Goal: Task Accomplishment & Management: Manage account settings

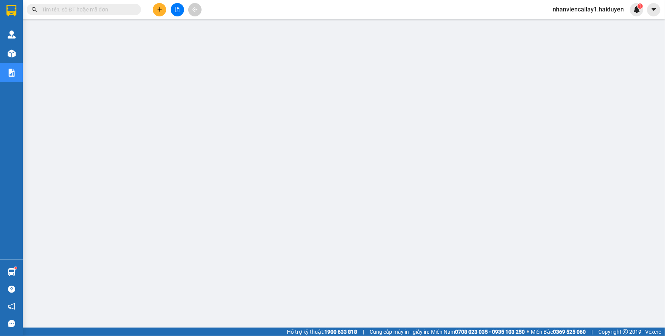
click at [563, 11] on span "nhanviencailay1.haiduyen" at bounding box center [587, 10] width 83 height 10
click at [564, 22] on span "Đăng xuất" at bounding box center [592, 23] width 67 height 8
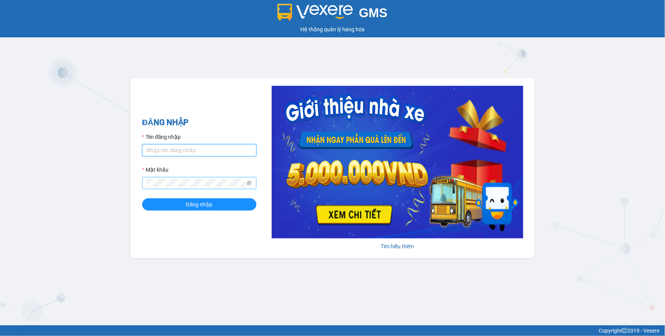
type input "lai.haiduyen"
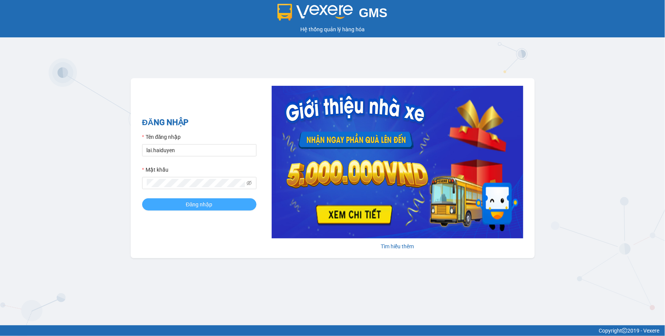
click at [185, 200] on button "Đăng nhập" at bounding box center [199, 204] width 114 height 12
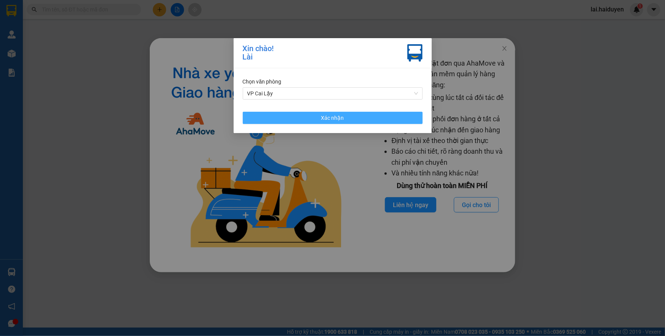
click at [313, 120] on button "Xác nhận" at bounding box center [333, 118] width 180 height 12
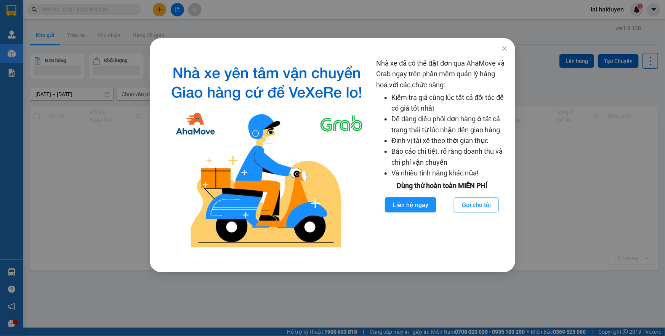
click at [354, 24] on div "Nhà xe đã có thể đặt đơn qua AhaMove và Grab ngay trên phần mềm quản lý hàng ho…" at bounding box center [332, 168] width 665 height 336
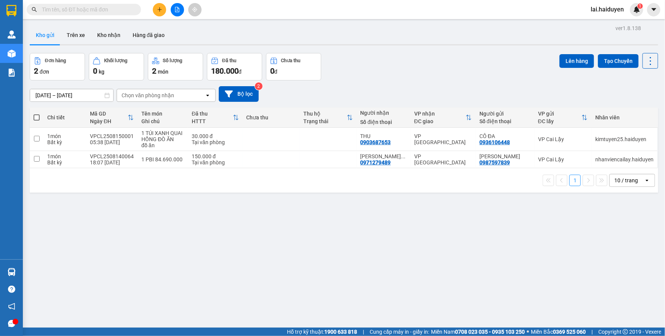
click at [383, 227] on div "ver 1.8.138 Kho gửi Trên xe Kho nhận Hàng đã giao Đơn hàng 2 đơn Khối lượng 0 k…" at bounding box center [344, 191] width 634 height 336
click at [158, 13] on button at bounding box center [159, 9] width 13 height 13
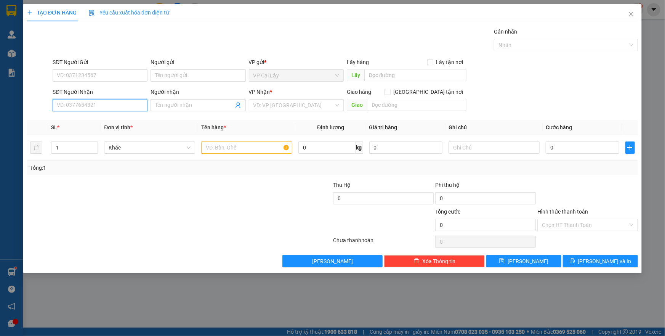
click at [108, 106] on input "SĐT Người Nhận" at bounding box center [100, 105] width 95 height 12
click at [104, 110] on input "SĐT Người Nhận" at bounding box center [100, 105] width 95 height 12
type input "0"
click at [107, 110] on input "SĐT Người Nhận" at bounding box center [100, 105] width 95 height 12
drag, startPoint x: 176, startPoint y: 99, endPoint x: 358, endPoint y: 320, distance: 286.9
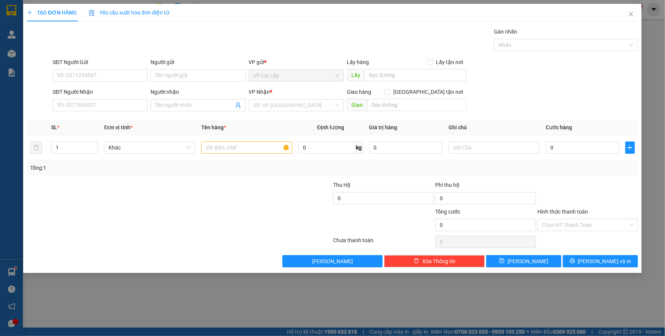
click at [190, 103] on span at bounding box center [197, 105] width 95 height 12
click at [630, 14] on icon "close" at bounding box center [631, 14] width 6 height 6
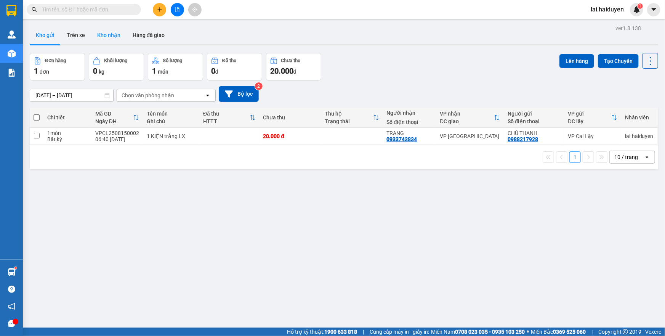
click at [96, 37] on button "Kho nhận" at bounding box center [108, 35] width 35 height 18
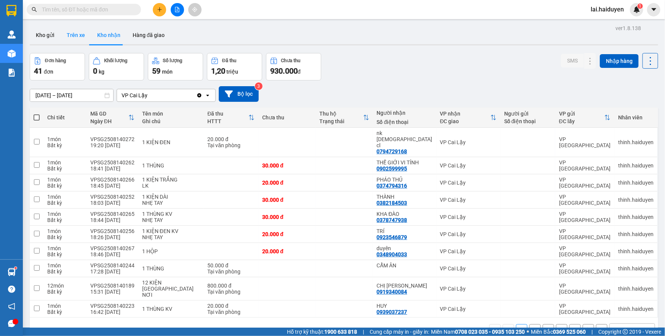
click at [65, 40] on button "Trên xe" at bounding box center [76, 35] width 30 height 18
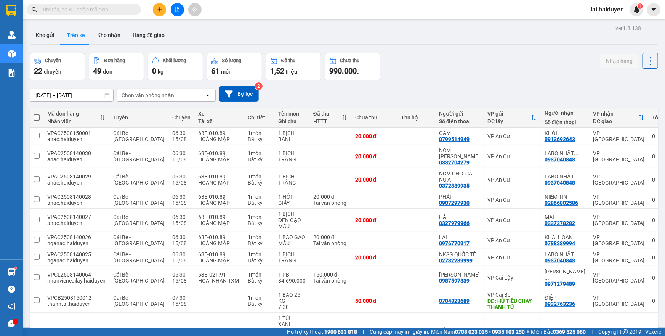
click at [140, 95] on div "Chọn văn phòng nhận" at bounding box center [148, 95] width 53 height 8
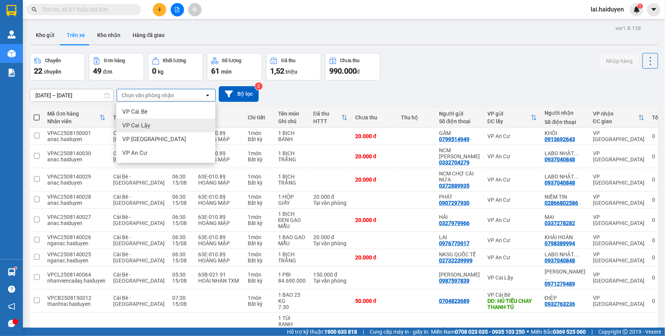
click at [141, 123] on span "VP Cai Lậy" at bounding box center [136, 126] width 28 height 8
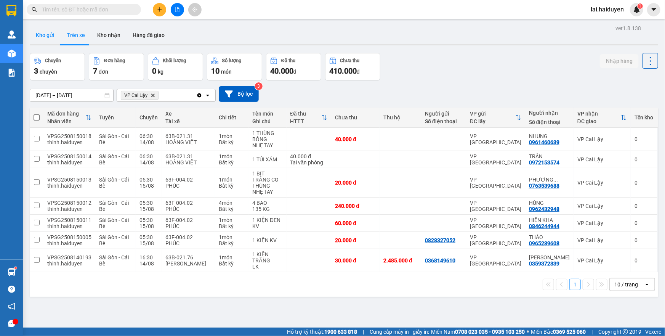
click at [41, 39] on button "Kho gửi" at bounding box center [45, 35] width 31 height 18
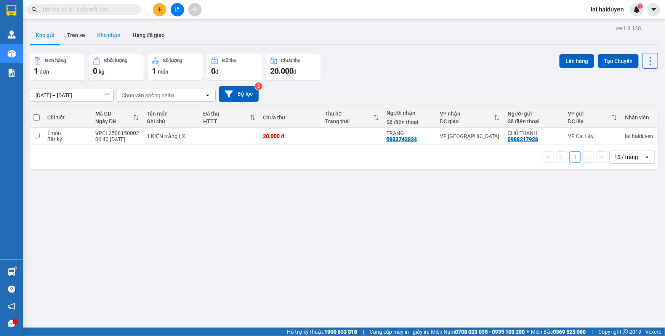
click at [112, 30] on button "Kho nhận" at bounding box center [108, 35] width 35 height 18
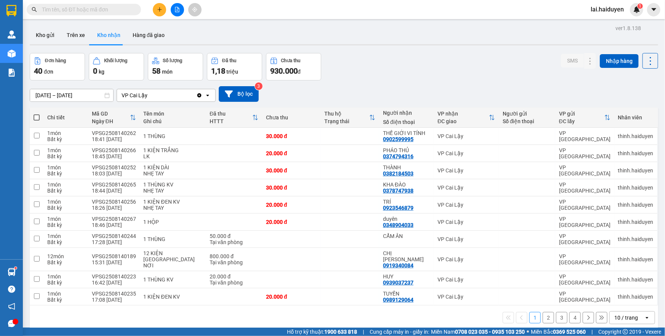
click at [79, 95] on input "[DATE] – [DATE]" at bounding box center [71, 95] width 83 height 12
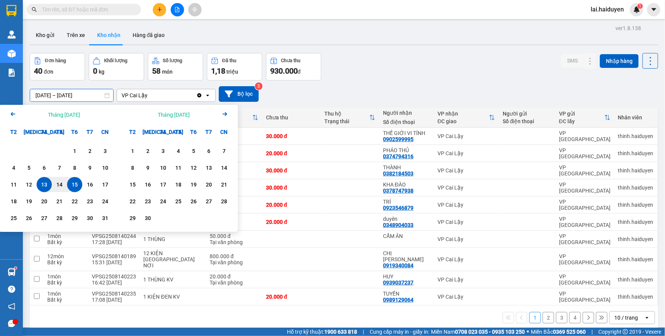
drag, startPoint x: 11, startPoint y: 115, endPoint x: 40, endPoint y: 128, distance: 31.1
click at [11, 115] on icon "Arrow Left" at bounding box center [12, 113] width 9 height 9
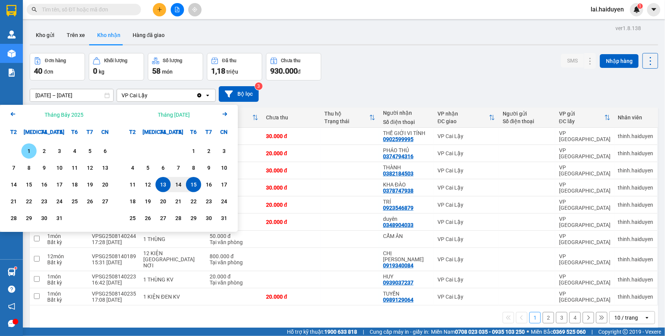
drag, startPoint x: 25, startPoint y: 151, endPoint x: 81, endPoint y: 155, distance: 56.1
click at [26, 151] on div "1" at bounding box center [29, 150] width 11 height 9
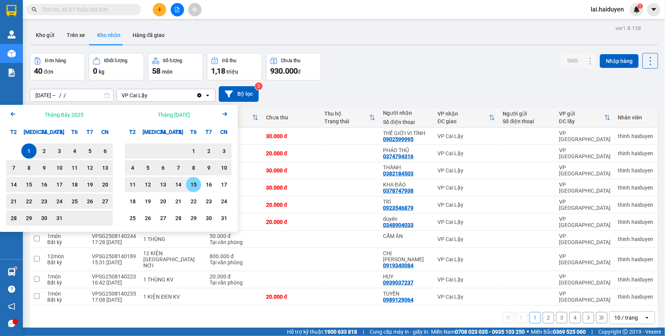
click at [190, 185] on div "15" at bounding box center [193, 184] width 11 height 9
type input "01/07/2025 – 15/08/2025"
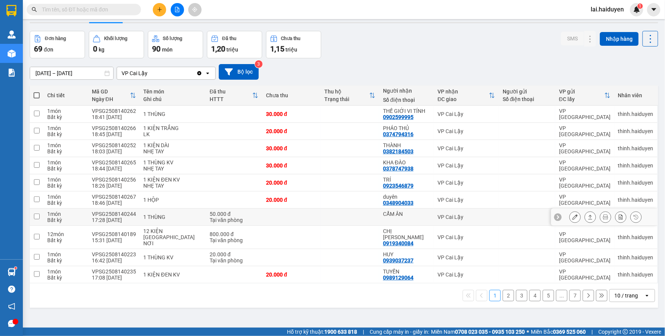
scroll to position [35, 0]
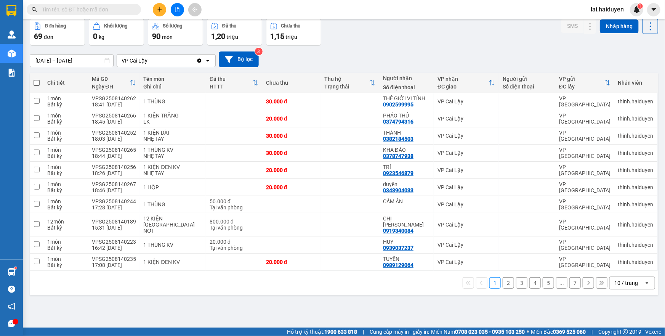
click at [614, 279] on div "10 / trang" at bounding box center [626, 283] width 24 height 8
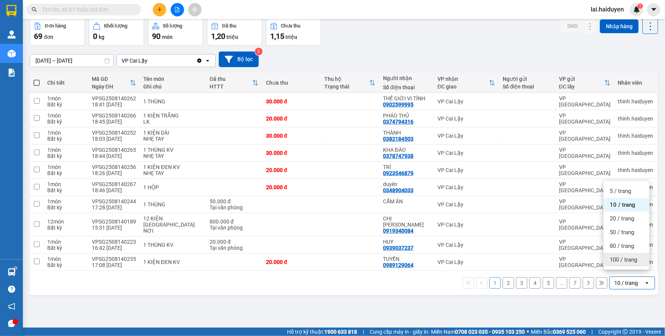
click at [622, 262] on span "100 / trang" at bounding box center [622, 260] width 27 height 8
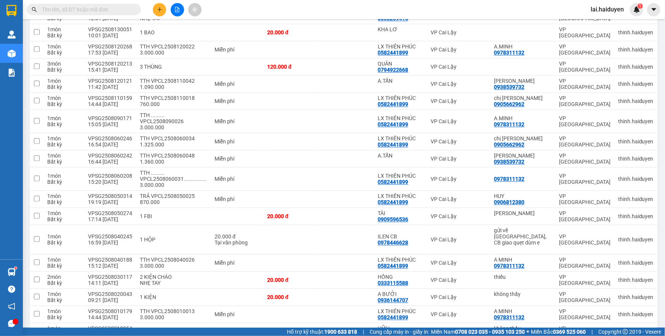
scroll to position [1036, 0]
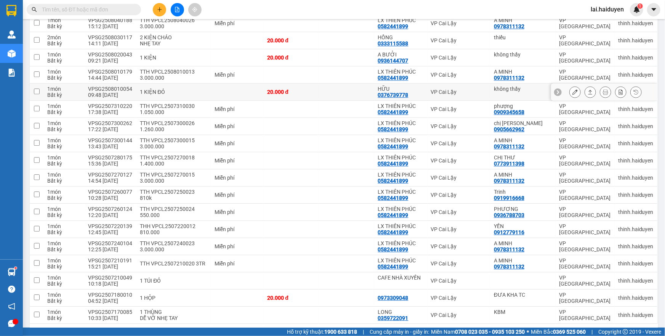
click at [484, 83] on td "VP Cai Lậy" at bounding box center [458, 91] width 63 height 17
checkbox input "true"
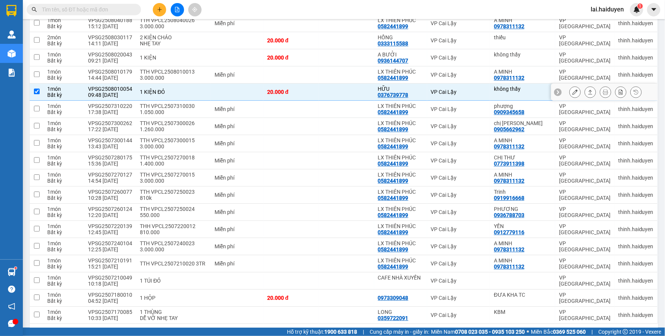
click at [569, 85] on button at bounding box center [574, 91] width 11 height 13
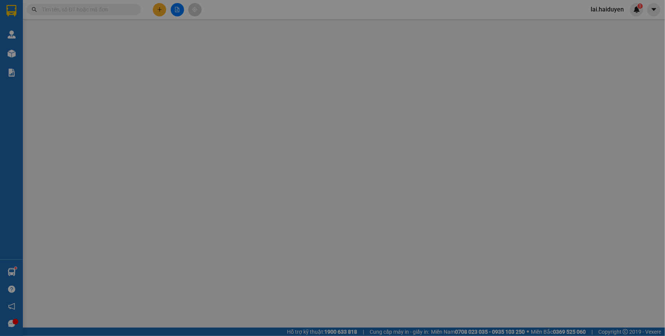
type input "không thấy"
type input "0376739778"
type input "HỮU"
type input "20.000"
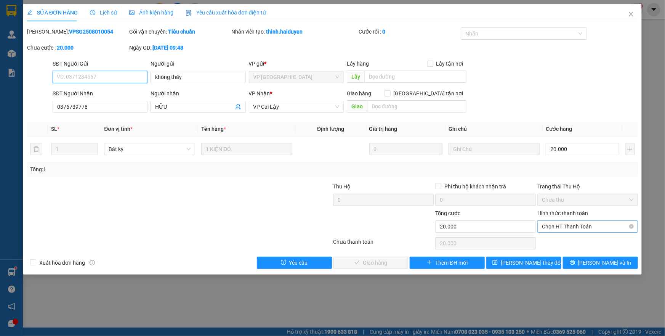
click at [557, 227] on span "Chọn HT Thanh Toán" at bounding box center [587, 226] width 91 height 11
drag, startPoint x: 553, startPoint y: 242, endPoint x: 434, endPoint y: 254, distance: 119.0
click at [552, 242] on div "Tại văn phòng" at bounding box center [587, 241] width 91 height 8
type input "0"
click at [381, 262] on span "Lưu và Giao hàng" at bounding box center [384, 262] width 73 height 8
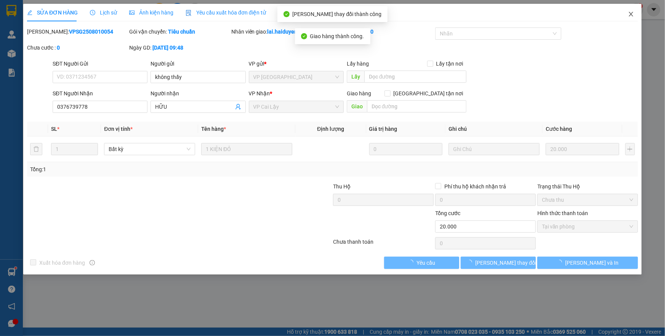
click at [630, 14] on icon "close" at bounding box center [630, 14] width 4 height 5
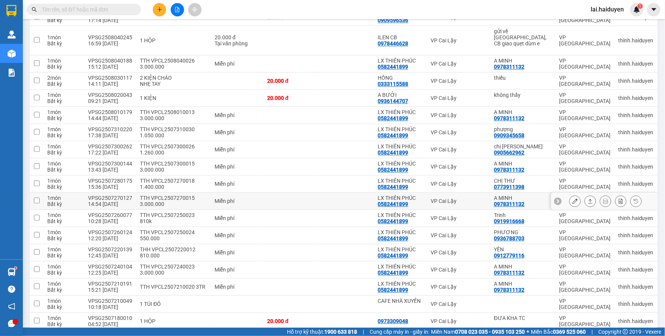
scroll to position [983, 0]
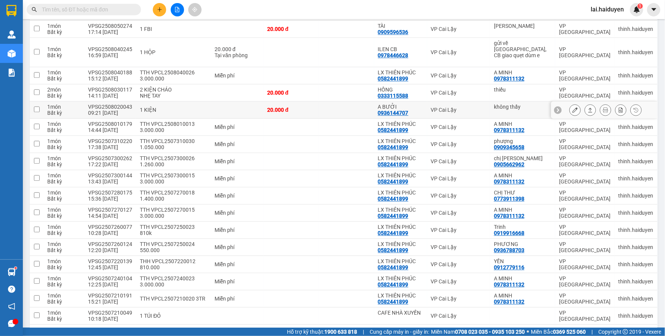
click at [496, 101] on td "không thấy" at bounding box center [522, 109] width 65 height 17
checkbox input "true"
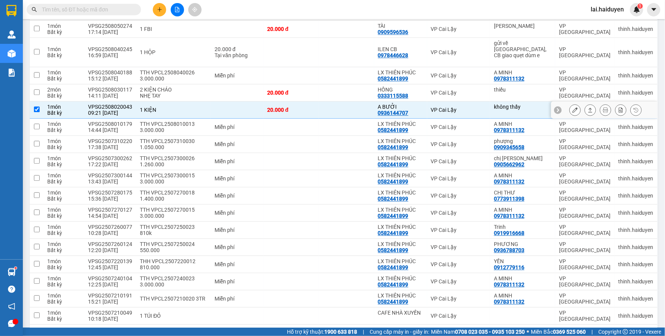
click at [572, 107] on icon at bounding box center [574, 109] width 5 height 5
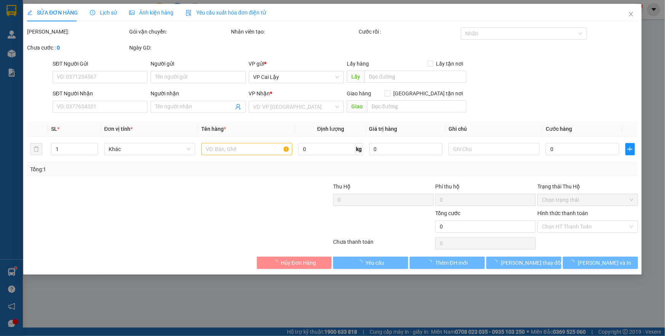
type input "không thấy"
type input "0936144707"
type input "A BƯỞI"
type input "20.000"
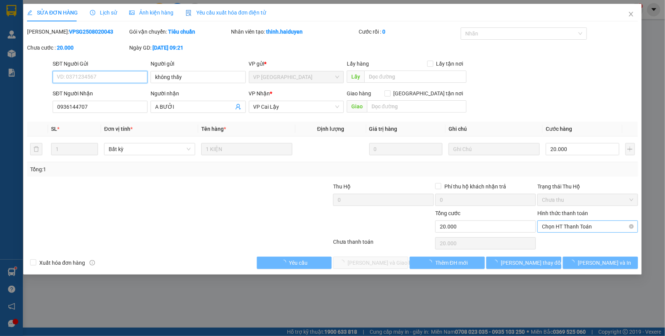
click at [568, 227] on span "Chọn HT Thanh Toán" at bounding box center [587, 226] width 91 height 11
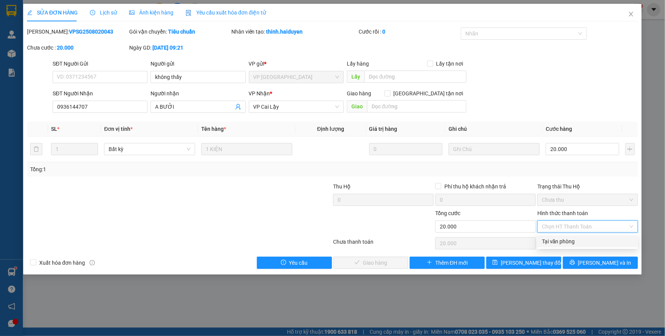
drag, startPoint x: 561, startPoint y: 240, endPoint x: 495, endPoint y: 251, distance: 67.2
click at [561, 241] on div "Tại văn phòng" at bounding box center [587, 241] width 91 height 8
type input "0"
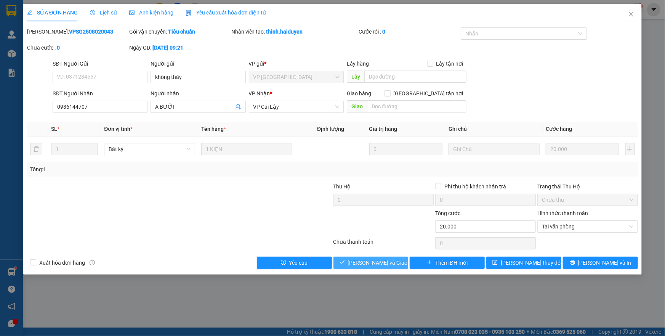
click at [386, 262] on span "Lưu và Giao hàng" at bounding box center [384, 262] width 73 height 8
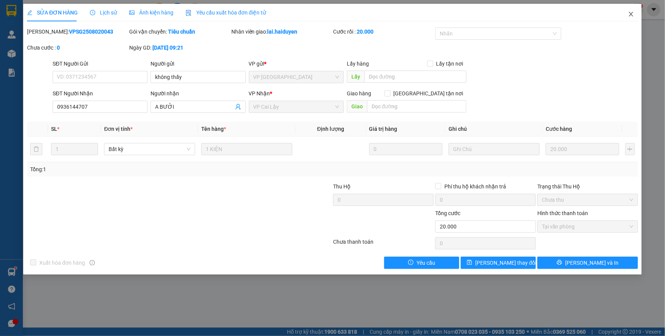
click at [630, 15] on icon "close" at bounding box center [631, 14] width 6 height 6
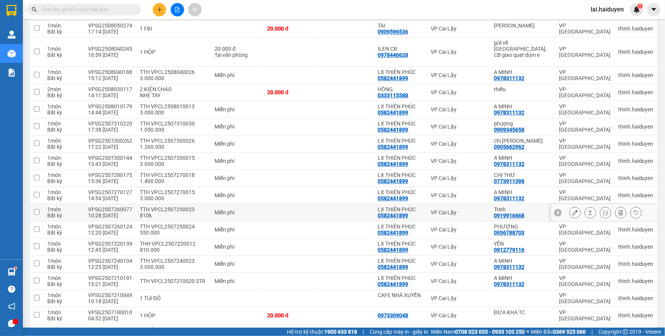
scroll to position [932, 0]
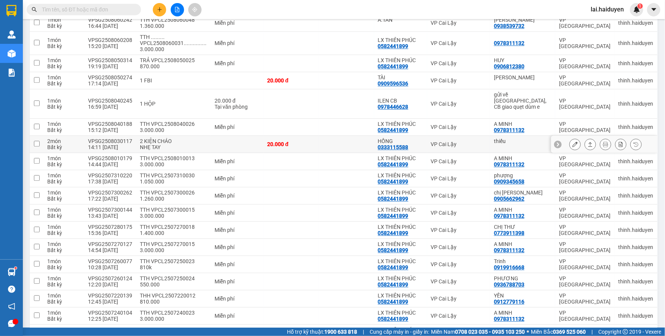
click at [490, 136] on td "VP Cai Lậy" at bounding box center [458, 144] width 63 height 17
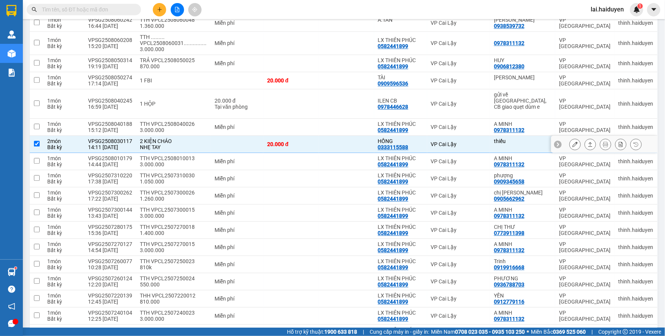
click at [483, 136] on td "VP Cai Lậy" at bounding box center [458, 144] width 63 height 17
checkbox input "false"
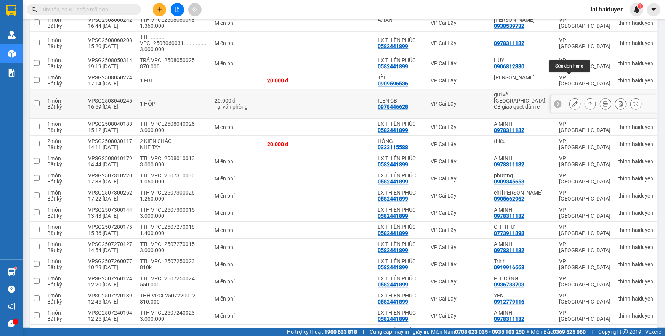
click at [572, 101] on icon at bounding box center [574, 103] width 5 height 5
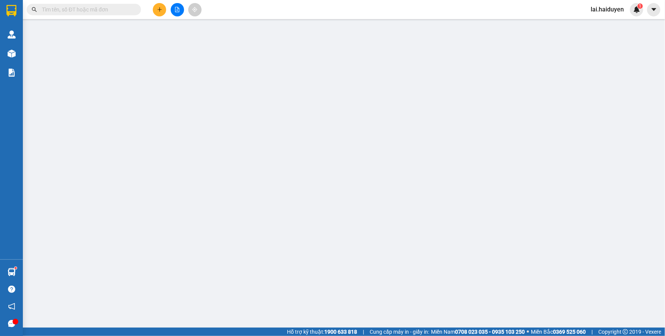
type input "gửi về CB, CB giao quẹt dùm e"
type input "0978446628"
type input "ILEN CB"
type input "20.000"
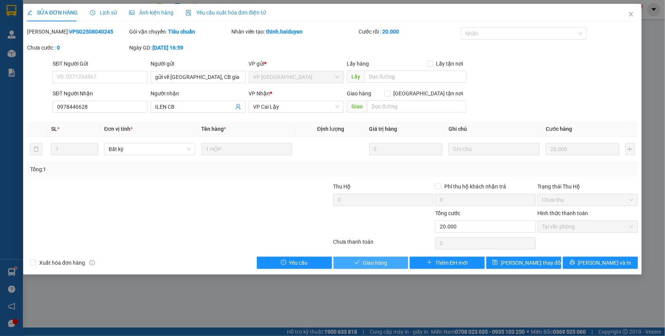
click at [361, 263] on button "Giao hàng" at bounding box center [370, 262] width 75 height 12
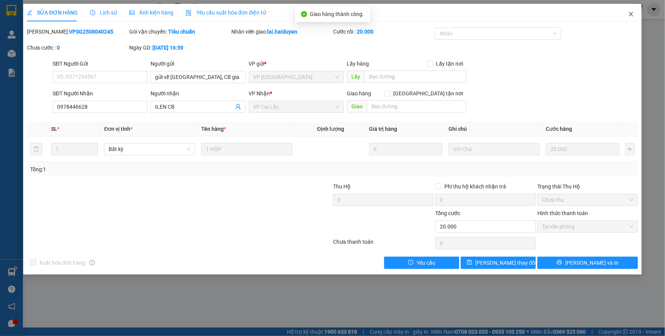
click at [628, 15] on icon "close" at bounding box center [631, 14] width 6 height 6
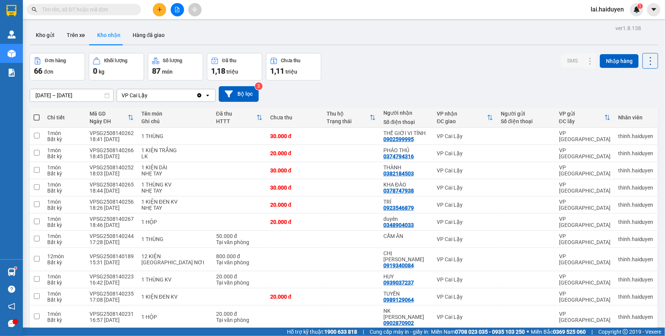
click at [74, 98] on input "01/07/2025 – 15/08/2025" at bounding box center [71, 95] width 83 height 12
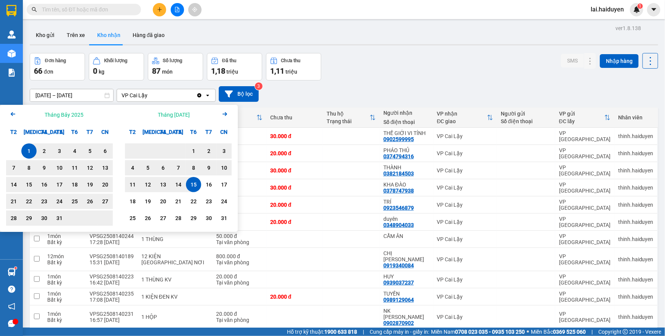
click at [10, 113] on icon "Arrow Left" at bounding box center [12, 113] width 9 height 9
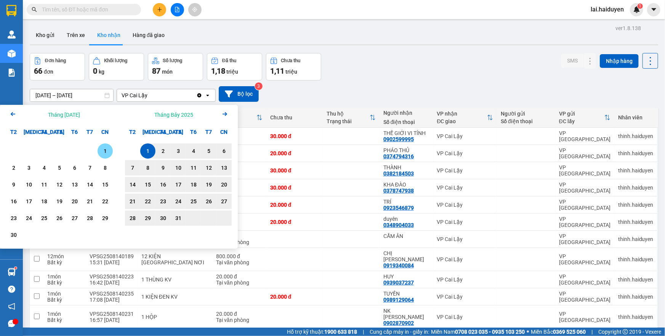
click at [107, 152] on div "1" at bounding box center [105, 150] width 11 height 9
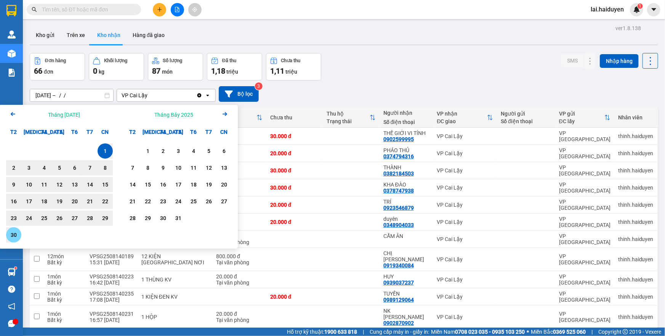
click at [14, 236] on div "30" at bounding box center [13, 234] width 11 height 9
type input "01/06/2025 – 30/06/2025"
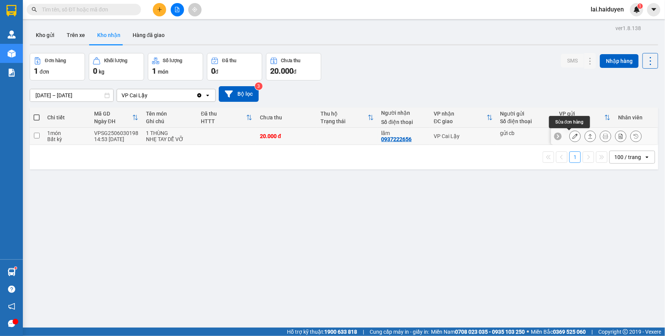
click at [572, 138] on icon at bounding box center [574, 135] width 5 height 5
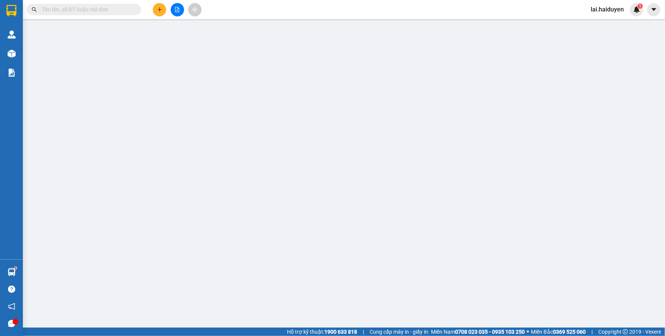
type input "gửi cb"
type input "0937222656"
type input "lãm"
type input "20.000"
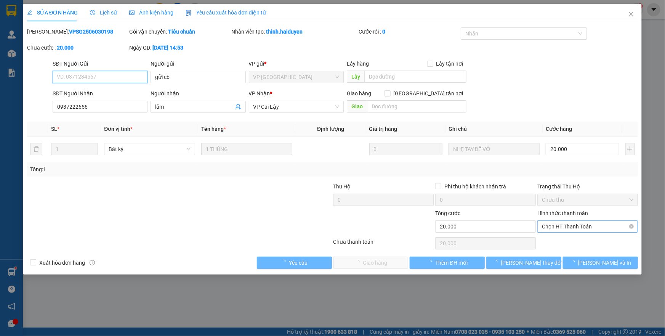
click at [562, 229] on span "Chọn HT Thanh Toán" at bounding box center [587, 226] width 91 height 11
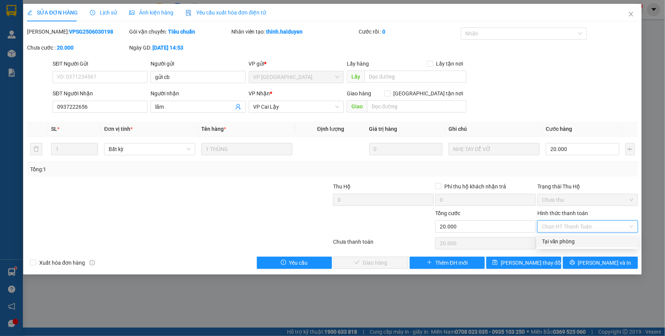
drag, startPoint x: 559, startPoint y: 240, endPoint x: 523, endPoint y: 245, distance: 37.0
click at [558, 240] on div "Tại văn phòng" at bounding box center [587, 241] width 91 height 8
type input "0"
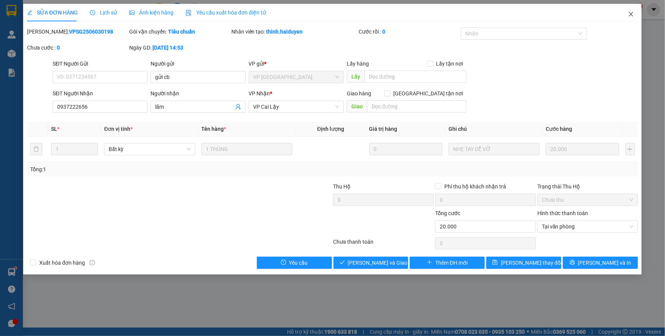
click at [633, 15] on icon "close" at bounding box center [631, 14] width 6 height 6
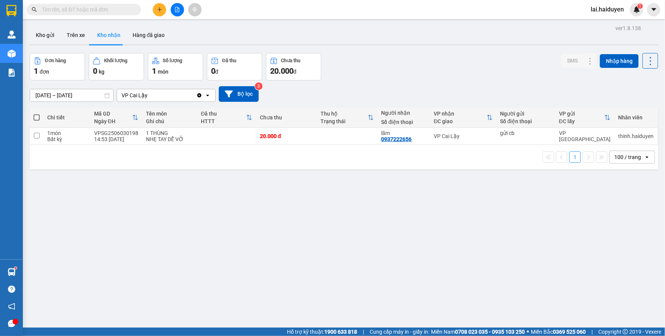
click at [77, 91] on input "01/06/2025 – 30/06/2025" at bounding box center [71, 95] width 83 height 12
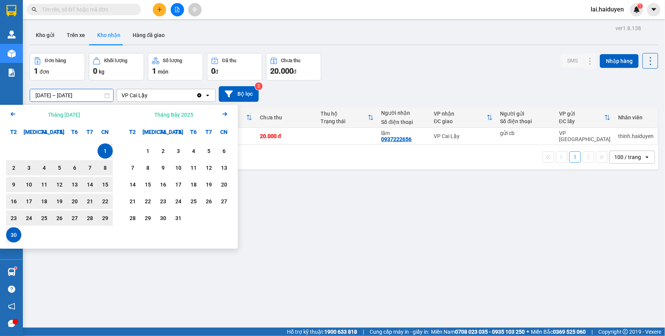
click at [10, 113] on icon "Arrow Left" at bounding box center [12, 113] width 9 height 9
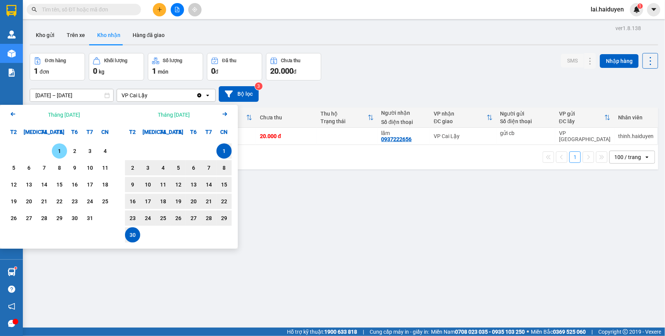
click at [57, 152] on div "1" at bounding box center [59, 150] width 11 height 9
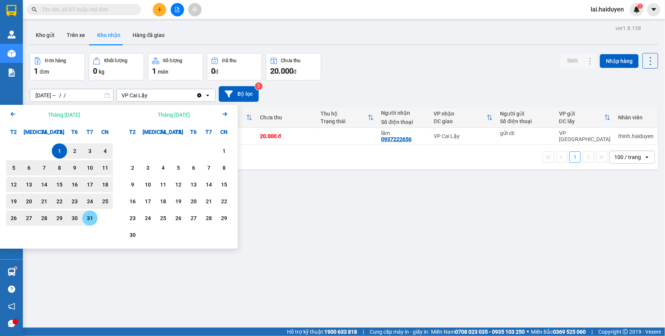
click at [87, 217] on div "31" at bounding box center [90, 217] width 11 height 9
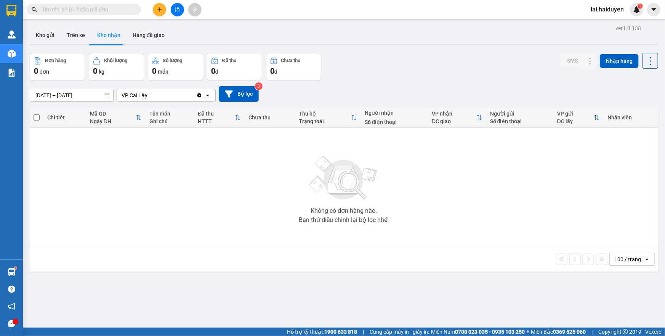
click at [82, 97] on input "01/05/2025 – 31/05/2025" at bounding box center [71, 95] width 83 height 12
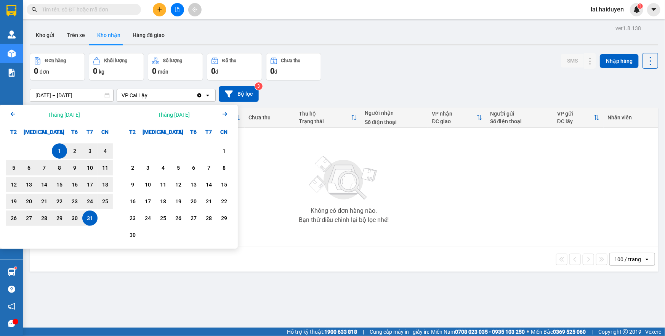
click at [11, 113] on icon "Arrow Left" at bounding box center [12, 113] width 9 height 9
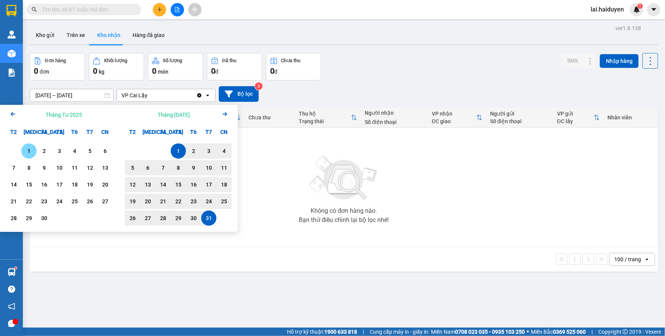
click at [28, 151] on div "1" at bounding box center [29, 150] width 11 height 9
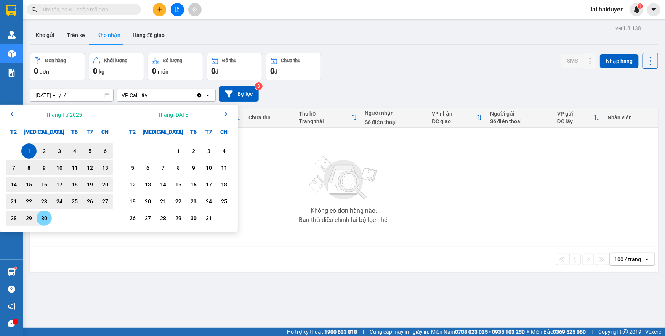
click at [44, 221] on div "30" at bounding box center [44, 217] width 11 height 9
type input "01/04/2025 – 30/04/2025"
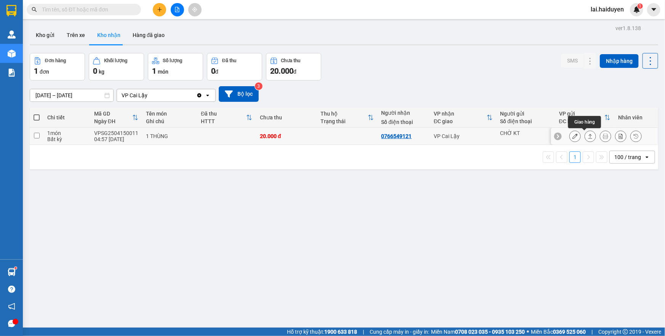
click at [569, 135] on div at bounding box center [574, 135] width 11 height 11
click at [569, 136] on button at bounding box center [574, 136] width 11 height 13
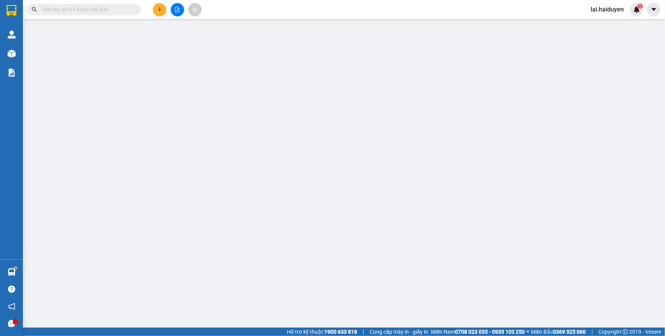
type input "CHỜ KT"
type input "0766549121"
type input "20.000"
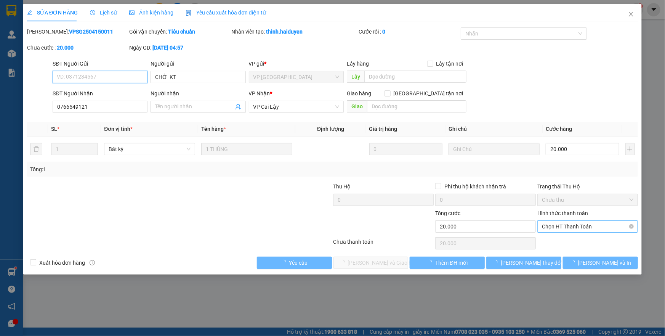
click at [572, 229] on span "Chọn HT Thanh Toán" at bounding box center [587, 226] width 91 height 11
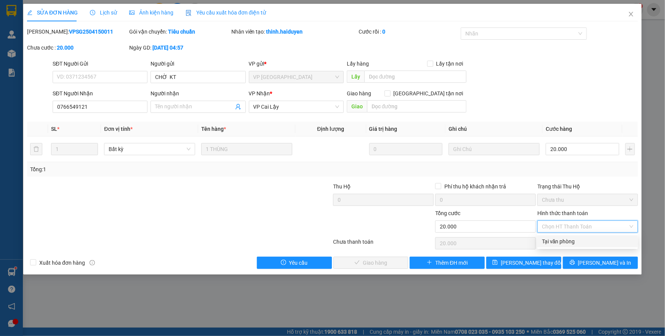
click at [568, 238] on div "Tại văn phòng" at bounding box center [587, 241] width 91 height 8
type input "0"
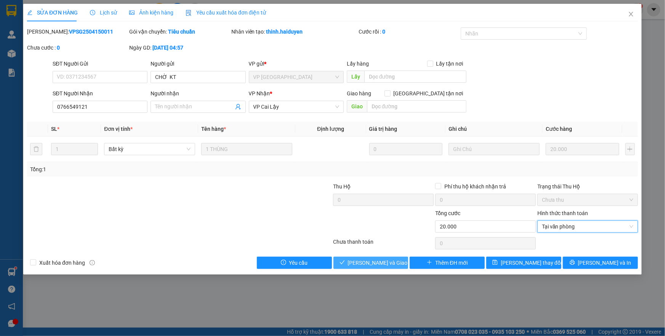
click at [381, 257] on button "Lưu và Giao hàng" at bounding box center [370, 262] width 75 height 12
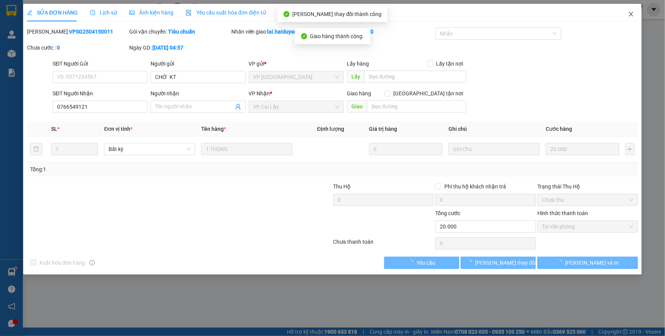
click at [629, 14] on icon "close" at bounding box center [631, 14] width 6 height 6
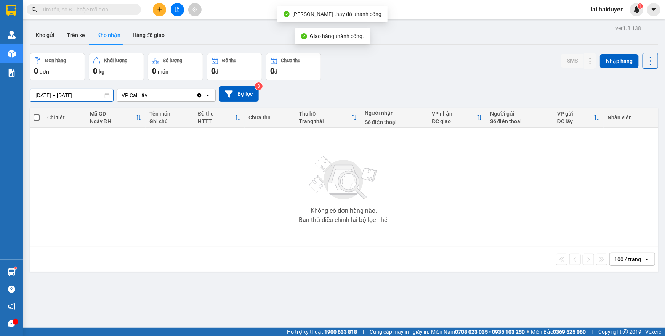
click at [95, 91] on input "01/04/2025 – 30/04/2025" at bounding box center [71, 95] width 83 height 12
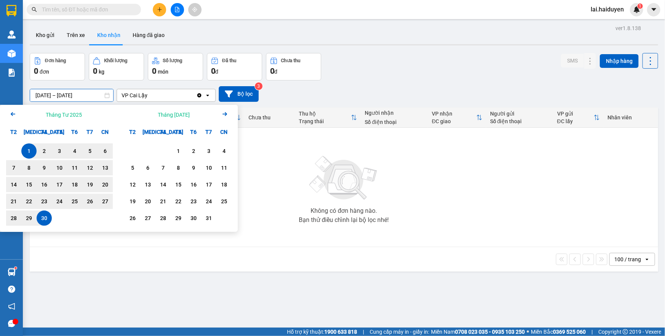
click at [13, 111] on icon "Arrow Left" at bounding box center [12, 113] width 9 height 9
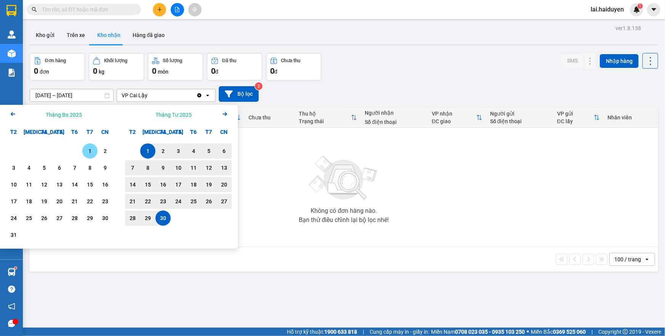
click at [87, 150] on div "1" at bounding box center [90, 150] width 11 height 9
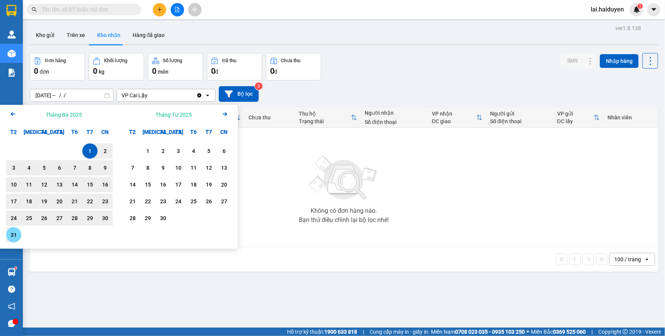
click at [10, 230] on div "31" at bounding box center [13, 234] width 11 height 9
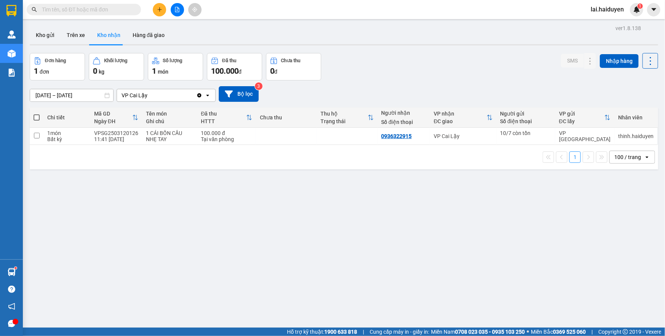
click at [80, 97] on input "01/03/2025 – 31/03/2025" at bounding box center [71, 95] width 83 height 12
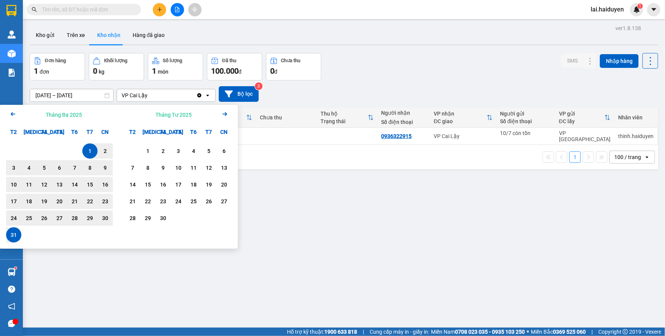
click at [10, 115] on icon "Arrow Left" at bounding box center [12, 113] width 9 height 9
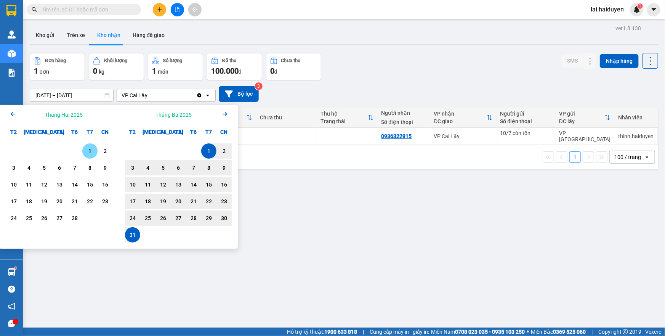
click at [88, 151] on div "1" at bounding box center [90, 150] width 11 height 9
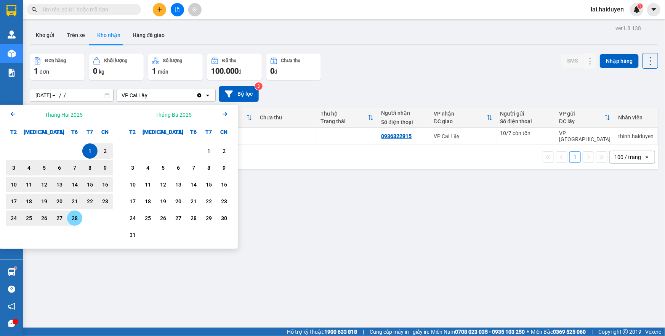
drag, startPoint x: 72, startPoint y: 221, endPoint x: 74, endPoint y: 211, distance: 10.1
click at [72, 221] on div "28" at bounding box center [74, 217] width 11 height 9
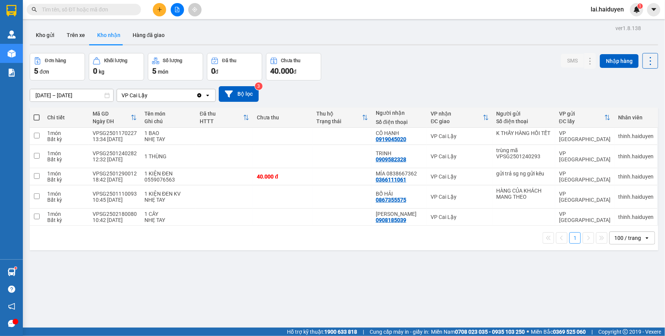
click at [85, 98] on input "01/02/2025 – 28/02/2025" at bounding box center [71, 95] width 83 height 12
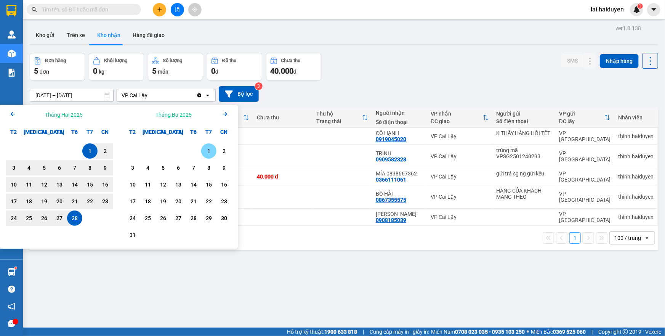
click at [206, 148] on div "1" at bounding box center [208, 150] width 11 height 9
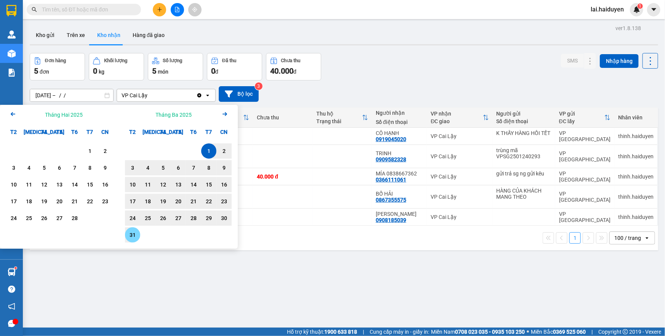
drag, startPoint x: 133, startPoint y: 233, endPoint x: 135, endPoint y: 190, distance: 43.1
click at [132, 233] on div "31" at bounding box center [132, 234] width 11 height 9
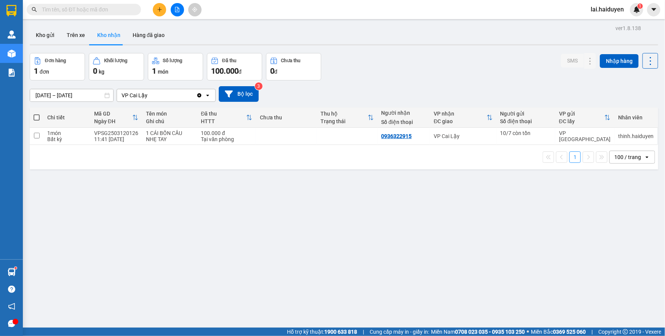
drag, startPoint x: 70, startPoint y: 94, endPoint x: 76, endPoint y: 96, distance: 6.0
click at [70, 94] on input "01/03/2025 – 31/03/2025" at bounding box center [71, 95] width 83 height 12
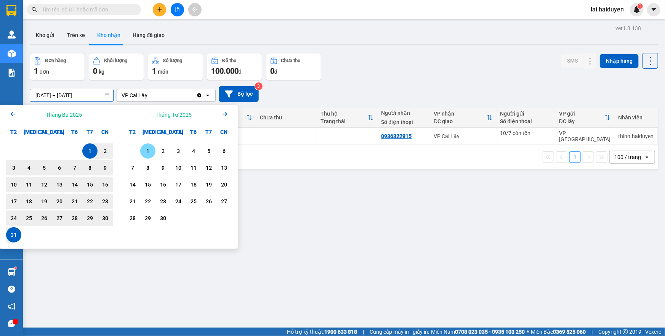
drag, startPoint x: 142, startPoint y: 146, endPoint x: 152, endPoint y: 160, distance: 16.7
click at [142, 147] on div "1" at bounding box center [147, 150] width 11 height 9
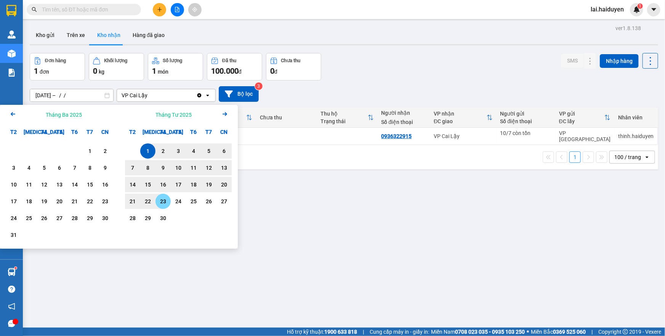
click at [161, 221] on div "30" at bounding box center [163, 217] width 11 height 9
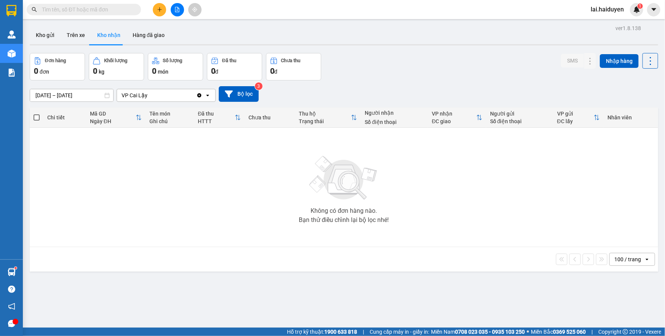
click at [83, 90] on input "01/04/2025 – 30/04/2025" at bounding box center [71, 95] width 83 height 12
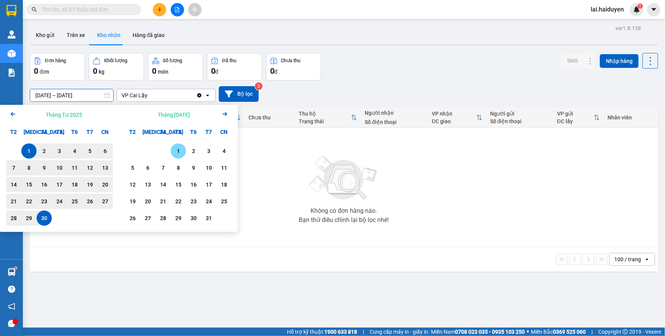
click at [175, 155] on div "1" at bounding box center [178, 150] width 11 height 9
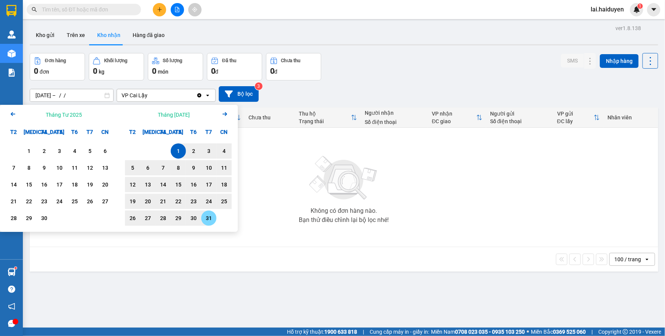
click at [210, 220] on div "31" at bounding box center [208, 217] width 11 height 9
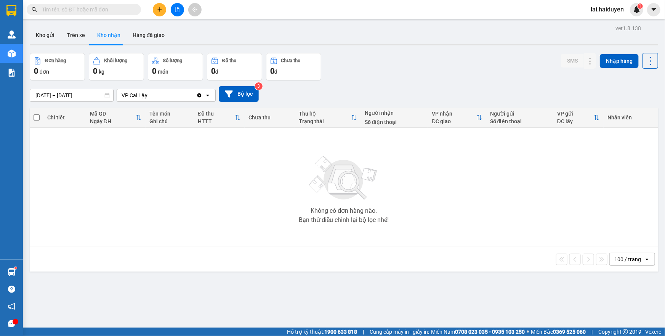
click at [90, 99] on div "ver 1.8.138 Kho gửi Trên xe Kho nhận Hàng đã giao Đơn hàng 0 đơn Khối lượng 0 k…" at bounding box center [344, 191] width 634 height 336
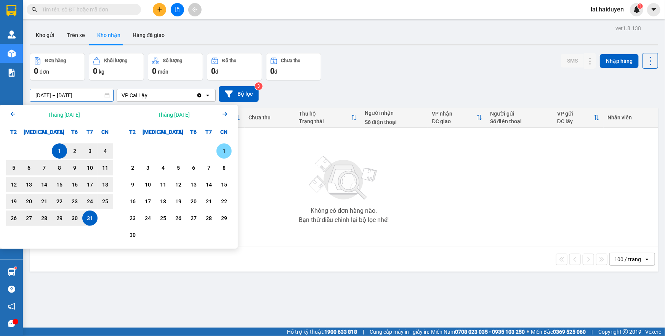
click at [223, 152] on div "1" at bounding box center [224, 150] width 11 height 9
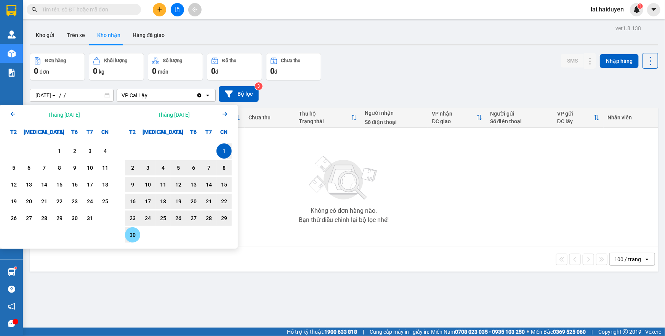
click at [136, 229] on div "30" at bounding box center [132, 234] width 15 height 15
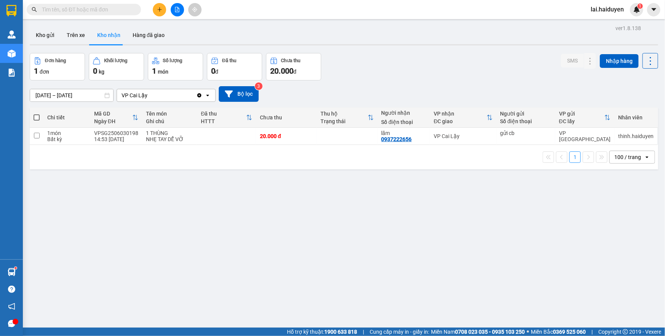
click at [75, 97] on input "01/06/2025 – 30/06/2025" at bounding box center [71, 95] width 83 height 12
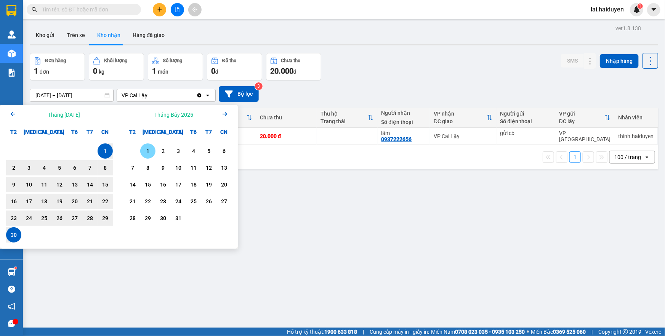
click at [143, 151] on div "1" at bounding box center [147, 150] width 11 height 9
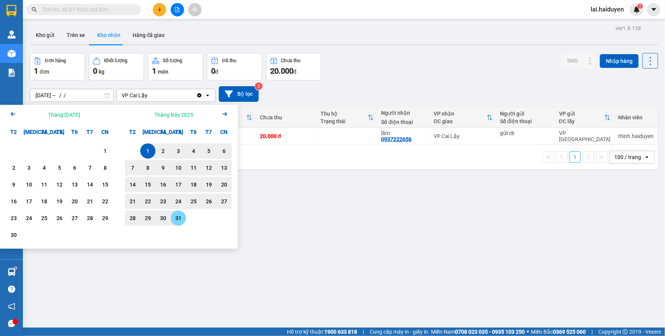
click at [176, 218] on div "31" at bounding box center [178, 217] width 11 height 9
type input "01/07/2025 – 31/07/2025"
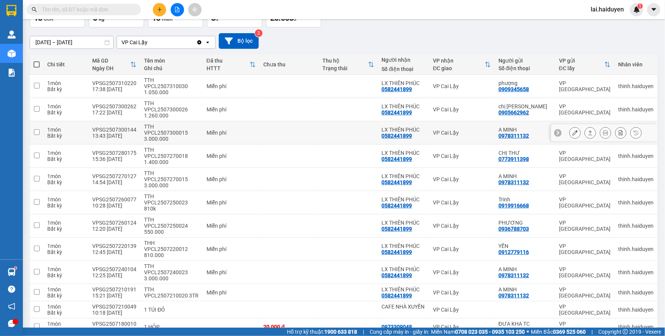
scroll to position [53, 0]
click at [315, 301] on td at bounding box center [288, 309] width 59 height 17
checkbox input "true"
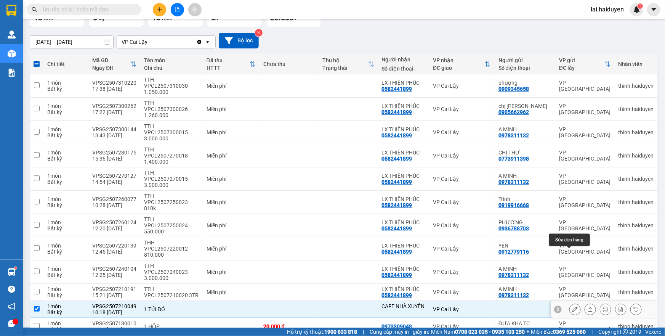
click at [572, 306] on icon at bounding box center [574, 308] width 5 height 5
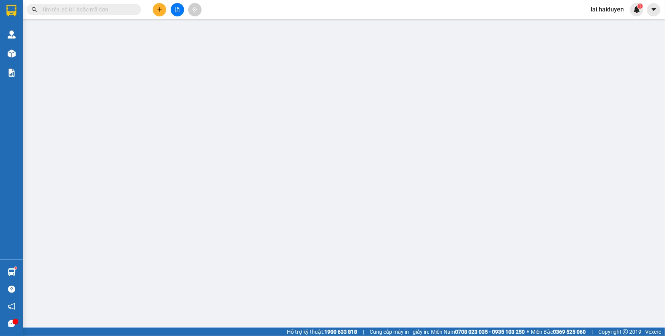
type input "CAFE NHÀ XUYẾN"
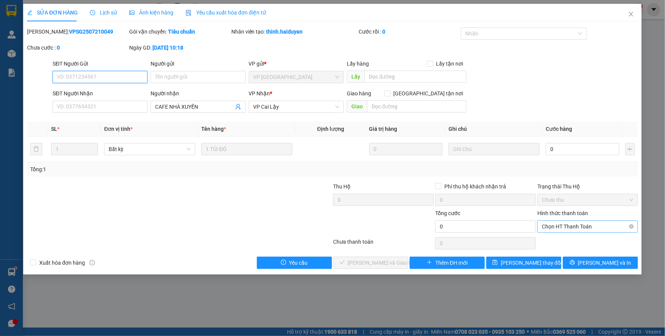
click at [549, 229] on span "Chọn HT Thanh Toán" at bounding box center [587, 226] width 91 height 11
click at [547, 240] on div "Tại văn phòng" at bounding box center [587, 241] width 91 height 8
click at [387, 256] on button "Lưu và Giao hàng" at bounding box center [370, 262] width 75 height 12
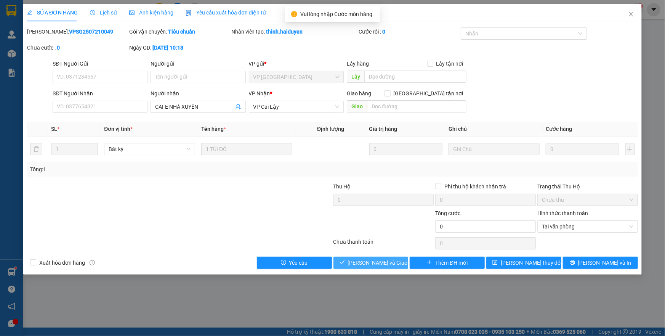
click at [371, 263] on span "Lưu và Giao hàng" at bounding box center [384, 262] width 73 height 8
drag, startPoint x: 371, startPoint y: 263, endPoint x: 478, endPoint y: 202, distance: 124.0
click at [372, 263] on span "Lưu và Giao hàng" at bounding box center [384, 262] width 73 height 8
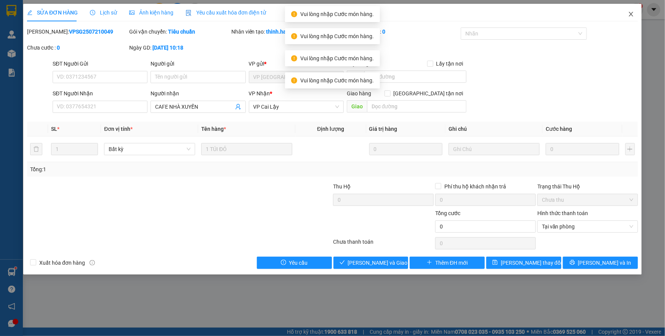
click at [628, 17] on icon "close" at bounding box center [631, 14] width 6 height 6
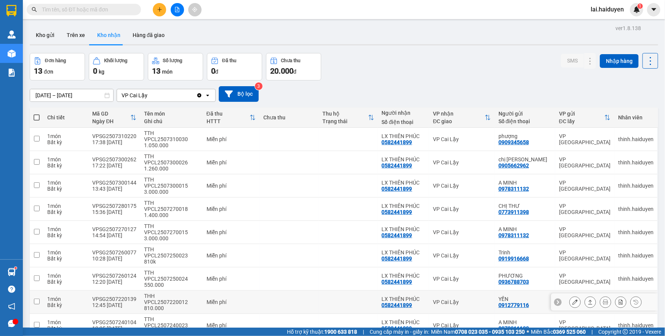
scroll to position [53, 0]
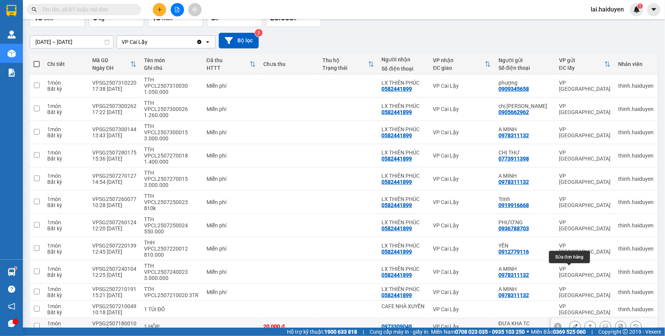
click at [572, 323] on icon at bounding box center [574, 325] width 5 height 5
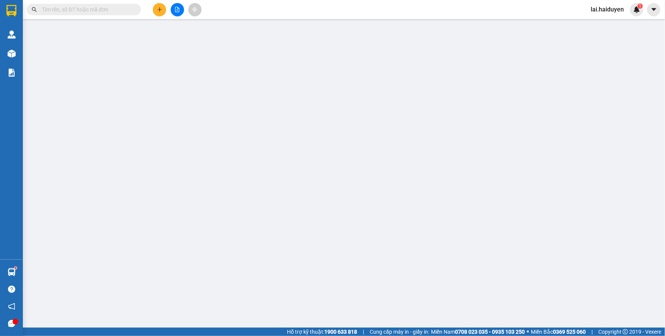
type input "ĐƯA KHA TC"
type input "0973309048"
type input "20.000"
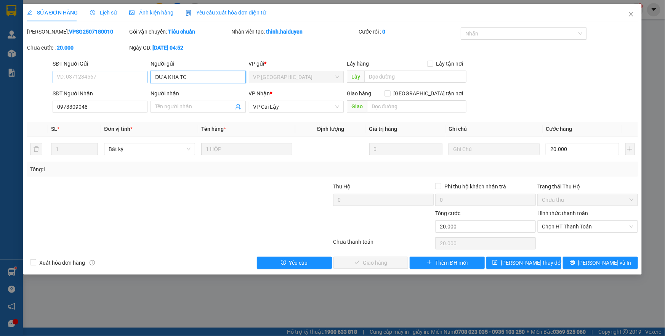
drag, startPoint x: 202, startPoint y: 75, endPoint x: 137, endPoint y: 75, distance: 65.1
click at [137, 75] on div "SĐT Người Gửi VD: 0371234567 Người gửi ĐƯA KHA TC ĐƯA KHA TC VP gửi * VP Sài Gò…" at bounding box center [345, 72] width 588 height 27
type input "15/8 còn tồn"
click at [535, 263] on span "Lưu thay đổi" at bounding box center [530, 262] width 61 height 8
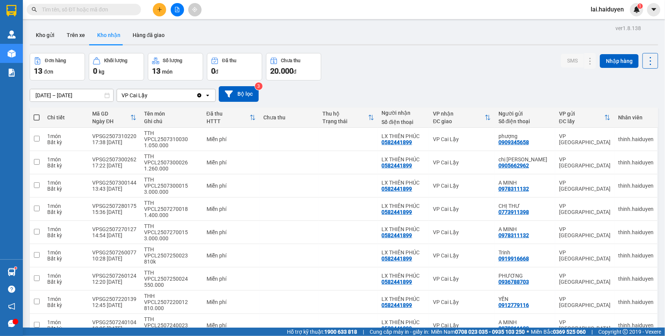
click at [78, 98] on input "01/07/2025 – 31/07/2025" at bounding box center [71, 95] width 83 height 12
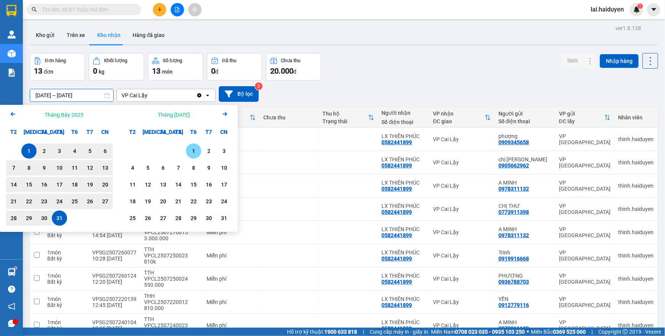
drag, startPoint x: 197, startPoint y: 150, endPoint x: 186, endPoint y: 163, distance: 17.1
click at [197, 150] on div "1" at bounding box center [193, 150] width 11 height 9
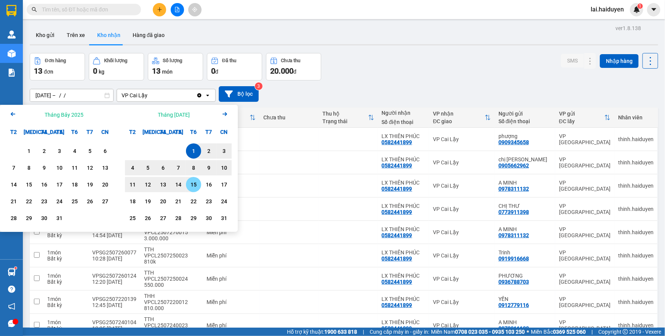
click at [193, 185] on div "15" at bounding box center [193, 184] width 11 height 9
type input "[DATE] – [DATE]"
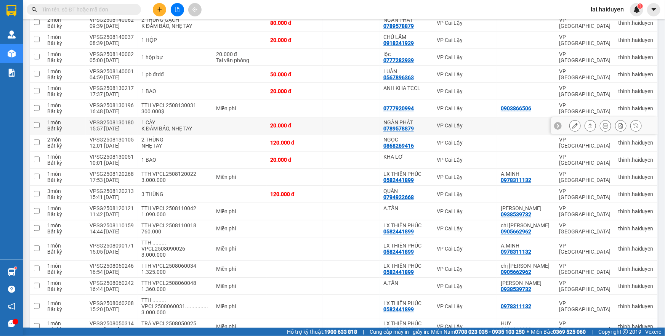
scroll to position [635, 0]
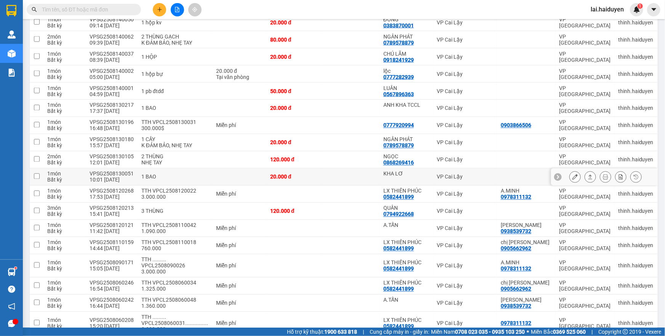
click at [361, 168] on td at bounding box center [351, 176] width 56 height 17
checkbox input "true"
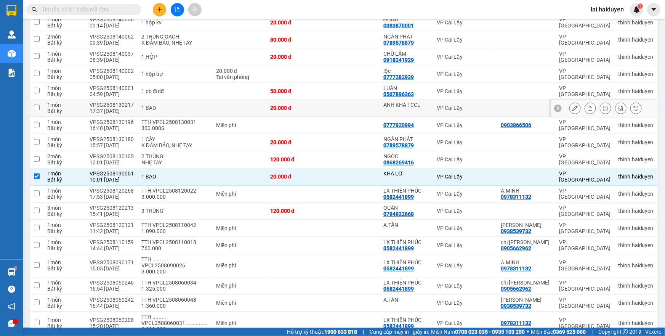
click at [359, 100] on td at bounding box center [351, 108] width 56 height 17
checkbox input "true"
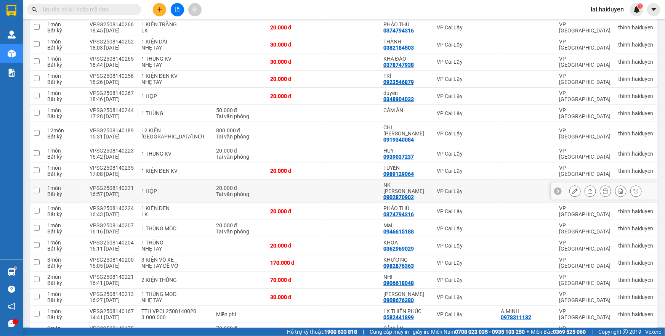
scroll to position [138, 0]
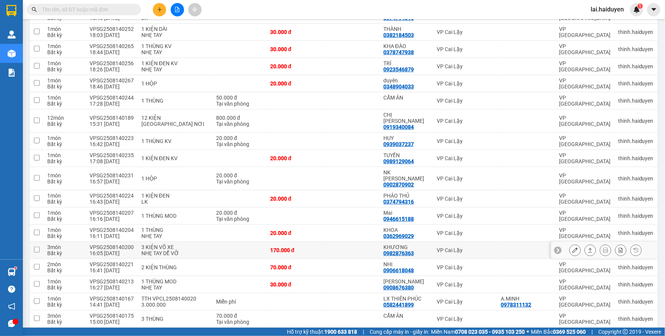
click at [349, 241] on td at bounding box center [351, 249] width 56 height 17
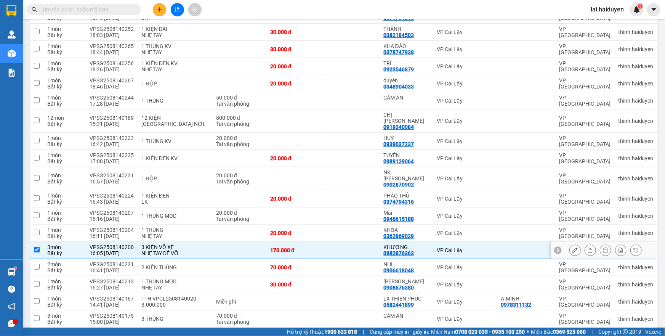
click at [400, 250] on div "0982876363" at bounding box center [398, 253] width 30 height 6
click at [401, 250] on div "0982876363" at bounding box center [398, 253] width 30 height 6
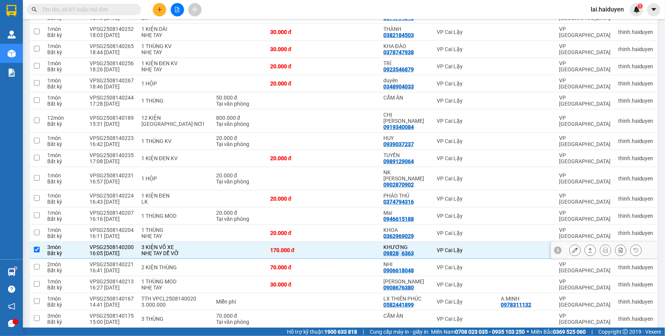
click at [401, 250] on div "0982876363" at bounding box center [398, 253] width 30 height 6
copy div "7"
click at [380, 241] on td "KHƯƠNG 0982876363" at bounding box center [406, 249] width 54 height 17
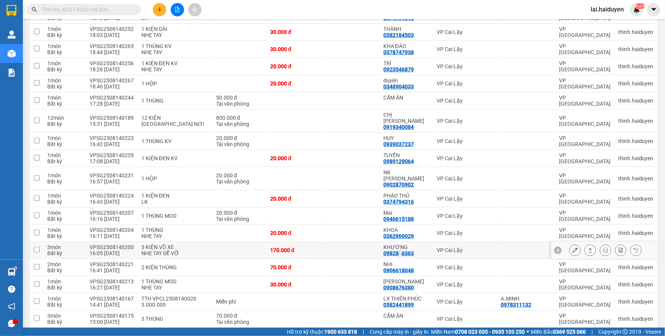
checkbox input "false"
copy div "0982876363"
click at [127, 8] on input "text" at bounding box center [87, 9] width 90 height 8
paste input "0982876363"
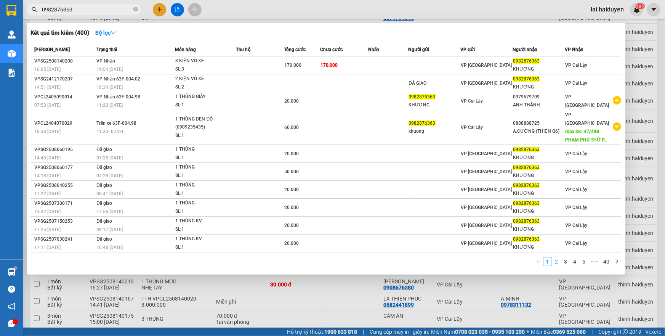
type input "0982876363"
click at [560, 257] on link "2" at bounding box center [556, 261] width 8 height 8
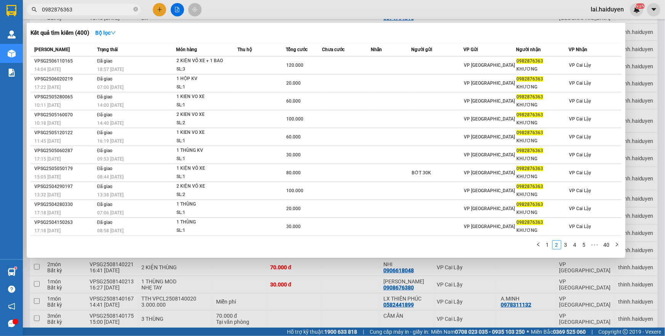
click at [503, 11] on div at bounding box center [332, 168] width 665 height 336
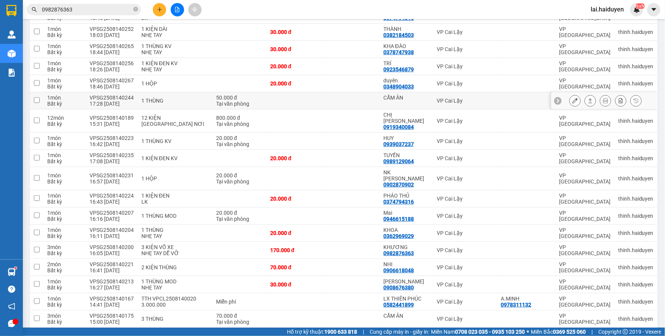
scroll to position [0, 0]
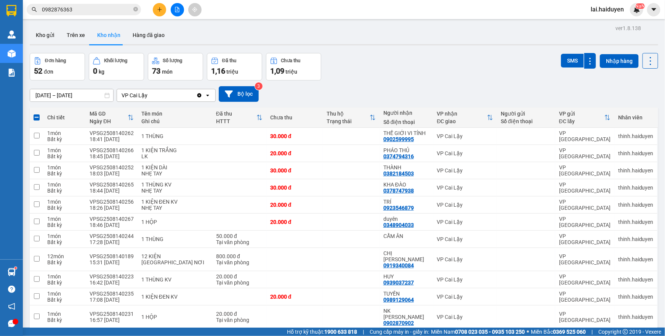
click at [75, 44] on div at bounding box center [344, 44] width 628 height 1
click at [77, 39] on button "Trên xe" at bounding box center [76, 35] width 30 height 18
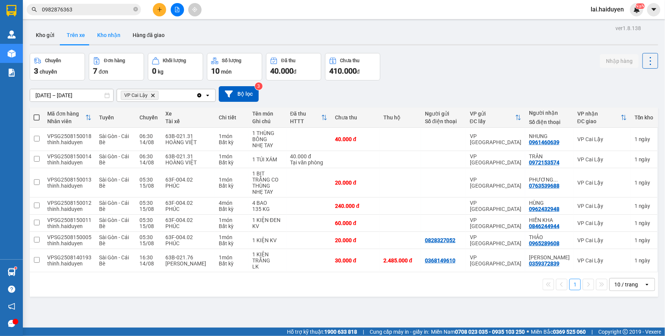
click at [101, 38] on button "Kho nhận" at bounding box center [108, 35] width 35 height 18
type input "[DATE] – [DATE]"
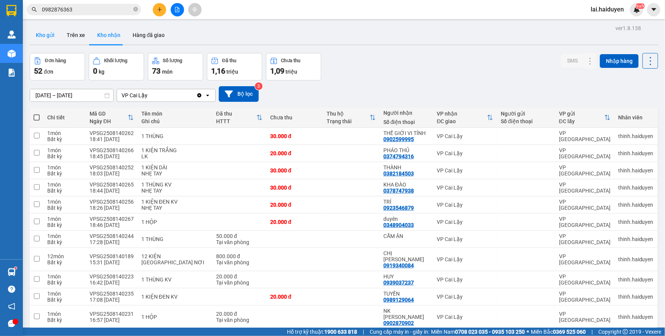
click at [40, 36] on button "Kho gửi" at bounding box center [45, 35] width 31 height 18
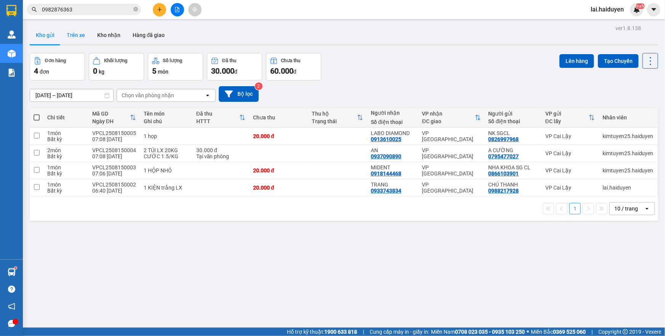
click at [82, 43] on button "Trên xe" at bounding box center [76, 35] width 30 height 18
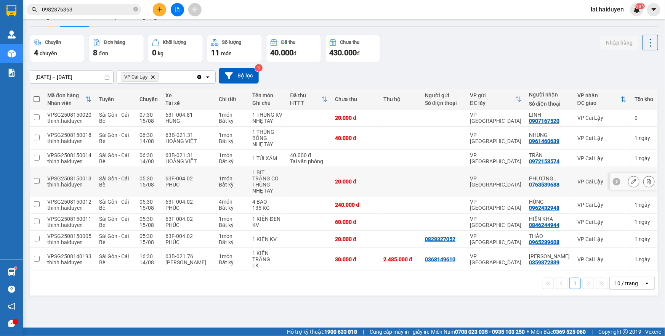
scroll to position [35, 0]
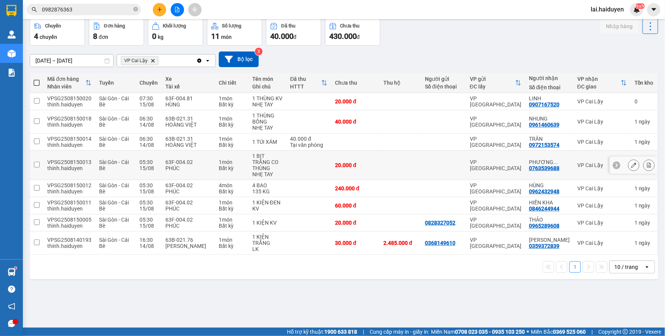
click at [454, 163] on div at bounding box center [443, 165] width 37 height 6
checkbox input "true"
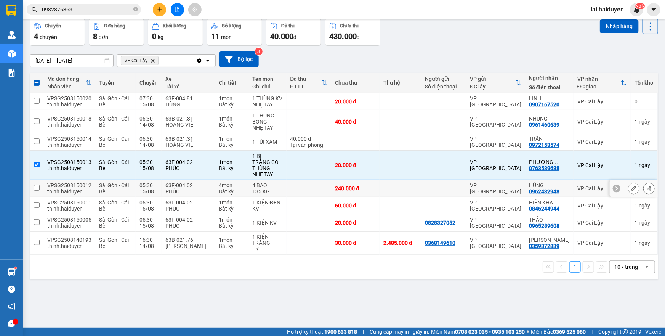
click at [406, 186] on td at bounding box center [400, 188] width 42 height 17
checkbox input "true"
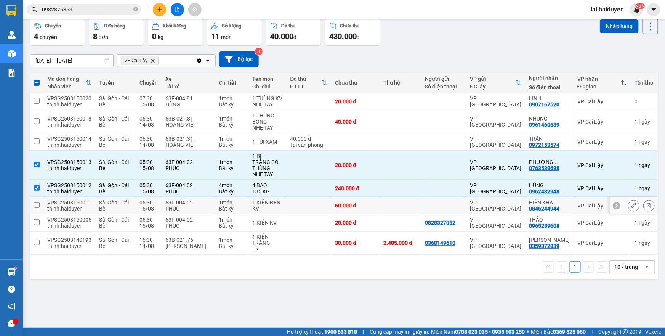
click at [393, 202] on td at bounding box center [400, 205] width 42 height 17
checkbox input "true"
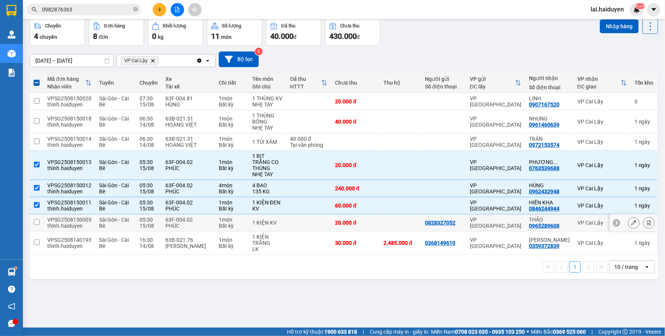
click at [390, 221] on td at bounding box center [400, 222] width 42 height 17
checkbox input "true"
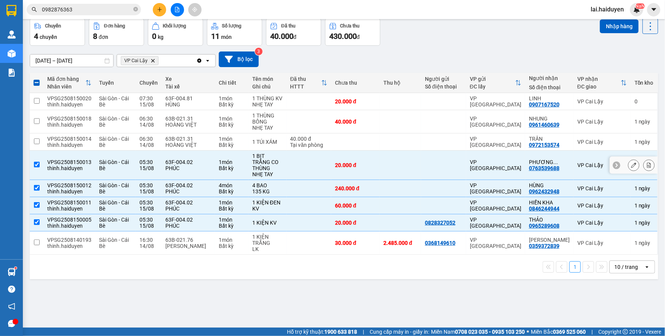
click at [78, 159] on div "VPSG2508150013" at bounding box center [69, 162] width 44 height 6
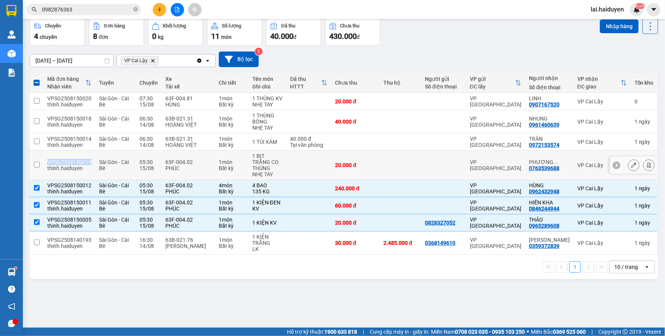
click at [78, 159] on div "VPSG2508150013" at bounding box center [69, 162] width 44 height 6
checkbox input "true"
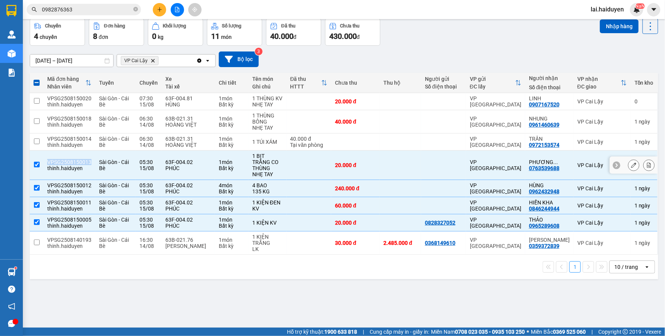
copy div "VPSG2508150013"
click at [86, 8] on input "0982876363" at bounding box center [87, 9] width 90 height 8
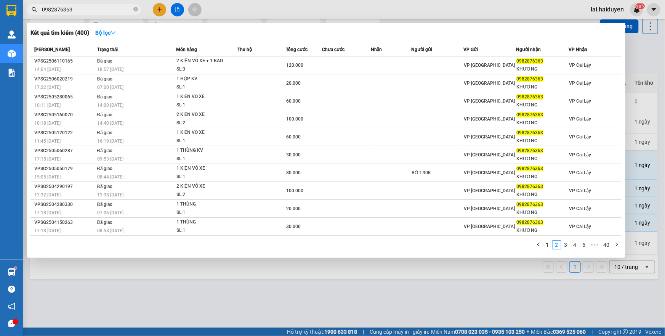
click at [86, 8] on input "0982876363" at bounding box center [87, 9] width 90 height 8
paste input "VPSG250815001"
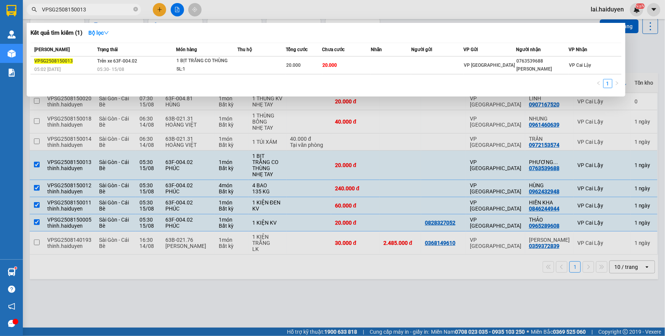
type input "VPSG2508150013"
click at [305, 11] on div at bounding box center [332, 168] width 665 height 336
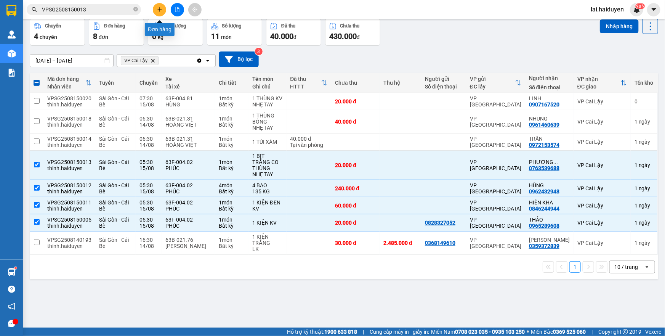
click at [156, 8] on button at bounding box center [159, 9] width 13 height 13
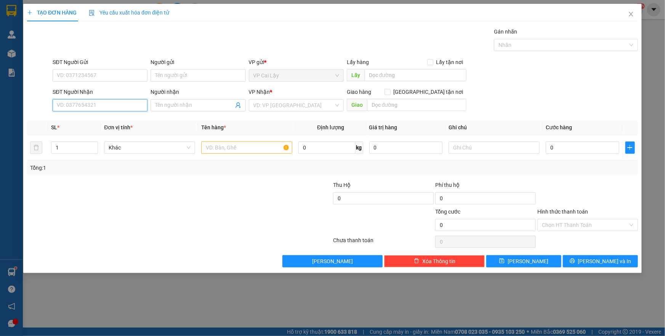
click at [91, 104] on input "SĐT Người Nhận" at bounding box center [100, 105] width 95 height 12
click at [132, 117] on div "0969255971 - NHÂN" at bounding box center [100, 120] width 86 height 8
type input "0969255971"
type input "NHÂN"
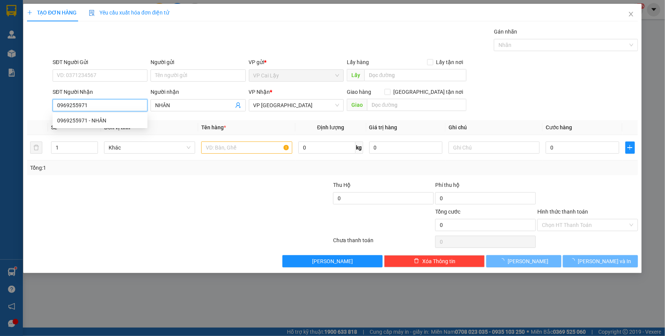
type input "20.000"
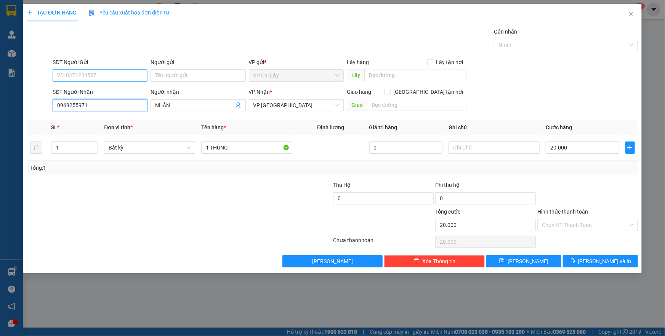
type input "0969255971"
click at [122, 72] on input "SĐT Người Gửi" at bounding box center [100, 75] width 95 height 12
click at [118, 87] on div "0907838857" at bounding box center [100, 90] width 86 height 8
type input "0907838857"
click at [262, 147] on input "1 THÙNG" at bounding box center [246, 147] width 91 height 12
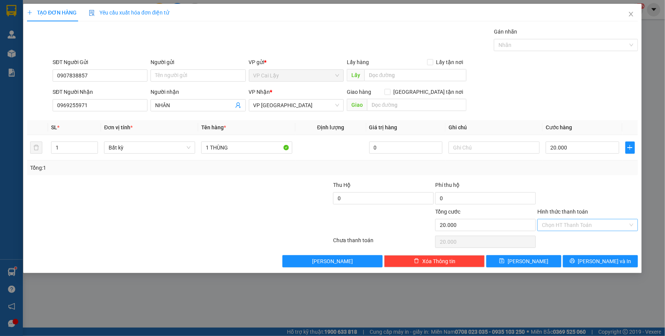
click at [625, 226] on input "Hình thức thanh toán" at bounding box center [585, 224] width 86 height 11
click at [595, 243] on div "Tại văn phòng" at bounding box center [587, 239] width 91 height 8
type input "0"
click at [574, 259] on icon "printer" at bounding box center [571, 260] width 5 height 5
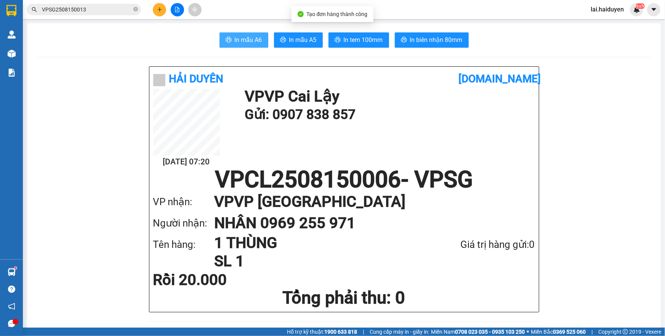
click at [240, 37] on span "In mẫu A6" at bounding box center [248, 40] width 27 height 10
click at [74, 10] on input "VPSG2508150013" at bounding box center [87, 9] width 90 height 8
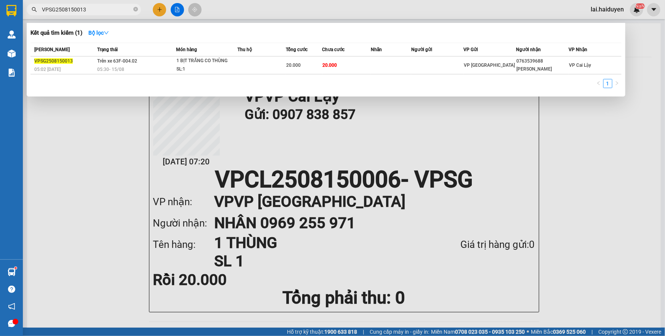
click at [74, 10] on input "VPSG2508150013" at bounding box center [87, 9] width 90 height 8
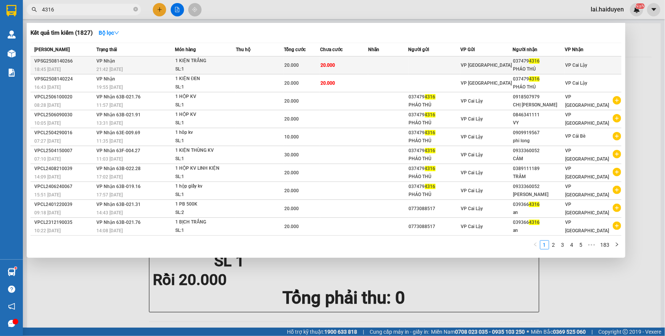
type input "4316"
click at [213, 62] on div "1 KIỆN TRẮNG" at bounding box center [203, 61] width 57 height 8
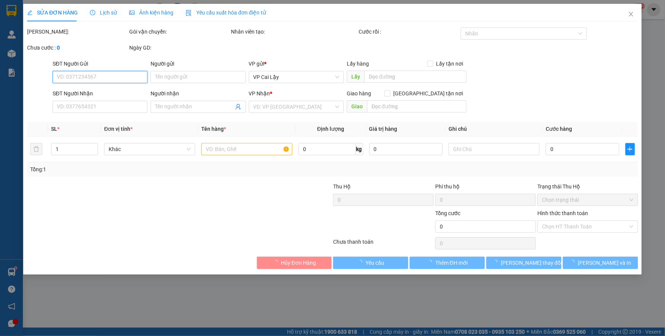
type input "0374794316"
type input "PHÁO THỦ"
type input "20.000"
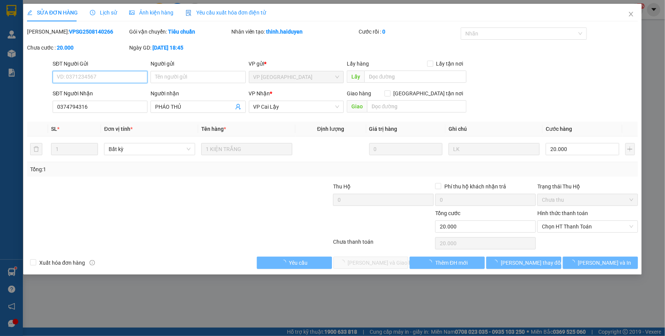
click at [572, 228] on span "Chọn HT Thanh Toán" at bounding box center [587, 226] width 91 height 11
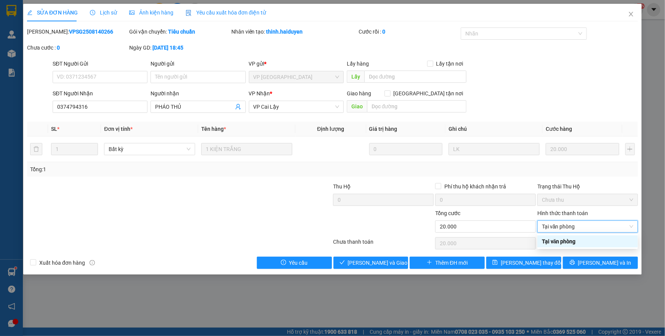
type input "0"
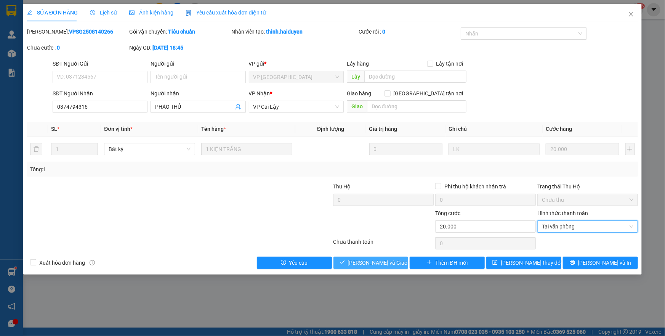
click at [371, 268] on button "Lưu và Giao hàng" at bounding box center [370, 262] width 75 height 12
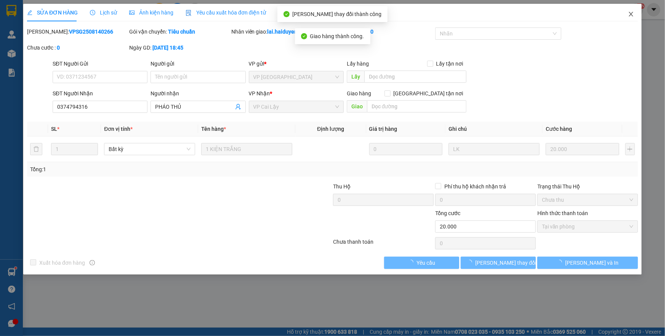
click at [630, 15] on icon "close" at bounding box center [630, 14] width 4 height 5
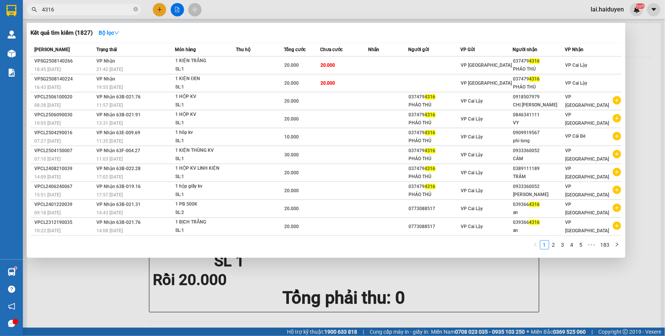
click at [107, 11] on input "4316" at bounding box center [87, 9] width 90 height 8
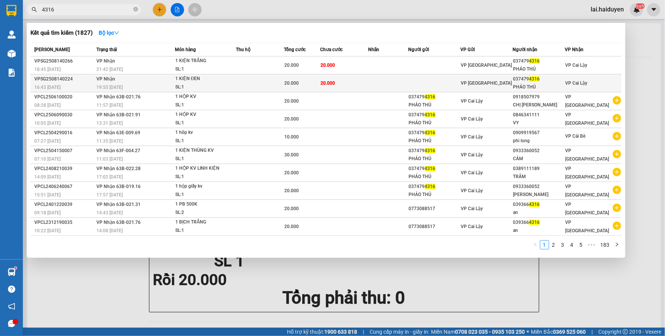
click at [326, 80] on span "20.000" at bounding box center [327, 83] width 14 height 6
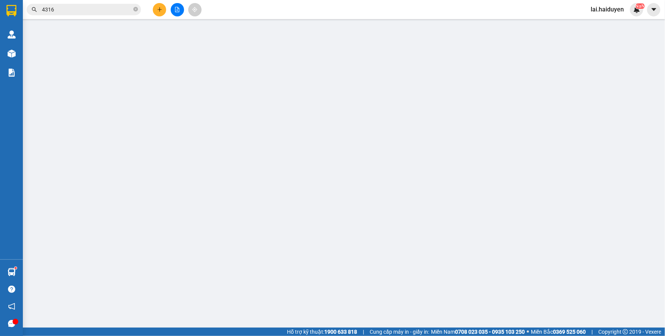
type input "0374794316"
type input "PHÁO THỦ"
type input "20.000"
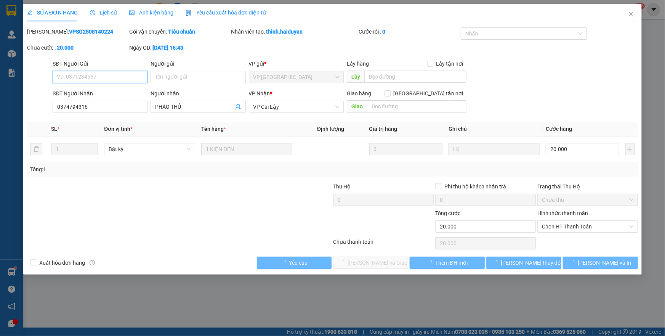
click at [558, 227] on span "Chọn HT Thanh Toán" at bounding box center [587, 226] width 91 height 11
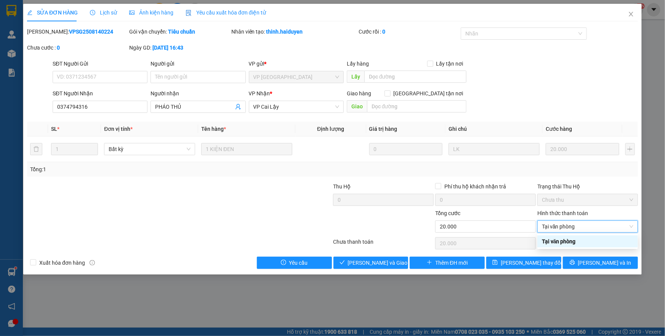
type input "0"
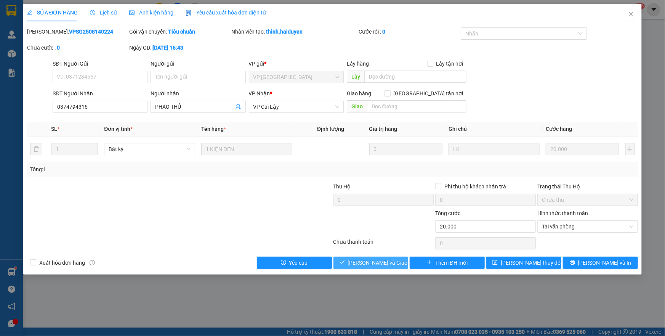
drag, startPoint x: 390, startPoint y: 261, endPoint x: 414, endPoint y: 217, distance: 50.1
click at [391, 261] on span "Lưu và Giao hàng" at bounding box center [384, 262] width 73 height 8
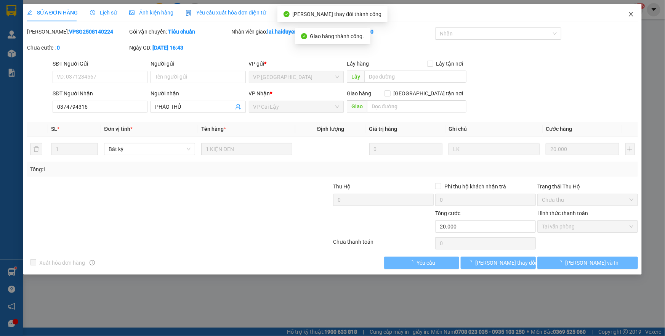
click at [628, 18] on span "Close" at bounding box center [630, 14] width 21 height 21
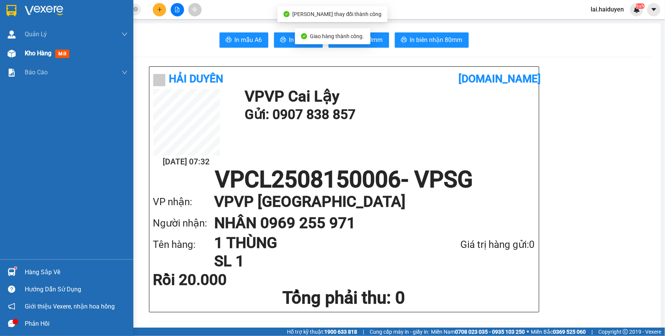
click at [32, 56] on span "Kho hàng" at bounding box center [38, 53] width 27 height 7
drag, startPoint x: 32, startPoint y: 56, endPoint x: 35, endPoint y: 51, distance: 6.6
click at [32, 56] on span "Kho hàng" at bounding box center [38, 53] width 27 height 7
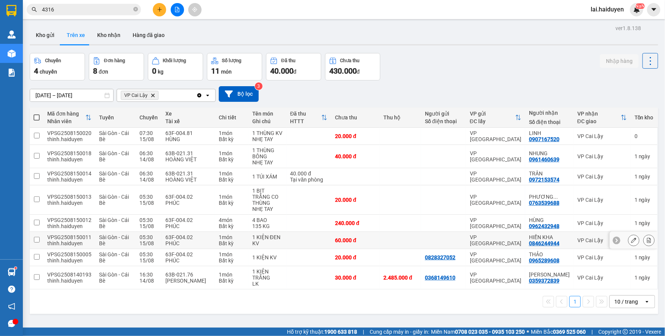
click at [510, 232] on td "VP [GEOGRAPHIC_DATA]" at bounding box center [495, 240] width 59 height 17
checkbox input "true"
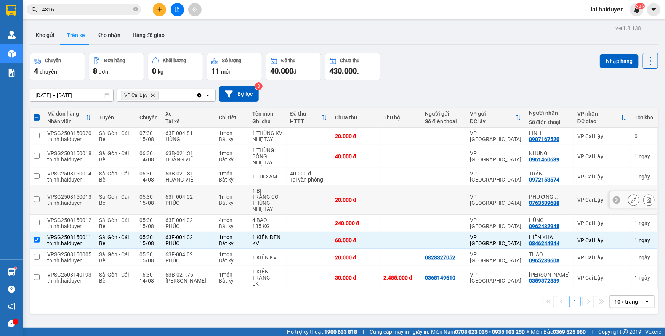
click at [515, 198] on div "VP [GEOGRAPHIC_DATA]" at bounding box center [495, 199] width 51 height 12
checkbox input "true"
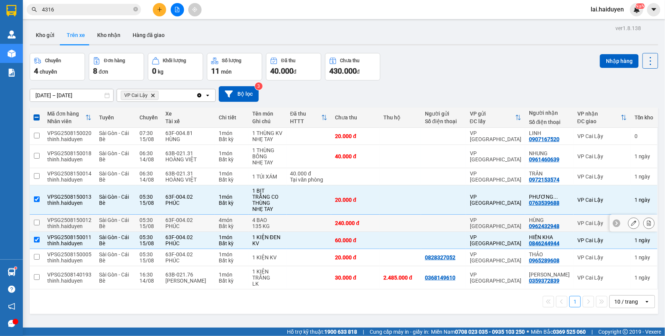
click at [510, 217] on div "VP [GEOGRAPHIC_DATA]" at bounding box center [495, 223] width 51 height 12
checkbox input "true"
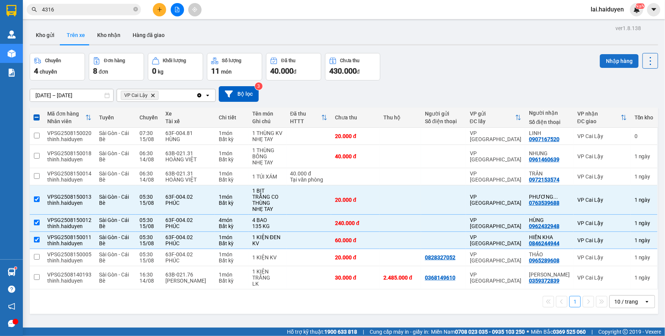
click at [607, 61] on button "Nhập hàng" at bounding box center [619, 61] width 39 height 14
checkbox input "false"
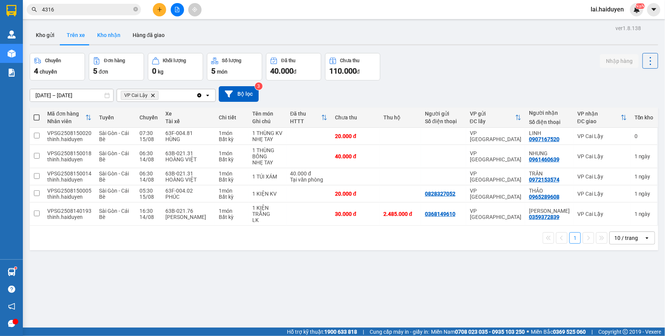
click at [110, 37] on button "Kho nhận" at bounding box center [108, 35] width 35 height 18
type input "[DATE] – [DATE]"
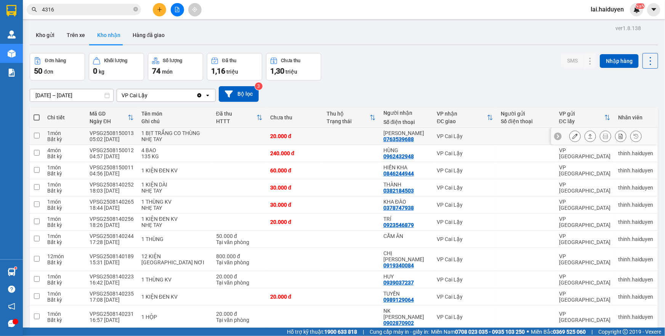
click at [507, 137] on div at bounding box center [525, 136] width 51 height 6
checkbox input "true"
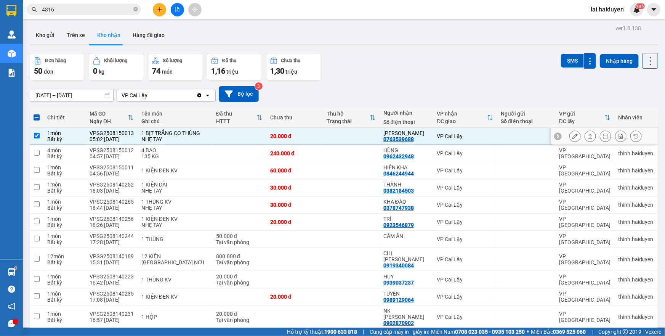
click at [572, 137] on icon at bounding box center [574, 135] width 5 height 5
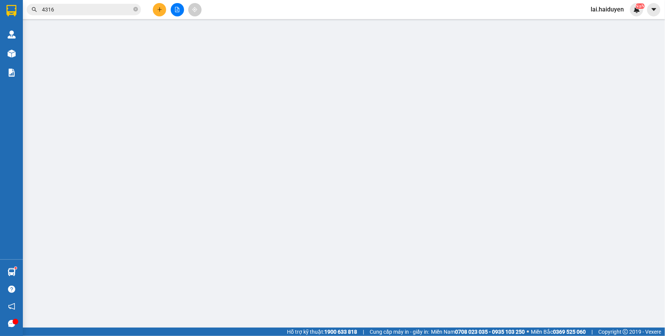
type input "0763539688"
type input "PHƯƠNG NGHI"
type input "20.000"
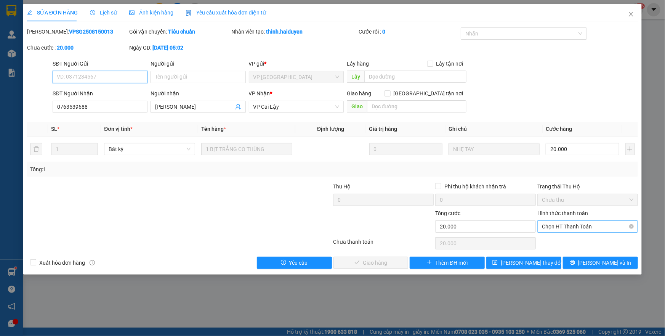
click at [558, 226] on span "Chọn HT Thanh Toán" at bounding box center [587, 226] width 91 height 11
drag, startPoint x: 547, startPoint y: 238, endPoint x: 449, endPoint y: 244, distance: 97.3
click at [544, 239] on div "Tại văn phòng" at bounding box center [587, 241] width 91 height 8
type input "0"
click at [379, 263] on span "Lưu và Giao hàng" at bounding box center [384, 262] width 73 height 8
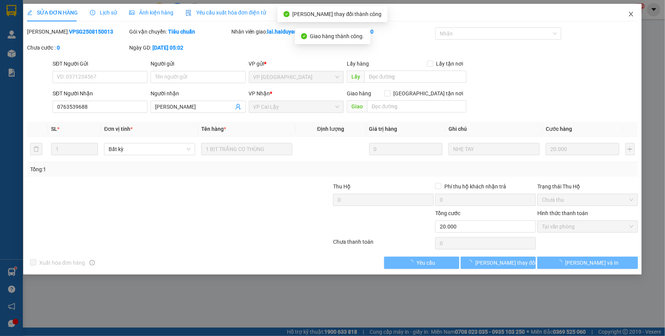
click at [628, 17] on icon "close" at bounding box center [631, 14] width 6 height 6
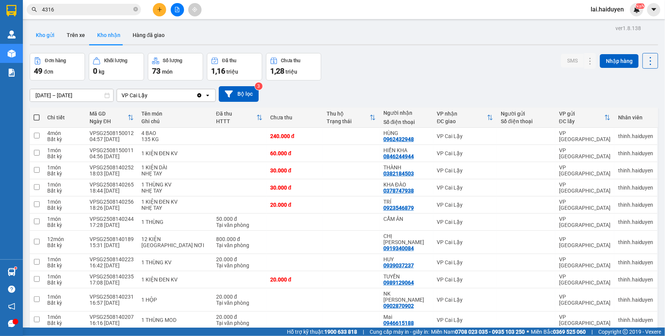
click at [45, 37] on button "Kho gửi" at bounding box center [45, 35] width 31 height 18
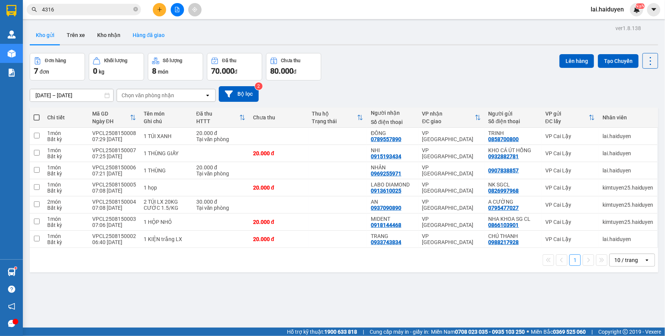
click at [133, 39] on button "Hàng đã giao" at bounding box center [148, 35] width 44 height 18
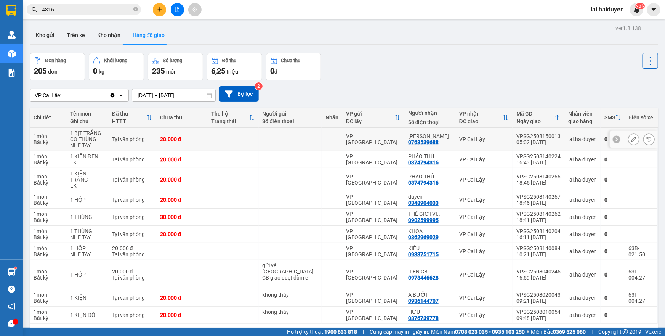
click at [524, 135] on div "VPSG2508150013" at bounding box center [538, 136] width 44 height 6
copy div "VPSG2508150013"
click at [73, 10] on input "4316" at bounding box center [87, 9] width 90 height 8
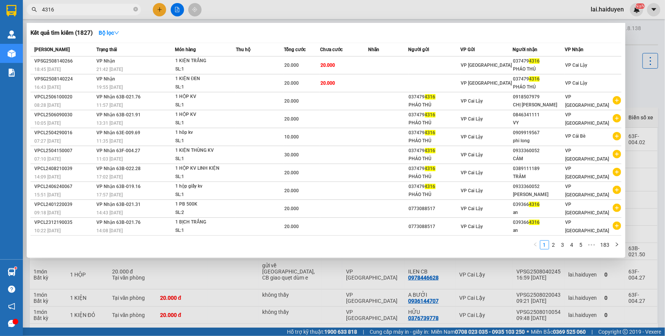
click at [73, 10] on input "4316" at bounding box center [87, 9] width 90 height 8
paste input "VPSG2508150013"
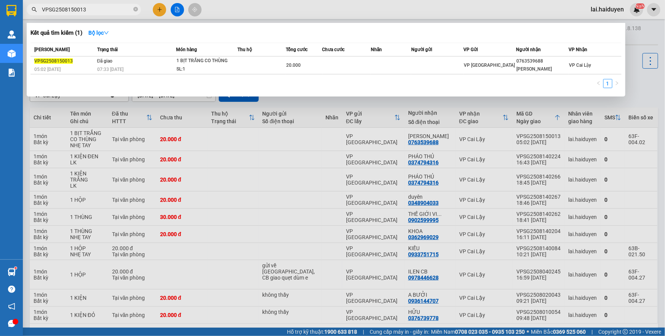
drag, startPoint x: 402, startPoint y: 9, endPoint x: 415, endPoint y: 48, distance: 40.6
click at [402, 9] on div at bounding box center [332, 168] width 665 height 336
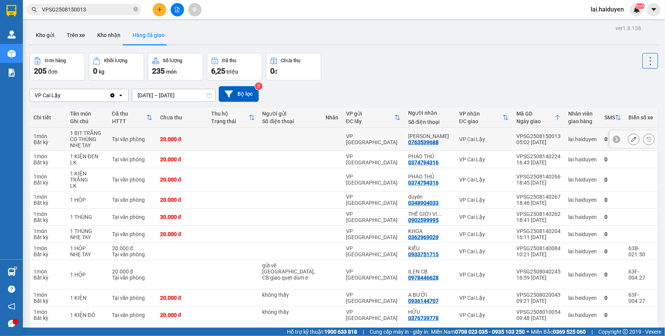
click at [419, 144] on div "0763539688" at bounding box center [423, 142] width 30 height 6
copy div "0763539688"
click at [64, 6] on input "VPSG2508150013" at bounding box center [87, 9] width 90 height 8
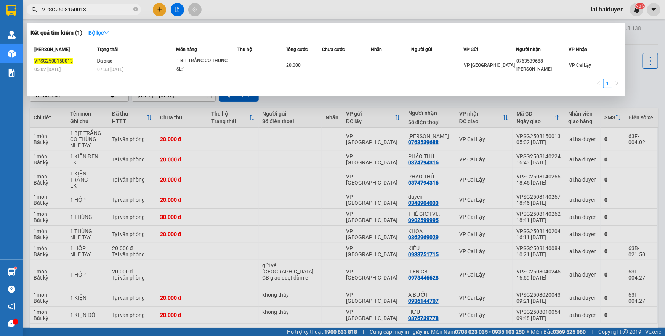
click at [64, 6] on input "VPSG2508150013" at bounding box center [87, 9] width 90 height 8
paste input "0763539688"
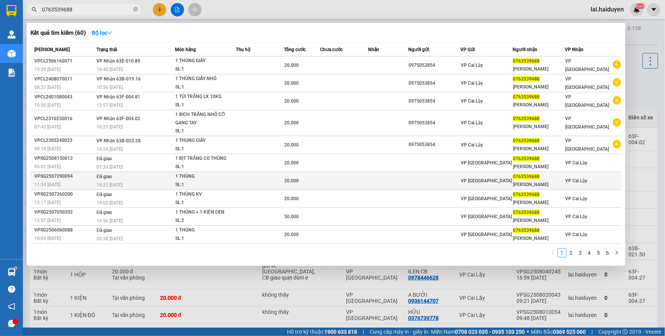
type input "0763539688"
click at [200, 181] on div "SL: 1" at bounding box center [203, 185] width 57 height 8
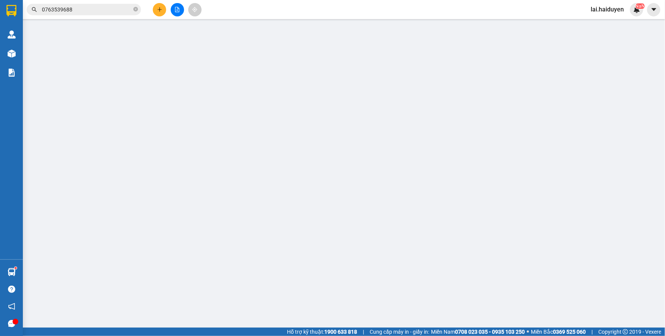
type input "0763539688"
type input "PHƯƠNG NGHI"
type input "20.000"
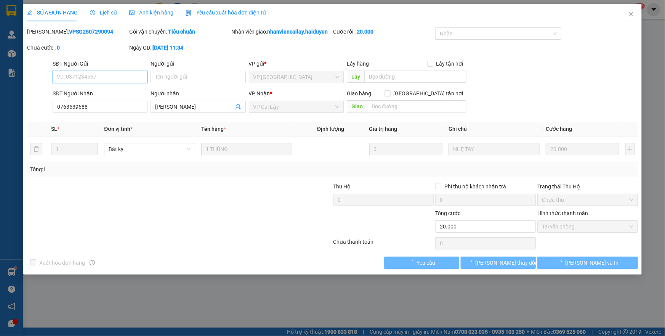
click at [99, 14] on div "SỬA ĐƠN HÀNG Lịch sử Ảnh kiện hàng Yêu cầu xuất hóa đơn điện tử Total Paid Fee …" at bounding box center [332, 168] width 665 height 336
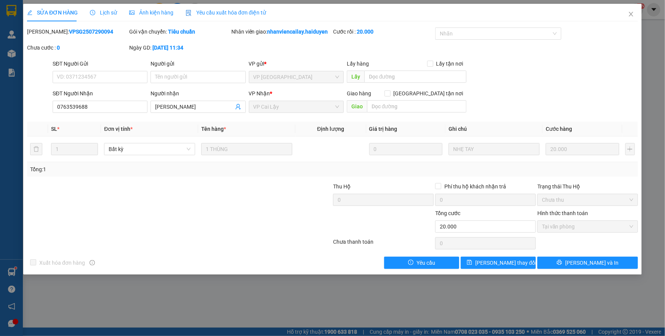
click at [99, 14] on span "Lịch sử" at bounding box center [103, 13] width 27 height 6
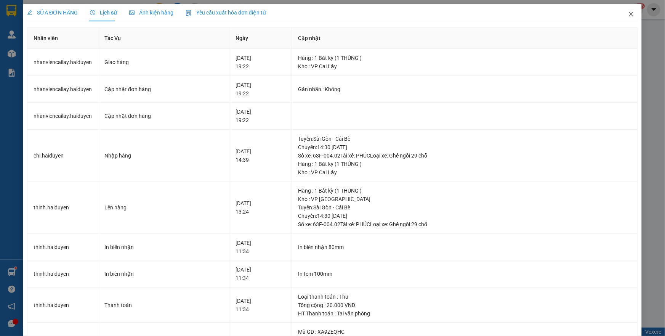
click at [628, 12] on icon "close" at bounding box center [630, 14] width 4 height 5
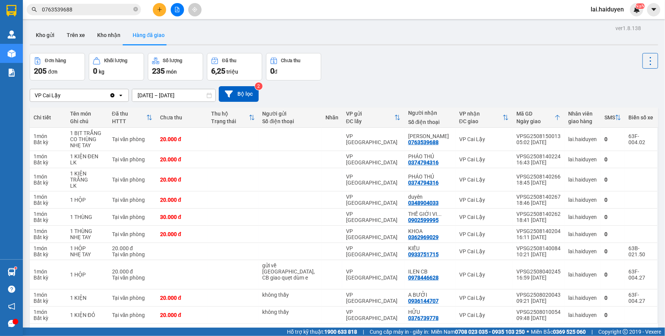
click at [83, 11] on input "0763539688" at bounding box center [87, 9] width 90 height 8
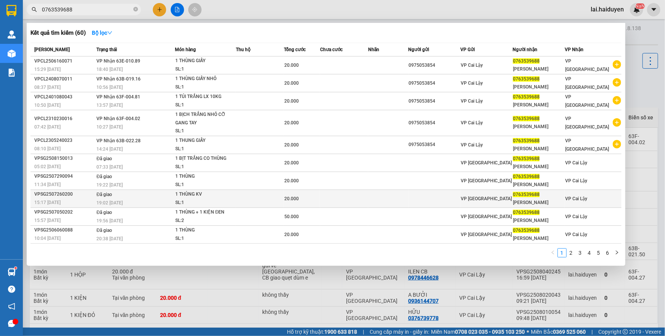
click at [305, 198] on div "20.000" at bounding box center [301, 198] width 35 height 8
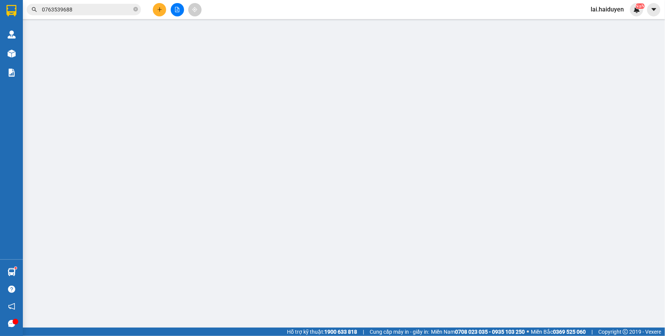
type input "0763539688"
type input "PHƯƠNG NGHI"
type input "20.000"
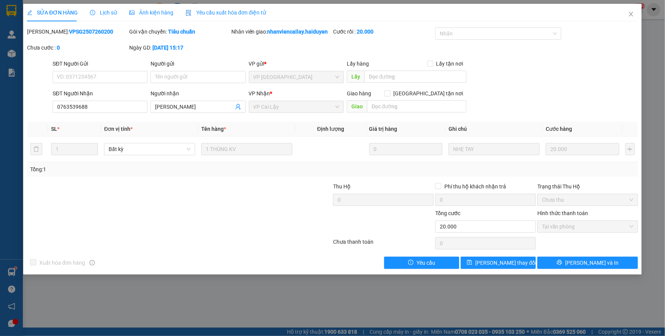
click at [110, 15] on span "Lịch sử" at bounding box center [103, 13] width 27 height 6
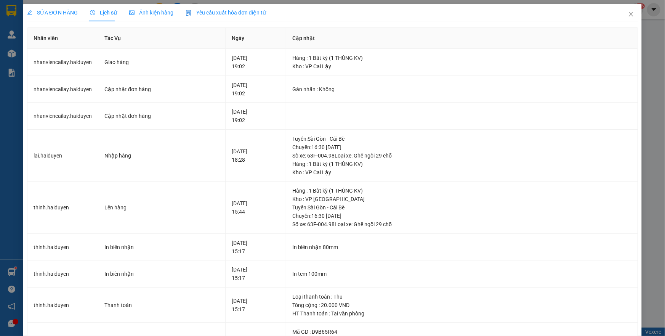
click at [65, 10] on span "SỬA ĐƠN HÀNG" at bounding box center [52, 13] width 51 height 6
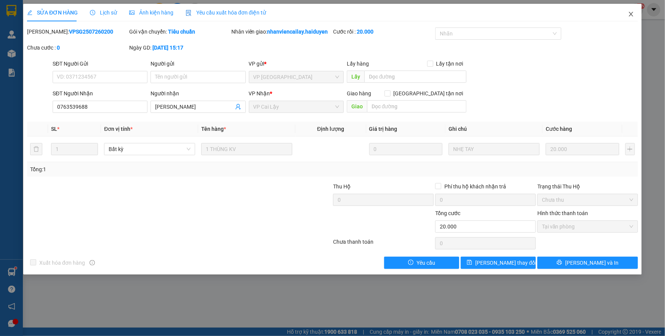
click at [630, 13] on icon "close" at bounding box center [630, 14] width 4 height 5
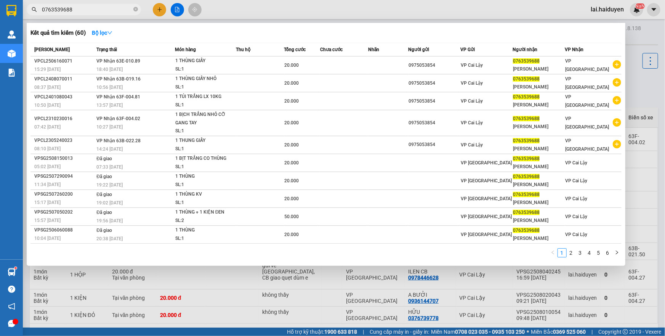
click at [76, 11] on input "0763539688" at bounding box center [87, 9] width 90 height 8
click at [162, 8] on div at bounding box center [332, 168] width 665 height 336
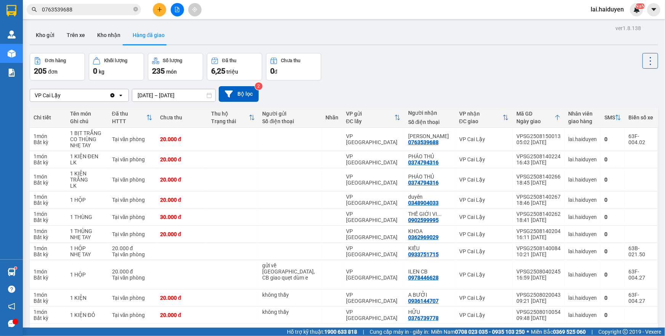
click at [159, 8] on icon "plus" at bounding box center [159, 9] width 5 height 5
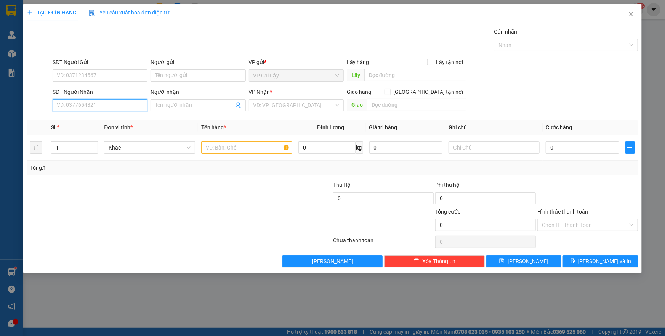
click at [78, 107] on input "SĐT Người Nhận" at bounding box center [100, 105] width 95 height 12
click at [134, 80] on input "SĐT Người Gửi" at bounding box center [100, 75] width 95 height 12
type input "0972182915"
click at [133, 91] on div "0972182915 - TOÀN" at bounding box center [100, 90] width 86 height 8
type input "TOÀN"
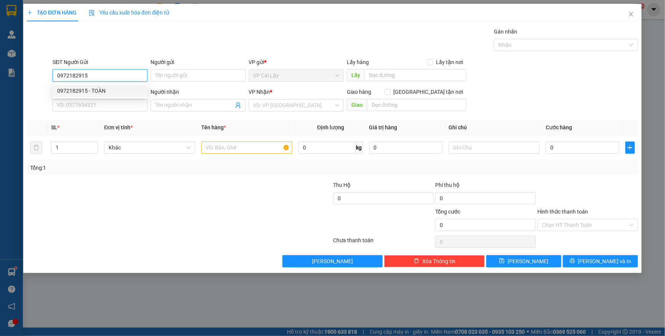
type input "0915396613"
type input "VY"
type input "20.000"
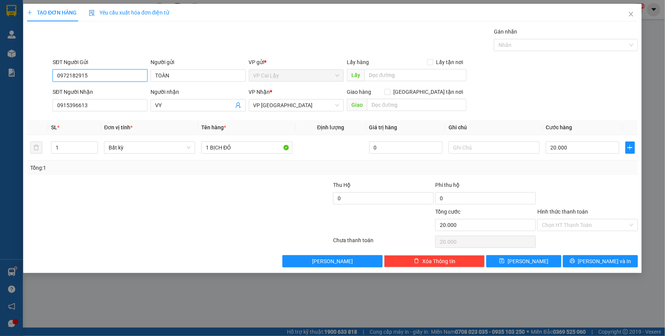
type input "0972182915"
click at [582, 200] on div at bounding box center [587, 194] width 102 height 27
click at [633, 15] on icon "close" at bounding box center [631, 14] width 6 height 6
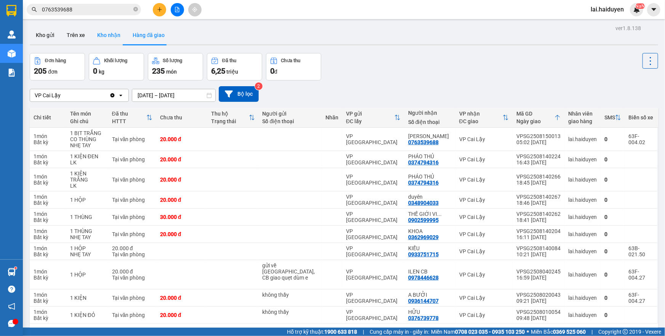
click at [108, 38] on button "Kho nhận" at bounding box center [108, 35] width 35 height 18
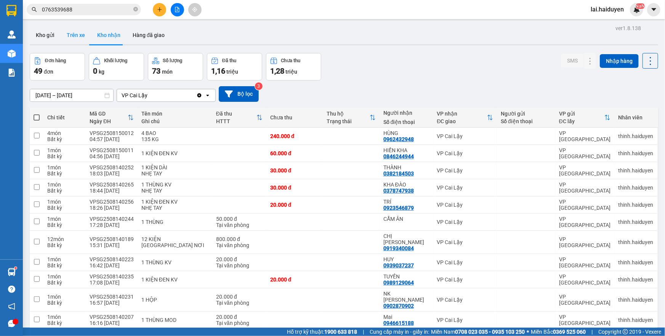
click at [74, 38] on button "Trên xe" at bounding box center [76, 35] width 30 height 18
type input "[DATE] – [DATE]"
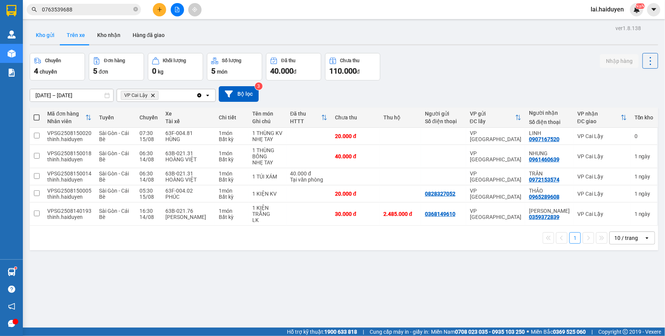
click at [43, 34] on button "Kho gửi" at bounding box center [45, 35] width 31 height 18
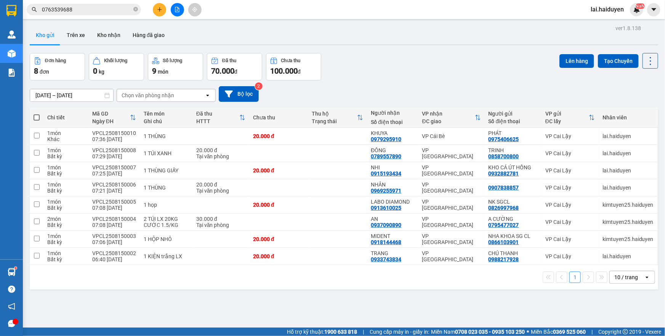
click at [159, 9] on icon "plus" at bounding box center [159, 9] width 5 height 5
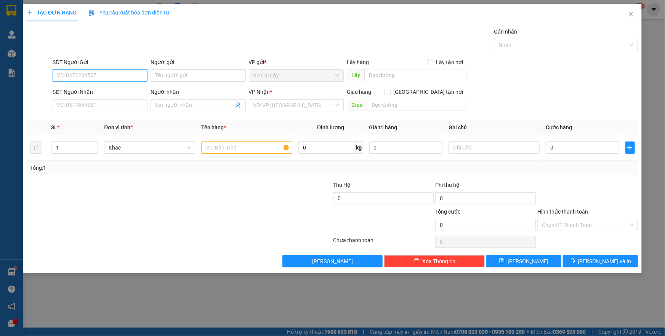
click at [126, 77] on input "SĐT Người Gửi" at bounding box center [100, 75] width 95 height 12
click at [125, 91] on div "0972182915 - TOÀN" at bounding box center [100, 90] width 86 height 8
type input "0972182915"
type input "TOÀN"
type input "0915396613"
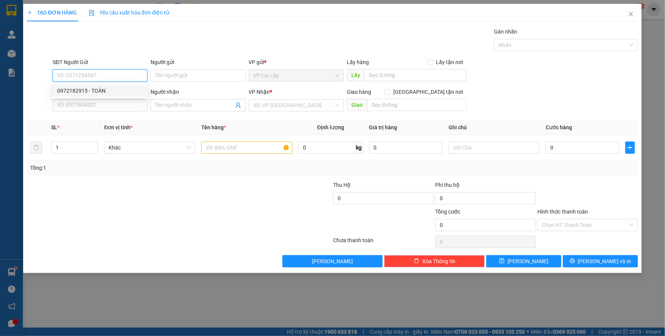
type input "VY"
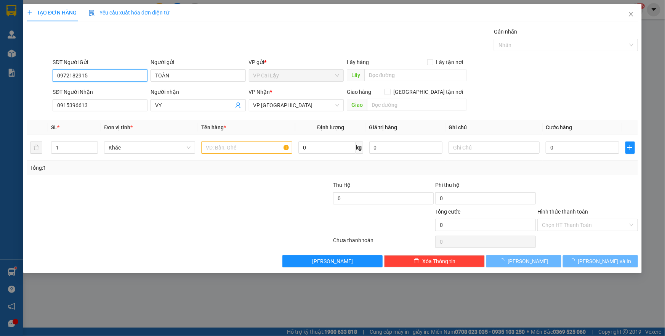
type input "20.000"
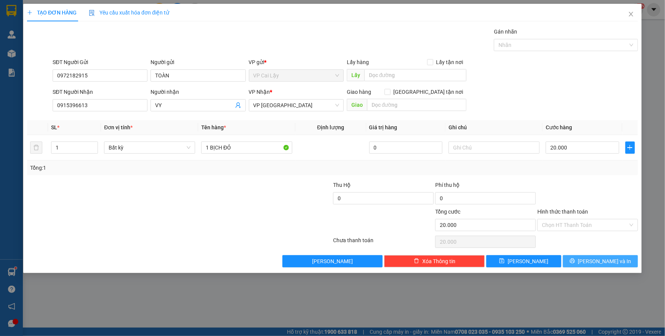
click at [585, 262] on button "Lưu và In" at bounding box center [600, 261] width 75 height 12
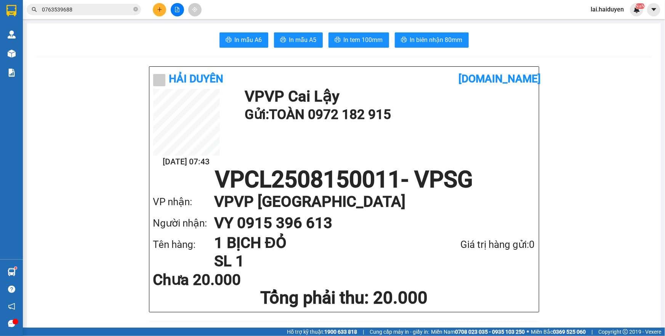
click at [110, 9] on input "0763539688" at bounding box center [87, 9] width 90 height 8
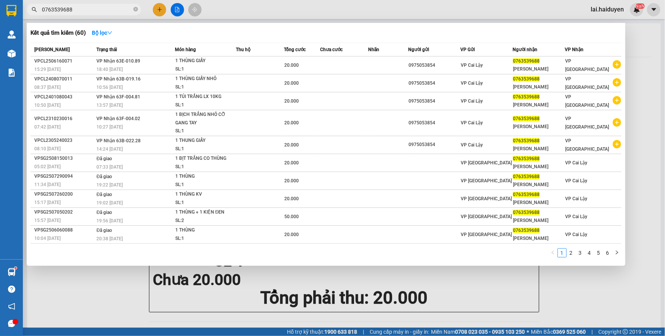
click at [246, 16] on div at bounding box center [332, 168] width 665 height 336
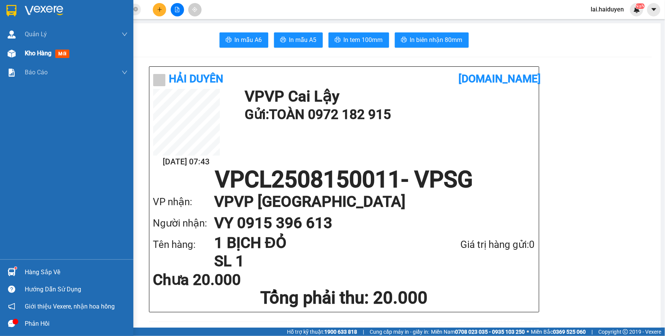
click at [31, 51] on span "Kho hàng" at bounding box center [38, 53] width 27 height 7
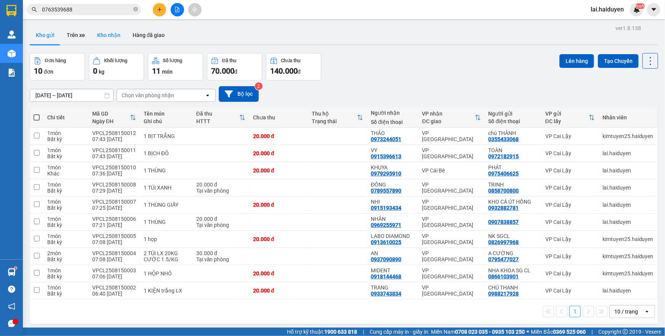
click at [94, 34] on button "Kho nhận" at bounding box center [108, 35] width 35 height 18
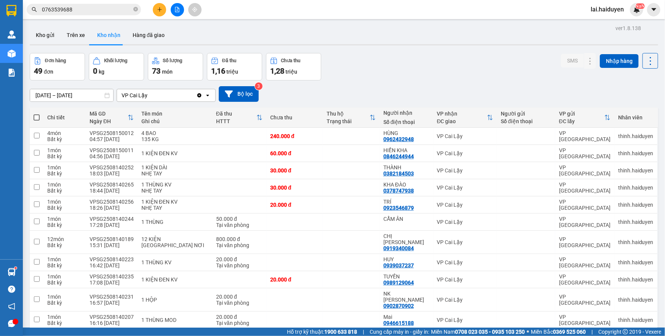
click at [49, 36] on button "Kho gửi" at bounding box center [45, 35] width 31 height 18
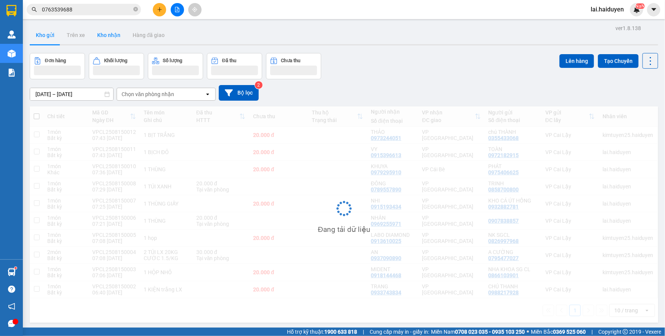
click at [49, 36] on button "Kho gửi" at bounding box center [45, 35] width 31 height 18
drag, startPoint x: 92, startPoint y: 34, endPoint x: 49, endPoint y: 36, distance: 43.1
click at [49, 36] on button "Kho gửi" at bounding box center [45, 35] width 31 height 18
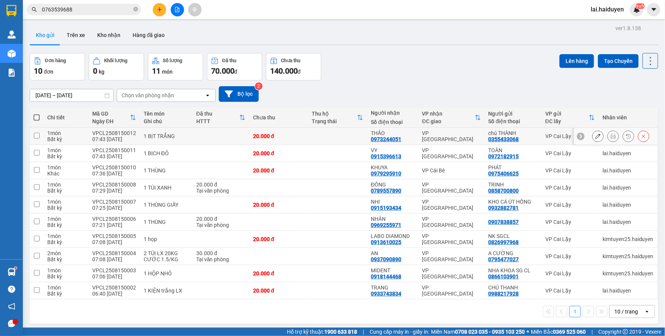
click at [299, 138] on div "20.000 đ" at bounding box center [278, 136] width 51 height 6
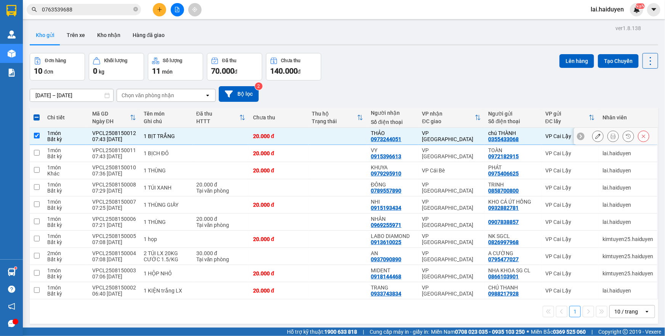
click at [327, 141] on td at bounding box center [337, 136] width 59 height 17
checkbox input "false"
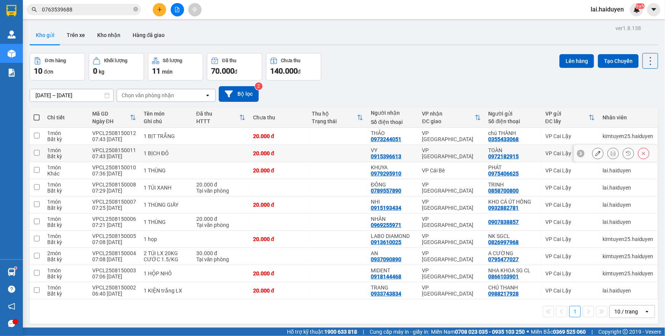
click at [331, 150] on td at bounding box center [337, 153] width 59 height 17
checkbox input "true"
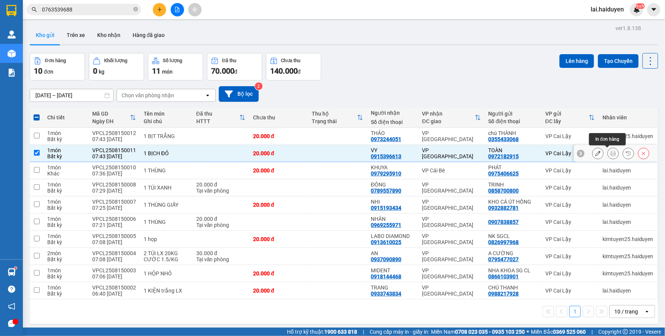
click at [610, 153] on icon at bounding box center [612, 152] width 5 height 5
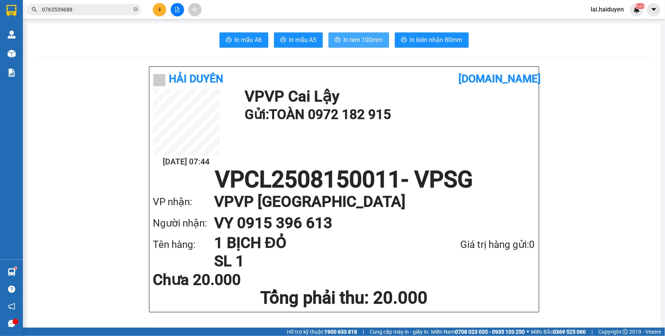
click at [361, 45] on span "In tem 100mm" at bounding box center [363, 40] width 39 height 10
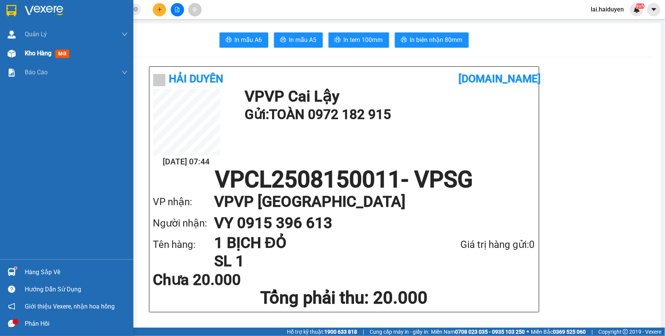
click at [38, 52] on span "Kho hàng" at bounding box center [38, 53] width 27 height 7
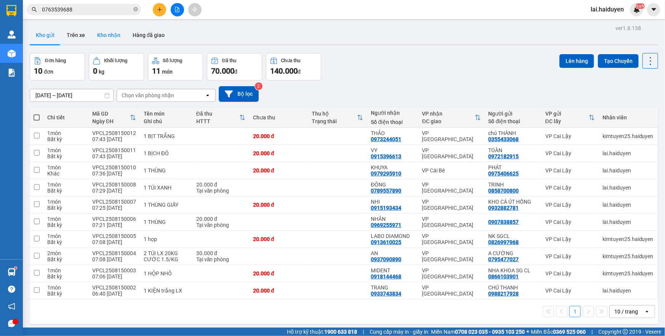
click at [107, 37] on button "Kho nhận" at bounding box center [108, 35] width 35 height 18
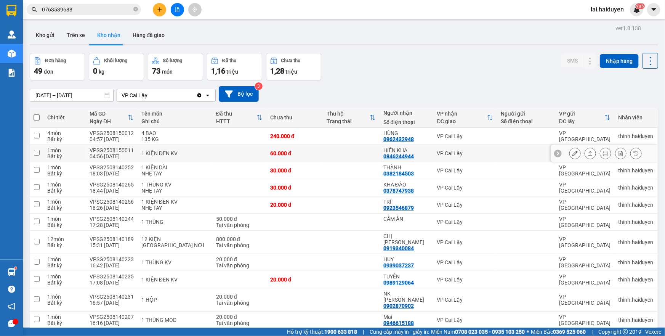
click at [300, 149] on td "60.000 đ" at bounding box center [294, 153] width 56 height 17
checkbox input "true"
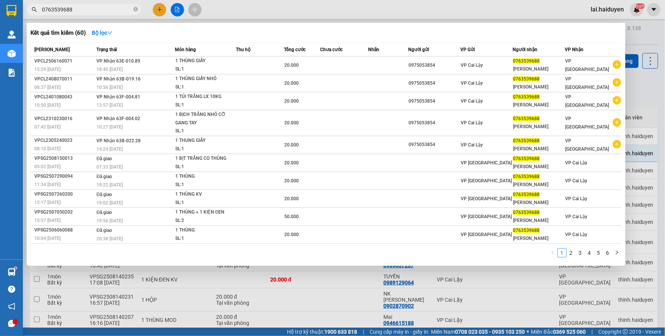
click at [60, 9] on input "0763539688" at bounding box center [87, 9] width 90 height 8
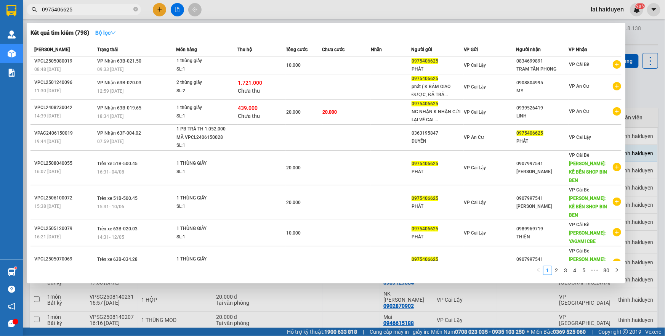
type input "0975406625"
click at [105, 34] on strong "Bộ lọc" at bounding box center [105, 33] width 21 height 6
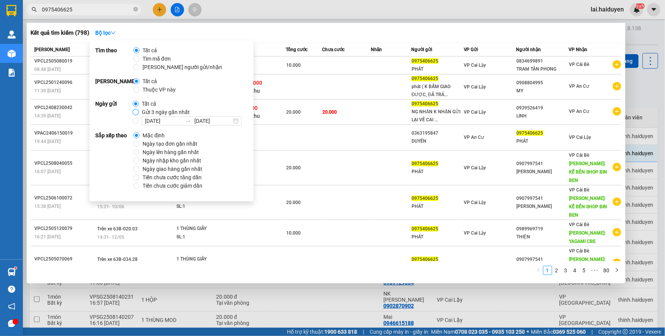
click at [136, 110] on input "Gửi 3 ngày gần nhất" at bounding box center [136, 112] width 6 height 6
radio input "true"
radio input "false"
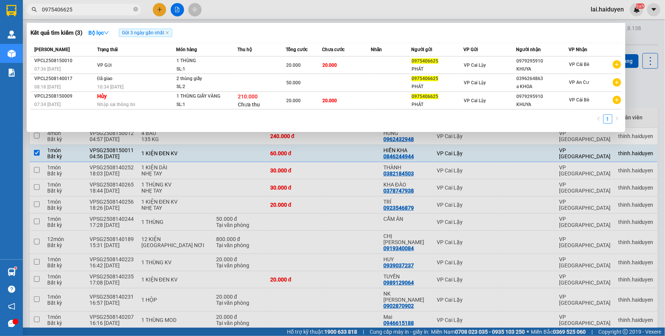
click at [92, 8] on input "0975406625" at bounding box center [87, 9] width 90 height 8
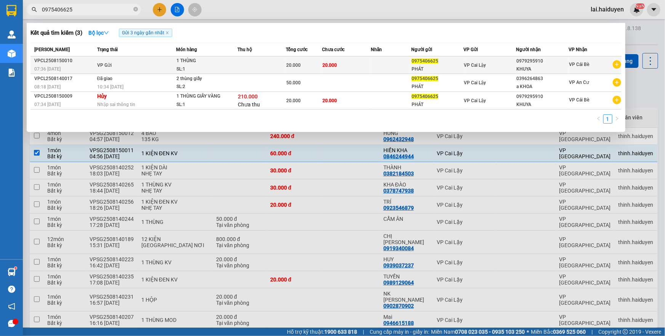
click at [287, 67] on span "20.000" at bounding box center [293, 64] width 14 height 5
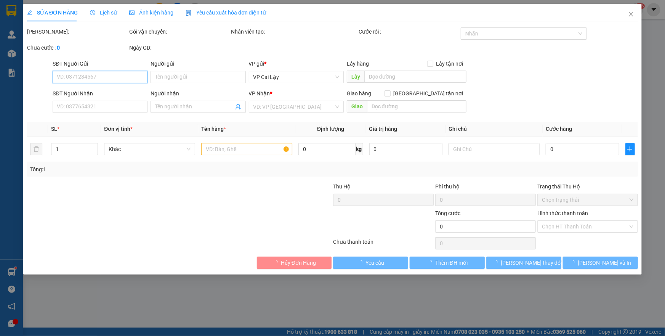
type input "0975406625"
type input "PHÁT"
type input "0979295910"
type input "KHUYA"
type input "20.000"
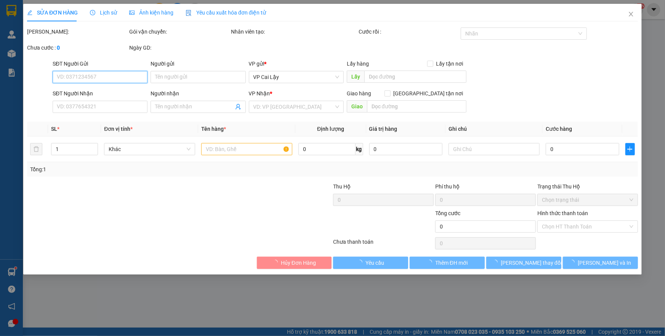
type input "20.000"
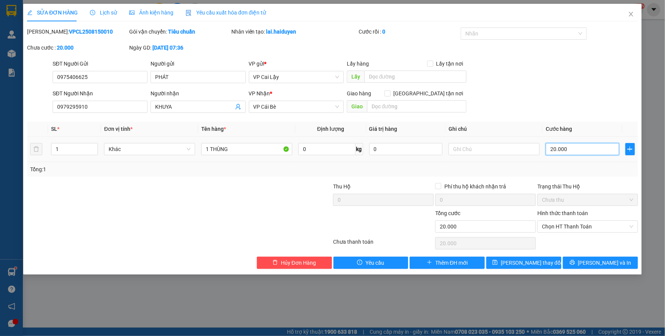
click at [568, 150] on input "20.000" at bounding box center [582, 149] width 74 height 12
type input "1"
type input "10"
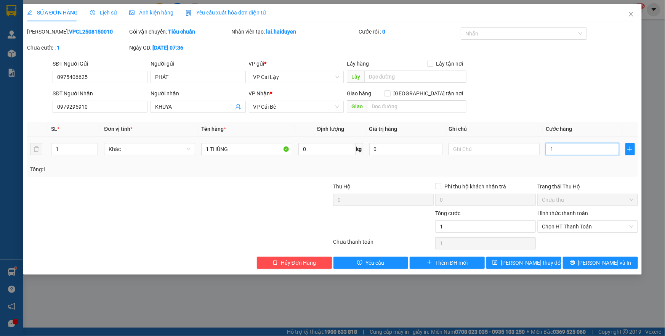
type input "10"
type input "10.000"
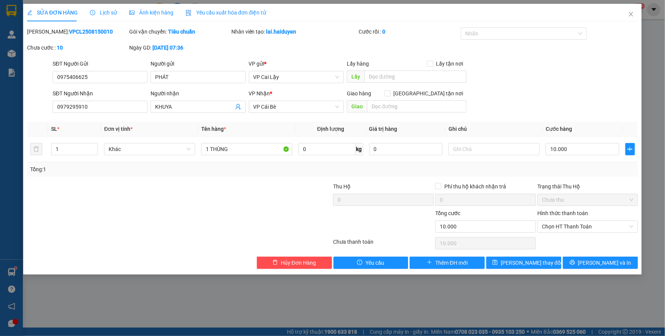
click at [542, 82] on div "SĐT Người Gửi 0975406625 Người gửi PHÁT VP gửi * VP Cai Lậy Lấy hàng Lấy tận nơ…" at bounding box center [345, 72] width 588 height 27
click at [510, 263] on button "Lưu thay đổi" at bounding box center [523, 262] width 75 height 12
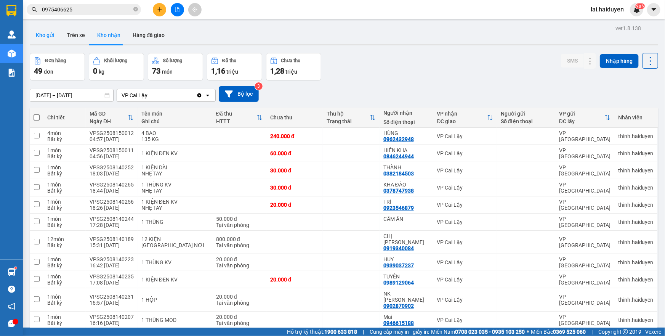
click at [35, 33] on button "Kho gửi" at bounding box center [45, 35] width 31 height 18
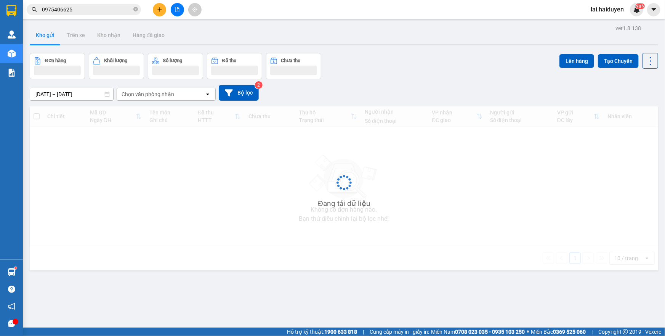
click at [35, 33] on button "Kho gửi" at bounding box center [45, 35] width 31 height 18
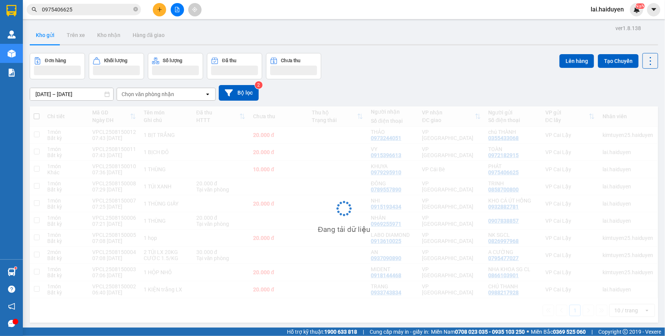
click at [35, 33] on button "Kho gửi" at bounding box center [45, 35] width 31 height 18
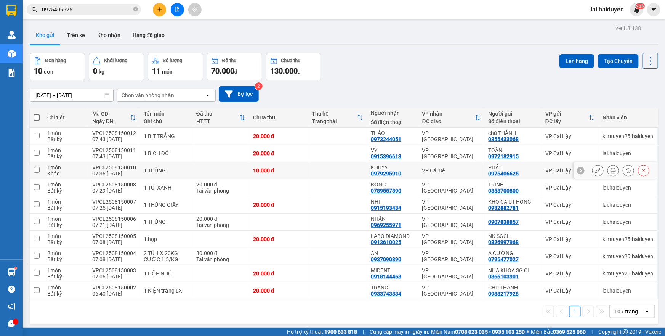
click at [337, 170] on td at bounding box center [337, 170] width 59 height 17
checkbox input "true"
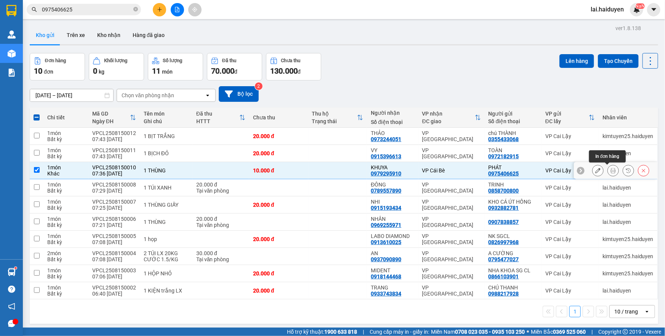
click at [610, 170] on icon at bounding box center [612, 170] width 5 height 5
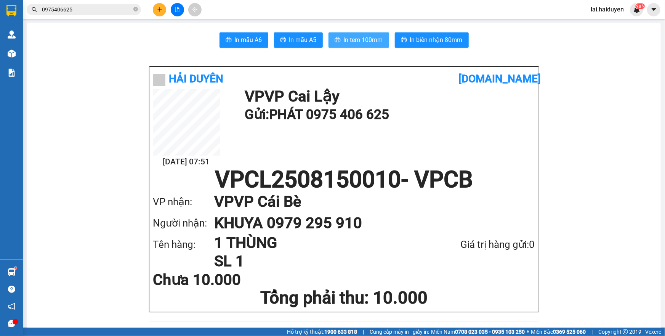
click at [369, 44] on span "In tem 100mm" at bounding box center [363, 40] width 39 height 10
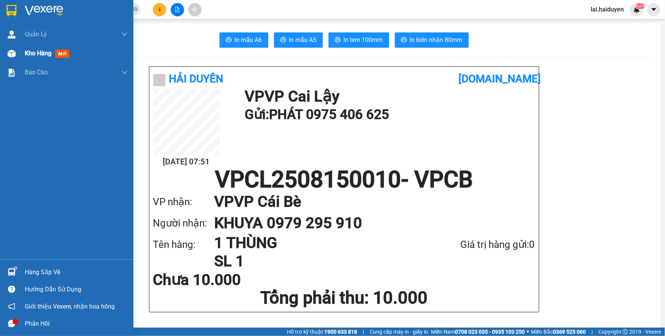
click at [38, 56] on span "Kho hàng" at bounding box center [38, 53] width 27 height 7
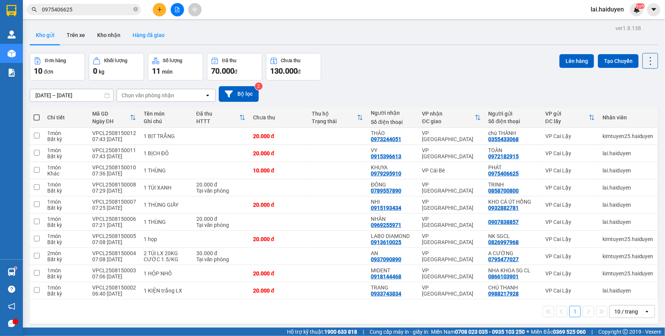
click at [141, 29] on button "Hàng đã giao" at bounding box center [148, 35] width 44 height 18
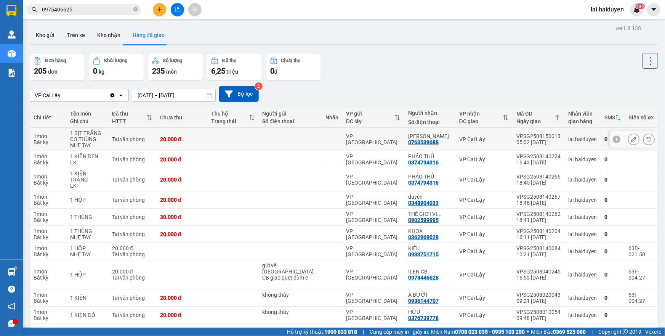
click at [532, 131] on td "VPSG2508150013 05:02 15/08" at bounding box center [538, 139] width 52 height 23
copy div "VPSG2508150013"
click at [93, 11] on input "0975406625" at bounding box center [87, 9] width 90 height 8
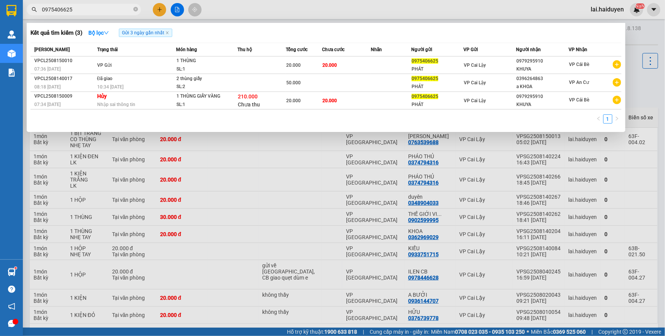
click at [93, 11] on input "0975406625" at bounding box center [87, 9] width 90 height 8
paste input "VPSG2508150013"
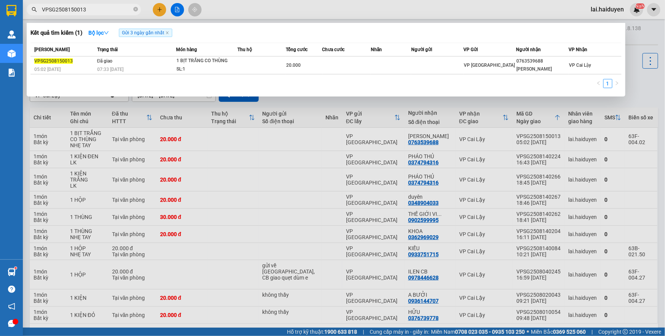
click at [528, 8] on div at bounding box center [332, 168] width 665 height 336
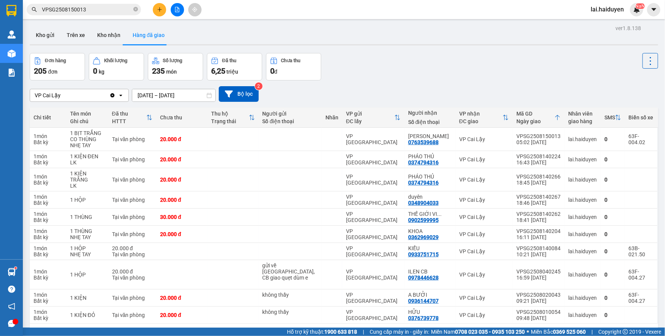
click at [99, 11] on input "VPSG2508150013" at bounding box center [87, 9] width 90 height 8
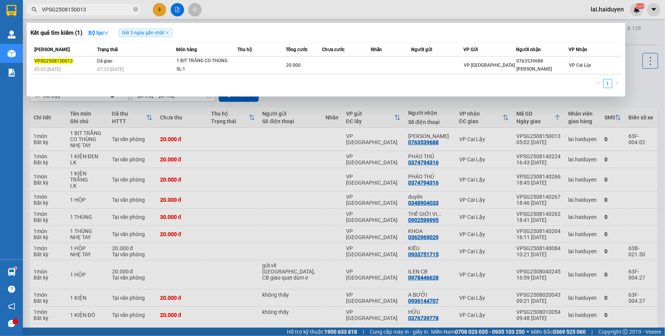
click at [99, 11] on input "VPSG2508150013" at bounding box center [87, 9] width 90 height 8
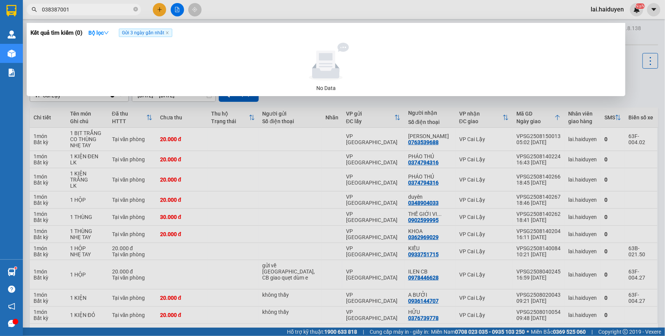
click at [342, 11] on div at bounding box center [332, 168] width 665 height 336
click at [96, 10] on input "038387001" at bounding box center [87, 9] width 90 height 8
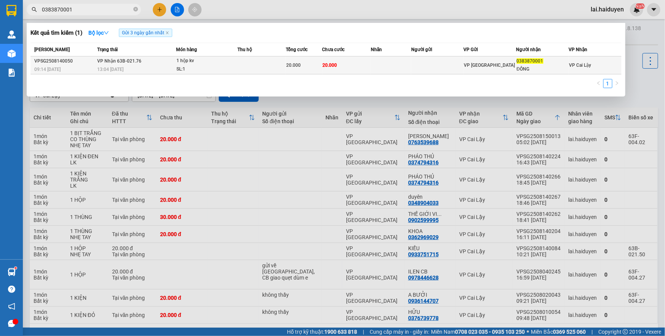
type input "0383870001"
click at [236, 70] on span "1 hộp kv SL: 1" at bounding box center [206, 65] width 61 height 16
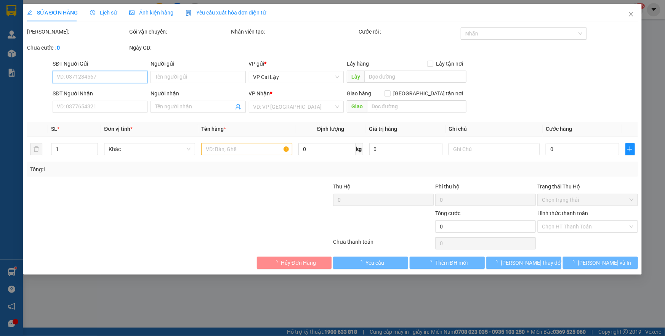
type input "0383870001"
type input "ĐÔNG"
type input "20.000"
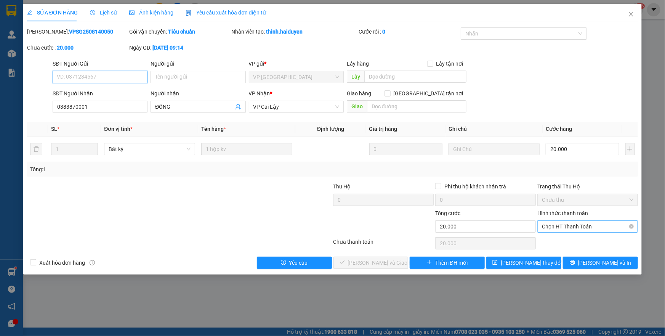
click at [567, 229] on span "Chọn HT Thanh Toán" at bounding box center [587, 226] width 91 height 11
drag, startPoint x: 563, startPoint y: 239, endPoint x: 405, endPoint y: 248, distance: 158.0
click at [562, 239] on div "Tại văn phòng" at bounding box center [587, 241] width 91 height 8
type input "0"
drag, startPoint x: 357, startPoint y: 259, endPoint x: 367, endPoint y: 253, distance: 11.8
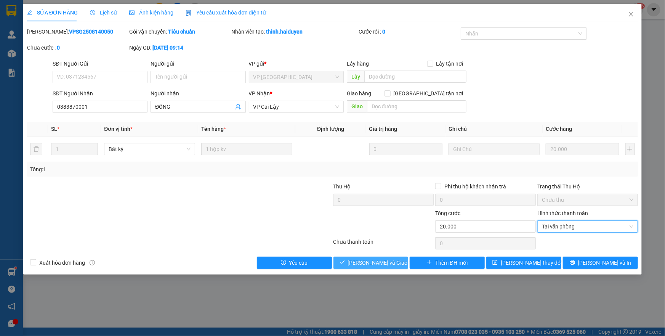
click at [357, 259] on span "Lưu và Giao hàng" at bounding box center [384, 262] width 73 height 8
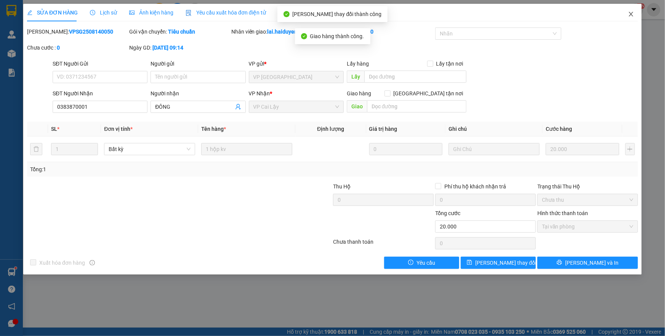
click at [628, 16] on icon "close" at bounding box center [631, 14] width 6 height 6
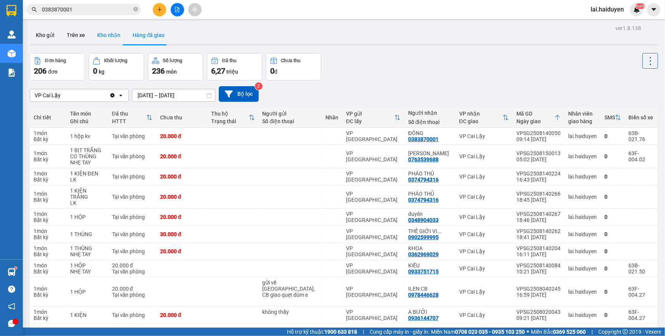
click at [113, 37] on button "Kho nhận" at bounding box center [108, 35] width 35 height 18
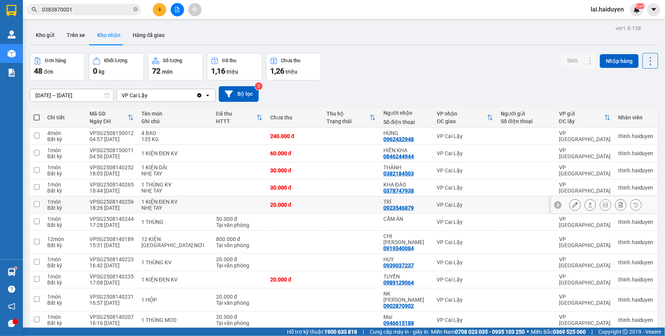
scroll to position [69, 0]
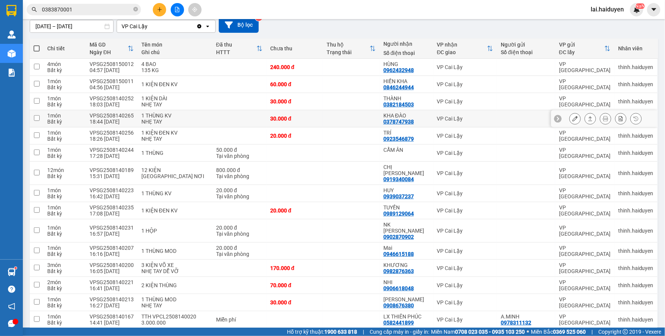
click at [446, 115] on div "VP Cai Lậy" at bounding box center [465, 118] width 56 height 6
checkbox input "true"
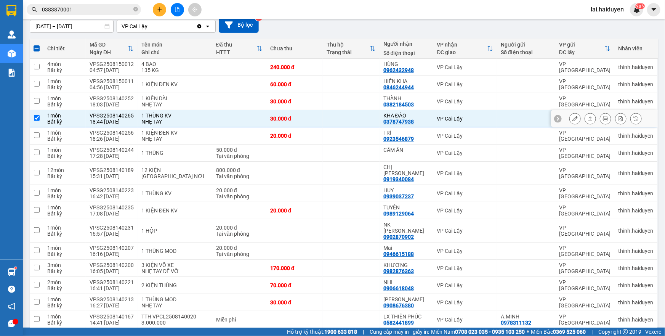
click at [572, 117] on icon at bounding box center [574, 118] width 5 height 5
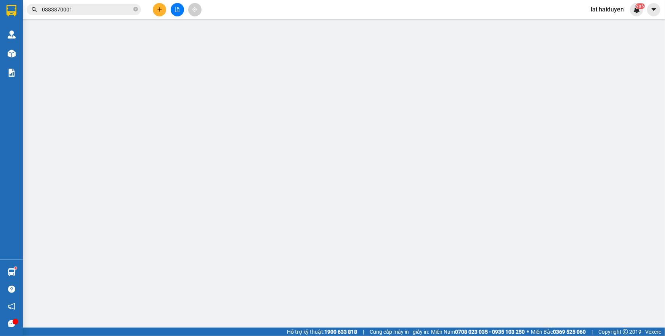
type input "0378747938"
type input "KHA ĐÀO"
type input "30.000"
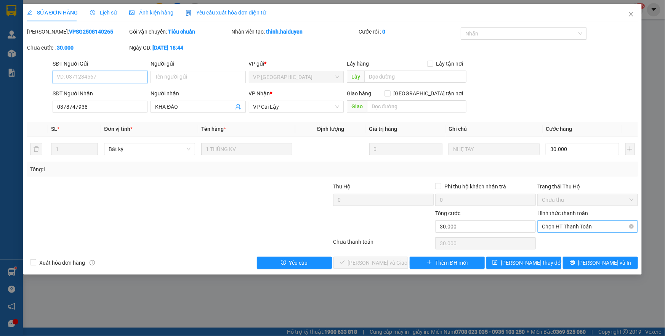
drag, startPoint x: 568, startPoint y: 225, endPoint x: 563, endPoint y: 230, distance: 6.5
click at [568, 225] on span "Chọn HT Thanh Toán" at bounding box center [587, 226] width 91 height 11
drag, startPoint x: 563, startPoint y: 234, endPoint x: 454, endPoint y: 249, distance: 109.6
click at [563, 235] on div "Total Paid Fee 0 Total UnPaid Fee 30.000 Cash Collection Total Fee Mã ĐH: VPSG2…" at bounding box center [332, 147] width 611 height 241
click at [561, 226] on span "Chọn HT Thanh Toán" at bounding box center [587, 226] width 91 height 11
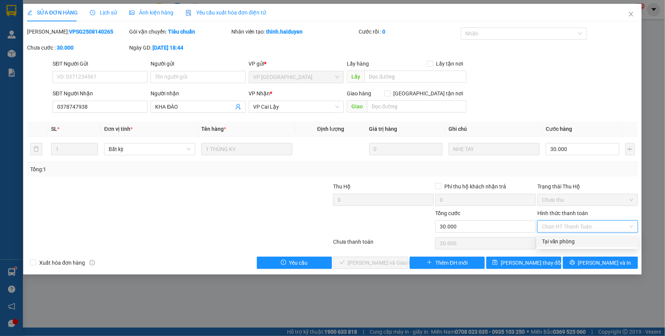
click at [547, 245] on div "Tại văn phòng" at bounding box center [587, 241] width 91 height 8
type input "0"
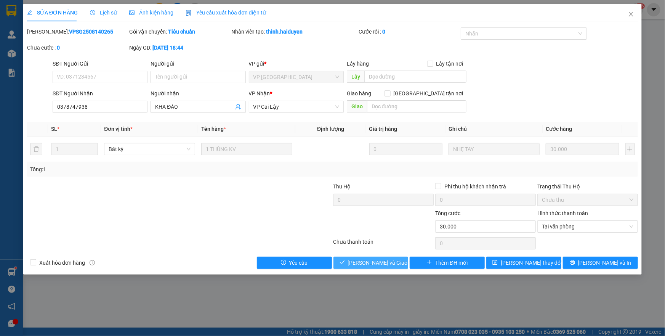
click at [388, 264] on span "Lưu và Giao hàng" at bounding box center [384, 262] width 73 height 8
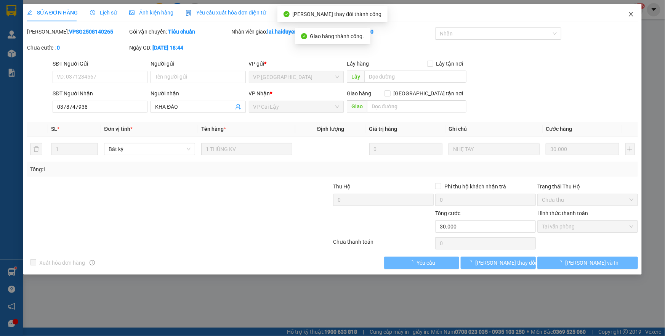
click at [630, 16] on icon "close" at bounding box center [631, 14] width 6 height 6
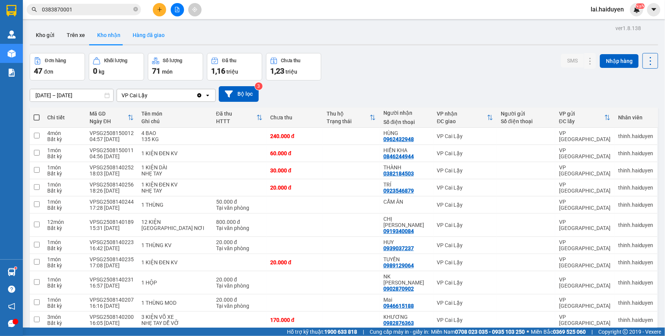
click at [142, 38] on button "Hàng đã giao" at bounding box center [148, 35] width 44 height 18
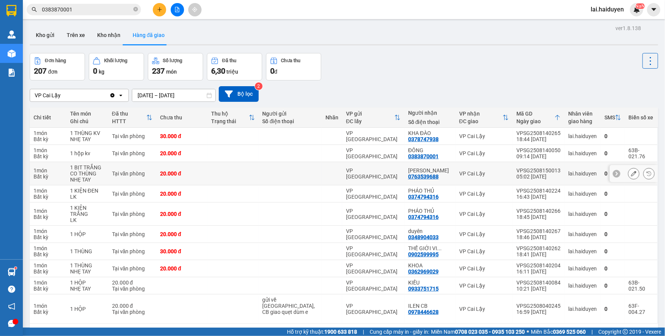
click at [523, 170] on div "VPSG2508150013" at bounding box center [538, 170] width 44 height 6
copy div "VPSG2508150013"
click at [95, 8] on input "0383870001" at bounding box center [87, 9] width 90 height 8
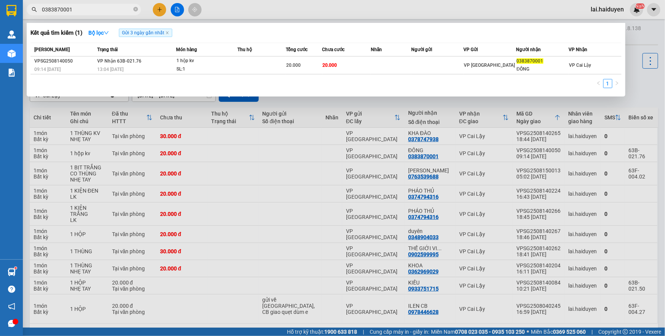
click at [95, 8] on input "0383870001" at bounding box center [87, 9] width 90 height 8
paste input "VPSG2508150013"
type input "VPSG2508150013"
click at [251, 12] on div at bounding box center [332, 168] width 665 height 336
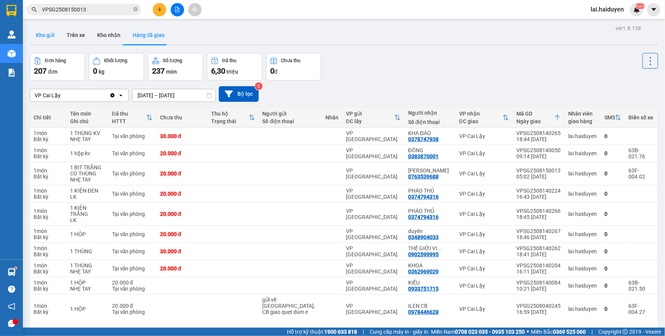
click at [48, 37] on button "Kho gửi" at bounding box center [45, 35] width 31 height 18
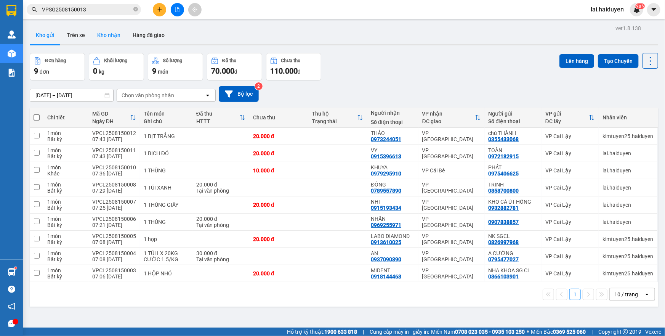
click at [105, 40] on button "Kho nhận" at bounding box center [108, 35] width 35 height 18
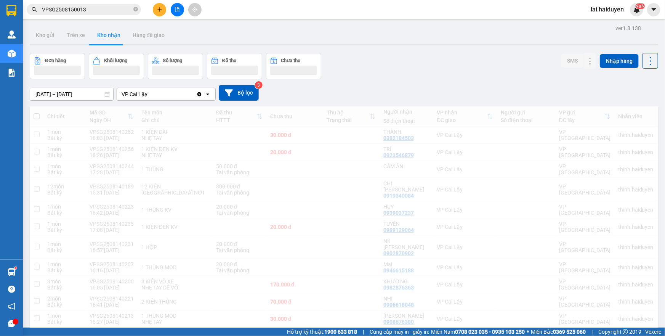
click at [51, 36] on button "Kho gửi" at bounding box center [45, 35] width 31 height 18
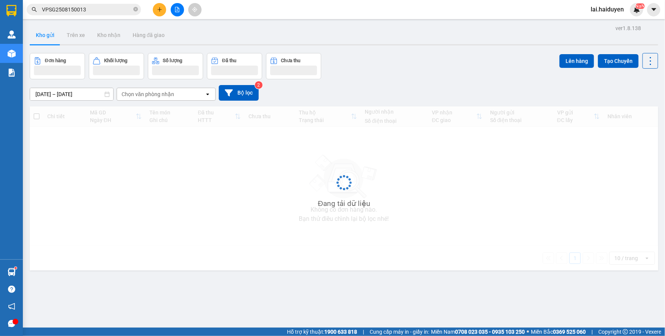
drag, startPoint x: 105, startPoint y: 40, endPoint x: 51, endPoint y: 36, distance: 53.8
click at [51, 36] on button "Kho gửi" at bounding box center [45, 35] width 31 height 18
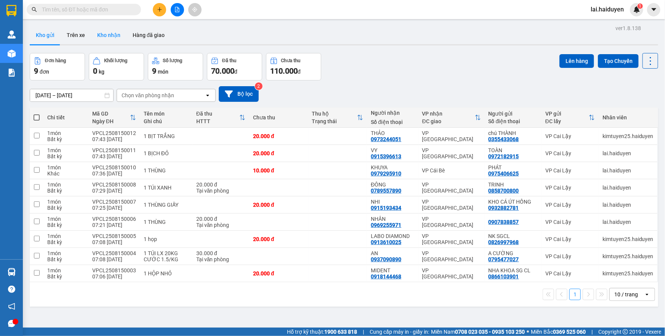
click at [109, 38] on button "Kho nhận" at bounding box center [108, 35] width 35 height 18
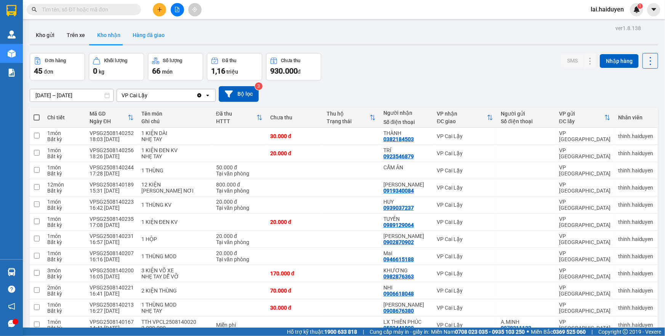
click at [137, 38] on button "Hàng đã giao" at bounding box center [148, 35] width 44 height 18
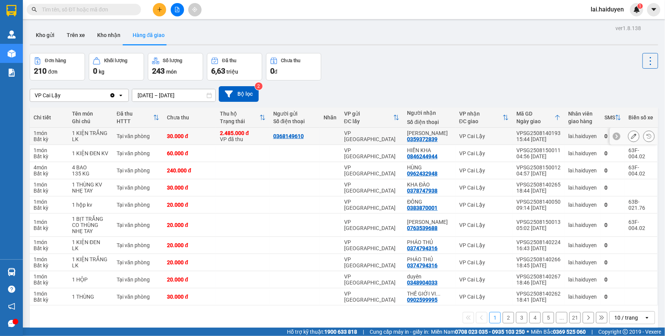
click at [325, 136] on td at bounding box center [330, 136] width 21 height 17
click at [439, 78] on div "Đơn hàng 210 đơn Khối lượng 0 kg Số lượng 243 món Đã thu 6,63 triệu Chưa thu 0 đ" at bounding box center [344, 66] width 628 height 27
click at [104, 42] on button "Kho nhận" at bounding box center [108, 35] width 35 height 18
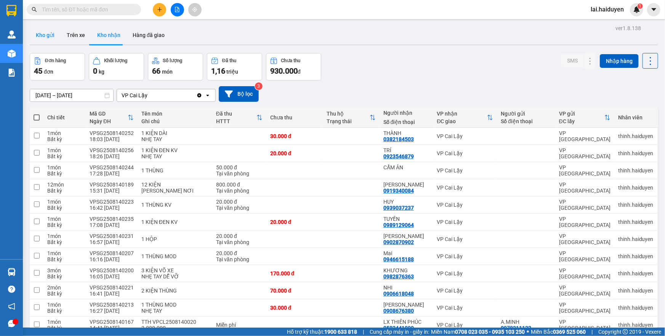
click at [45, 33] on button "Kho gửi" at bounding box center [45, 35] width 31 height 18
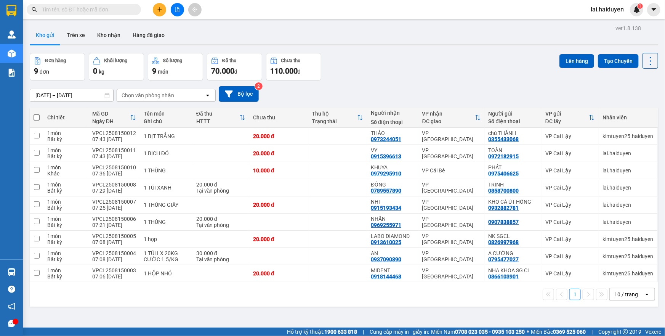
click at [118, 10] on input "text" at bounding box center [87, 9] width 90 height 8
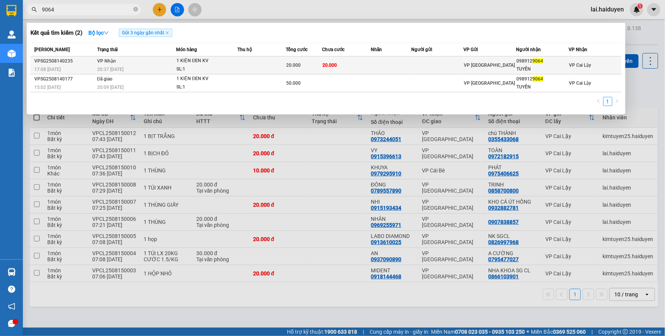
type input "9064"
click at [245, 62] on td at bounding box center [261, 65] width 48 height 18
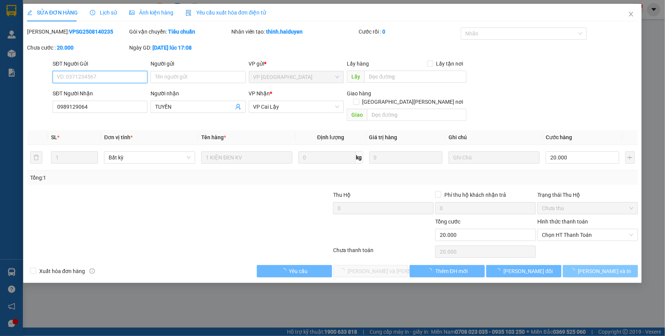
type input "0989129064"
type input "TUYỀN"
type input "20.000"
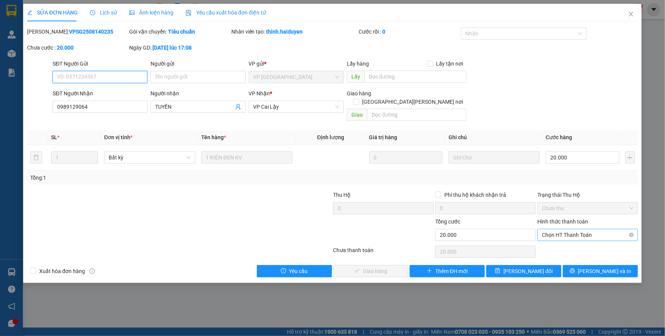
click at [580, 229] on span "Chọn HT Thanh Toán" at bounding box center [587, 234] width 91 height 11
drag, startPoint x: 567, startPoint y: 242, endPoint x: 507, endPoint y: 246, distance: 60.3
click at [566, 242] on div "Tại văn phòng" at bounding box center [587, 241] width 91 height 8
type input "0"
click at [388, 267] on span "[PERSON_NAME] và Giao hàng" at bounding box center [399, 271] width 103 height 8
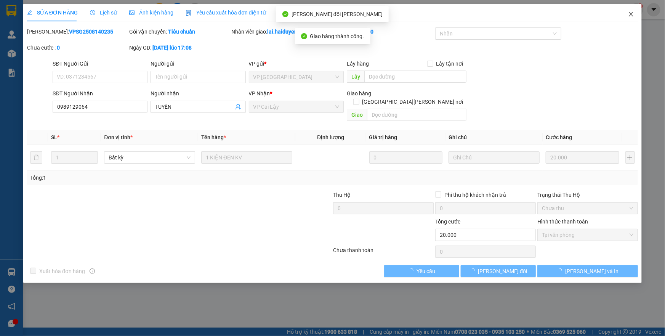
click at [635, 13] on span "Close" at bounding box center [630, 14] width 21 height 21
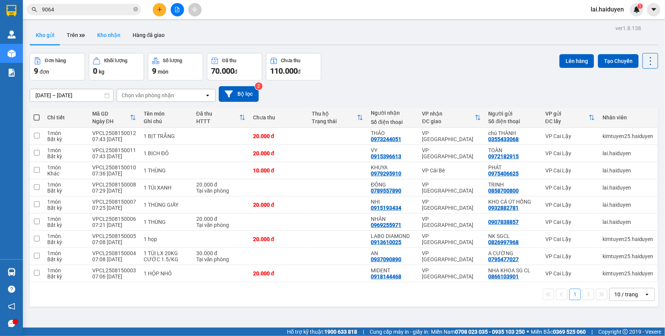
click at [107, 38] on button "Kho nhận" at bounding box center [108, 35] width 35 height 18
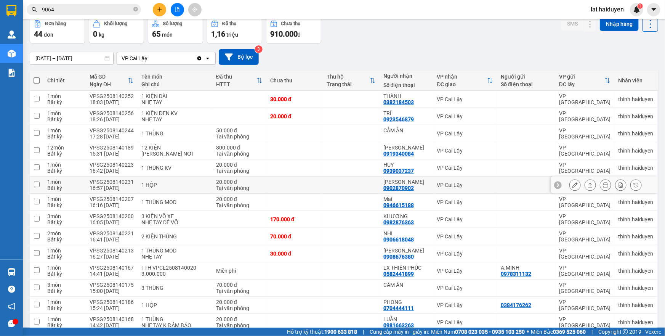
scroll to position [69, 0]
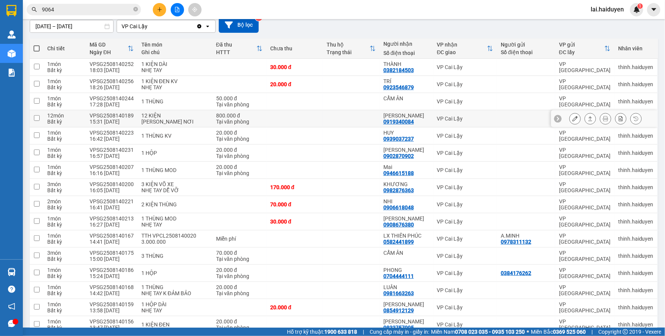
click at [344, 126] on td at bounding box center [351, 118] width 56 height 17
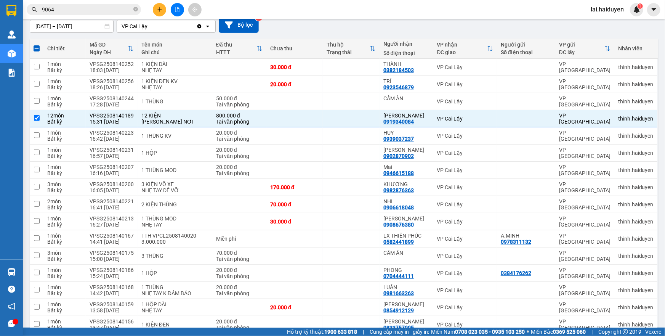
click at [456, 12] on div "Kết quả tìm kiếm ( 2 ) Bộ lọc Gửi 3 ngày gần nhất Mã ĐH Trạng thái Món hàng Thu…" at bounding box center [332, 9] width 665 height 19
drag, startPoint x: 359, startPoint y: 120, endPoint x: 228, endPoint y: 2, distance: 176.4
click at [356, 117] on td at bounding box center [351, 118] width 56 height 17
checkbox input "false"
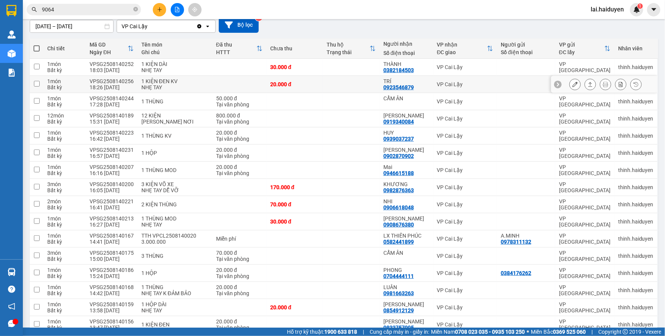
scroll to position [0, 0]
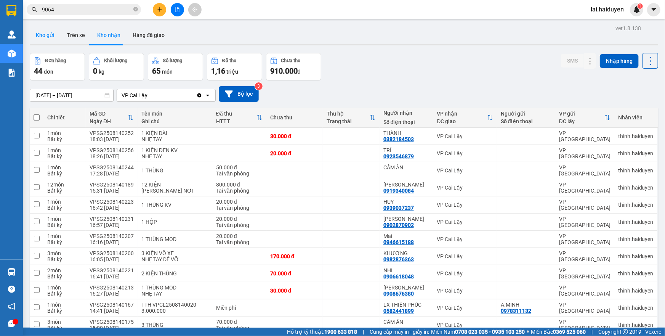
click at [53, 37] on button "Kho gửi" at bounding box center [45, 35] width 31 height 18
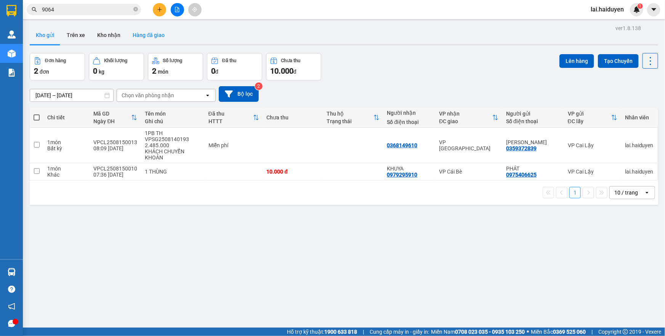
click at [150, 33] on button "Hàng đã giao" at bounding box center [148, 35] width 44 height 18
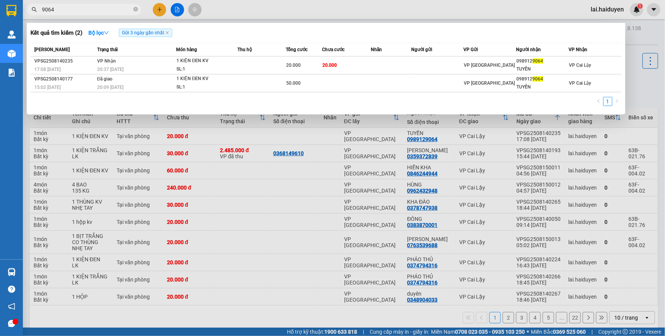
click at [100, 8] on input "9064" at bounding box center [87, 9] width 90 height 8
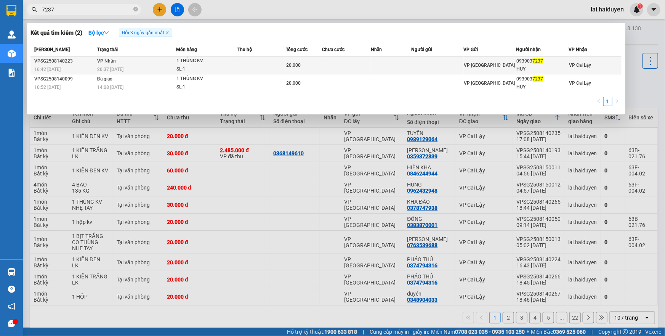
type input "7237"
click at [321, 67] on div "20.000" at bounding box center [303, 65] width 35 height 8
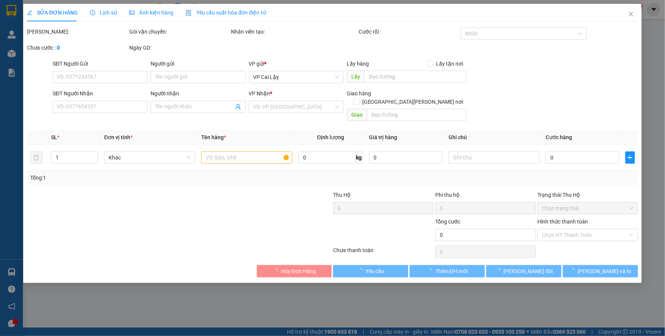
type input "0939037237"
type input "HUY"
type input "20.000"
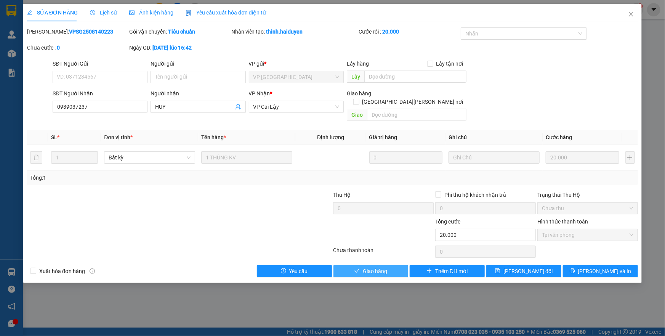
click at [388, 265] on button "Giao hàng" at bounding box center [370, 271] width 75 height 12
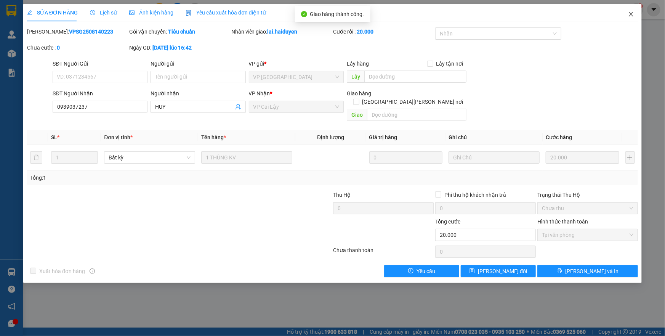
click at [632, 14] on icon "close" at bounding box center [631, 14] width 6 height 6
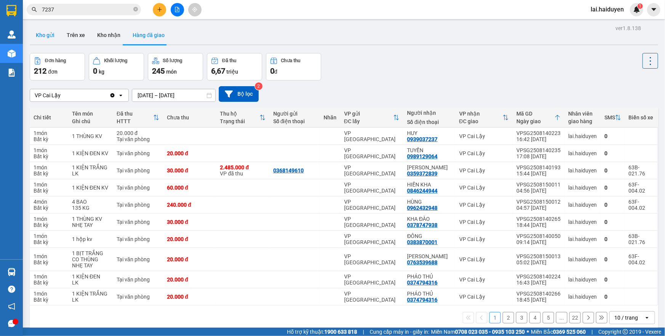
click at [40, 35] on button "Kho gửi" at bounding box center [45, 35] width 31 height 18
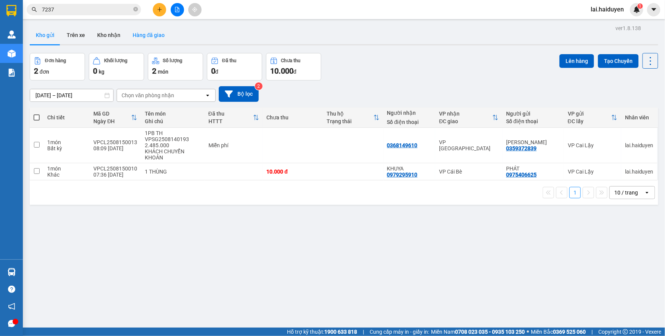
click at [152, 28] on button "Hàng đã giao" at bounding box center [148, 35] width 44 height 18
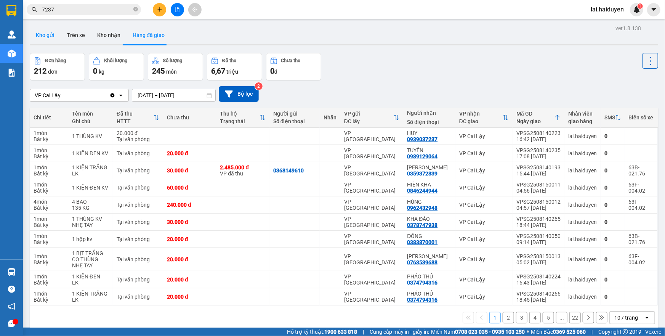
click at [49, 35] on button "Kho gửi" at bounding box center [45, 35] width 31 height 18
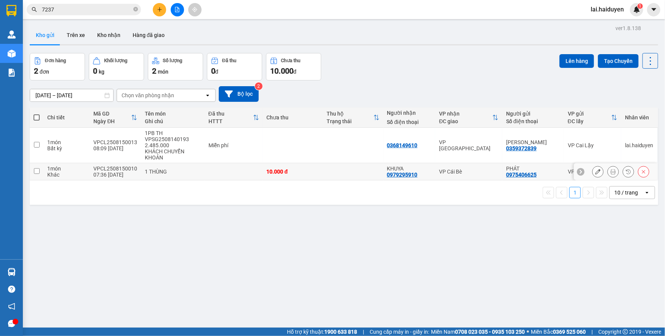
click at [334, 169] on td at bounding box center [353, 171] width 60 height 17
checkbox input "true"
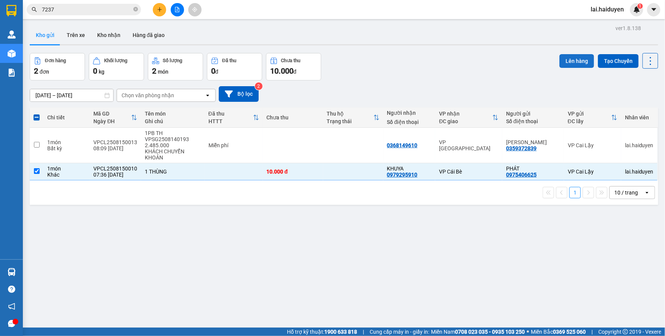
click at [577, 61] on button "Lên hàng" at bounding box center [576, 61] width 35 height 14
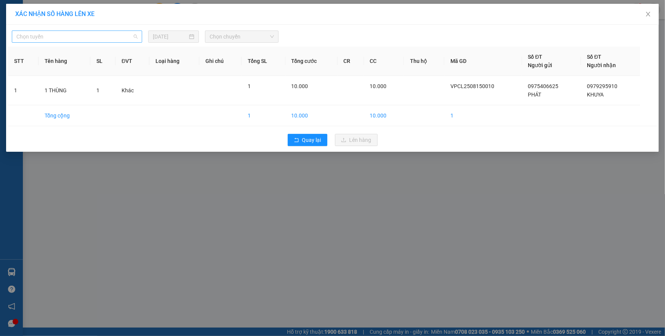
click at [112, 38] on span "Chọn tuyến" at bounding box center [76, 36] width 121 height 11
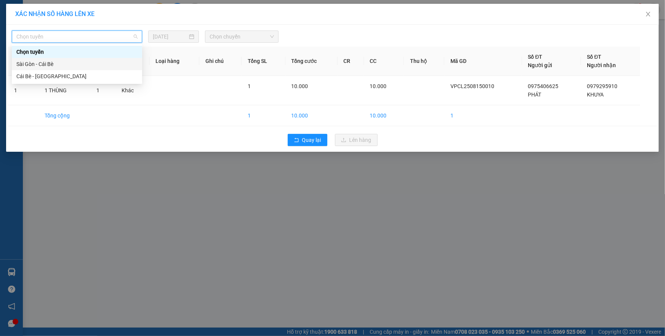
click at [97, 62] on div "Sài Gòn - Cái Bè" at bounding box center [76, 64] width 121 height 8
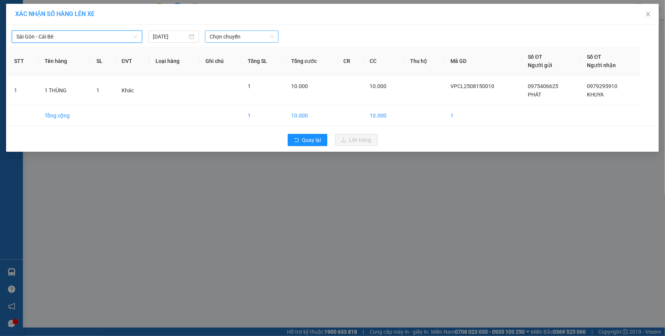
click at [235, 37] on span "Chọn chuyến" at bounding box center [241, 36] width 64 height 11
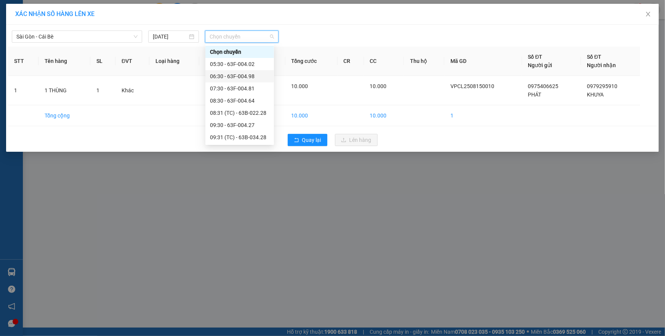
click at [241, 74] on div "06:30 - 63F-004.98" at bounding box center [239, 76] width 59 height 8
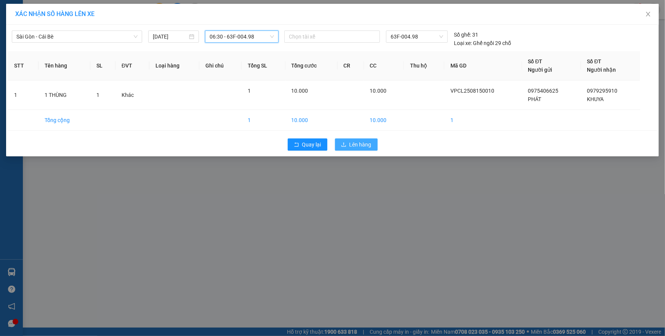
click at [337, 140] on button "Lên hàng" at bounding box center [356, 144] width 43 height 12
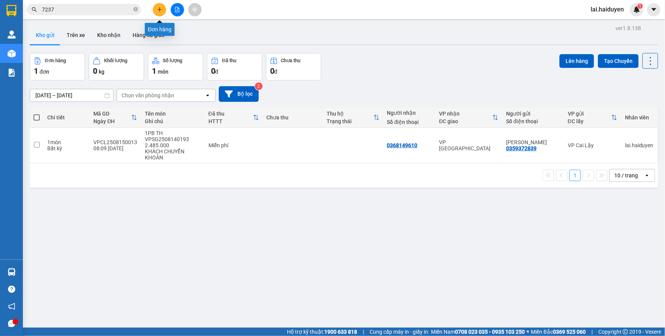
click at [155, 5] on button at bounding box center [159, 9] width 13 height 13
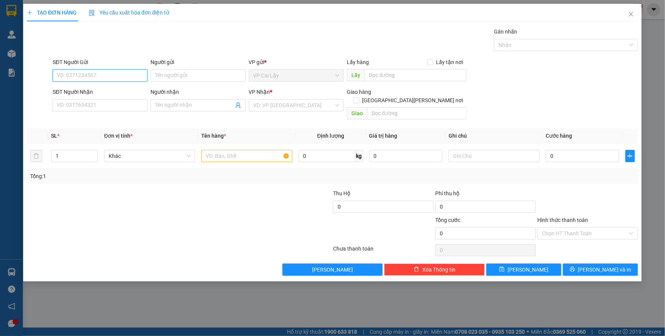
click at [90, 71] on input "SĐT Người Gửi" at bounding box center [100, 75] width 95 height 12
type input "113"
click at [631, 11] on span "Close" at bounding box center [630, 14] width 21 height 21
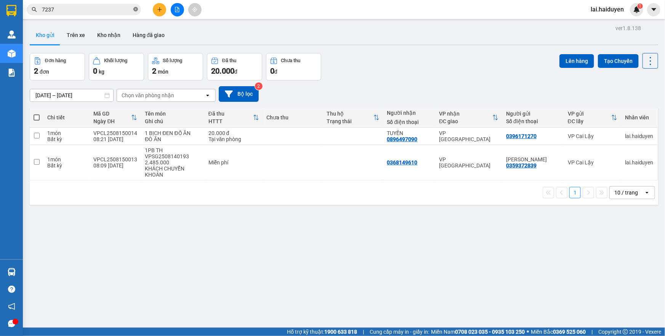
click at [136, 9] on icon "close-circle" at bounding box center [135, 9] width 5 height 5
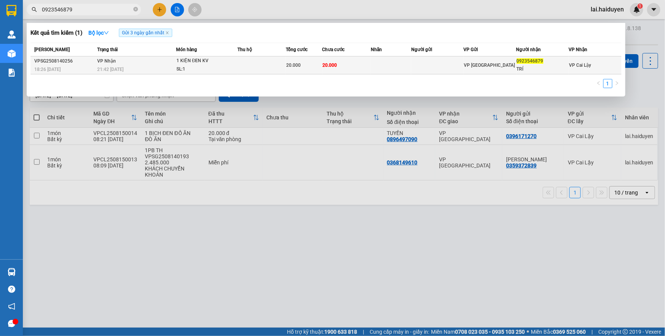
type input "0923546879"
click at [291, 69] on td "20.000" at bounding box center [304, 65] width 36 height 18
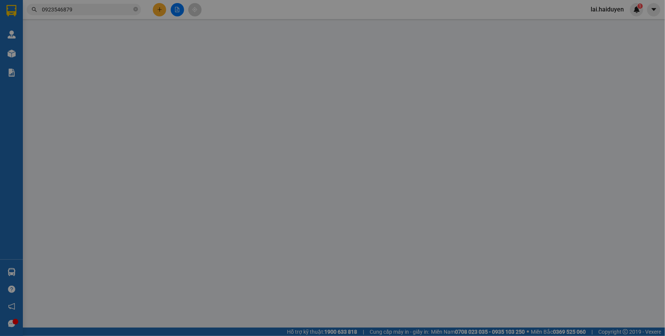
type input "0923546879"
type input "TRÍ"
type input "20.000"
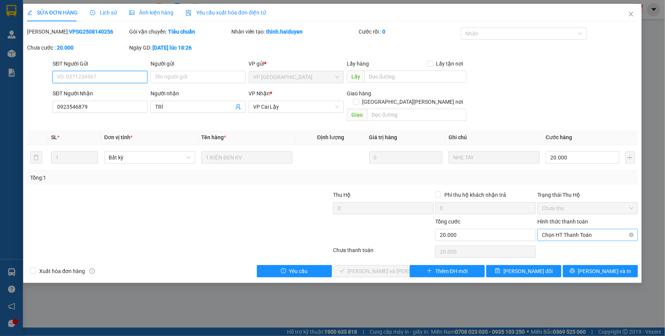
click at [575, 229] on span "Chọn HT Thanh Toán" at bounding box center [587, 234] width 91 height 11
click at [568, 243] on div "Tại văn phòng" at bounding box center [587, 241] width 91 height 8
type input "0"
click at [390, 267] on span "[PERSON_NAME] và Giao hàng" at bounding box center [399, 271] width 103 height 8
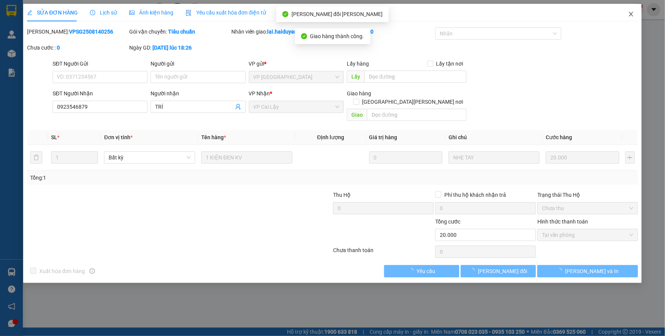
click at [628, 16] on icon "close" at bounding box center [631, 14] width 6 height 6
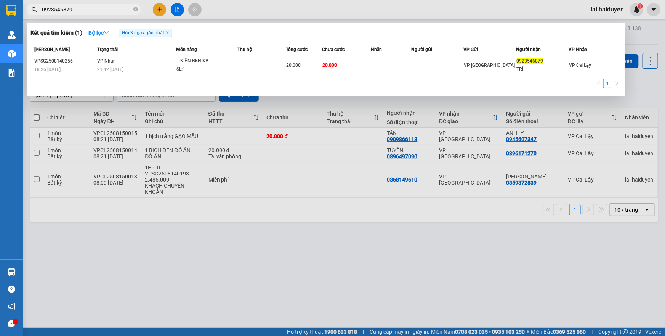
click at [120, 14] on span "0923546879" at bounding box center [84, 9] width 114 height 11
click at [120, 13] on input "0923546879" at bounding box center [87, 9] width 90 height 8
click at [229, 4] on div at bounding box center [332, 168] width 665 height 336
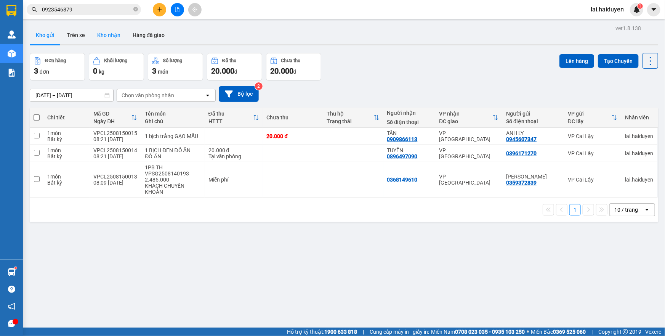
click at [109, 41] on button "Kho nhận" at bounding box center [108, 35] width 35 height 18
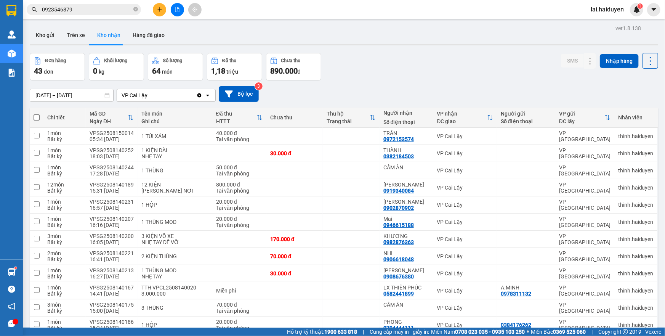
click at [43, 39] on button "Kho gửi" at bounding box center [45, 35] width 31 height 18
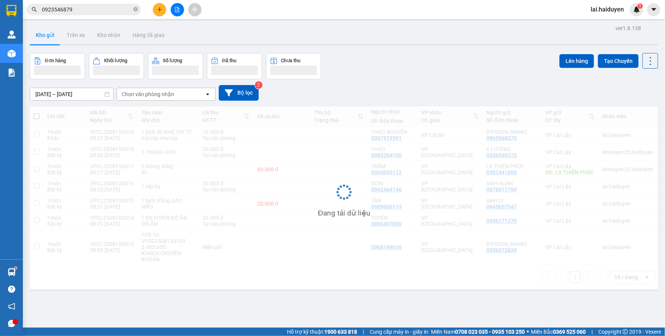
click at [92, 11] on input "0923546879" at bounding box center [87, 9] width 90 height 8
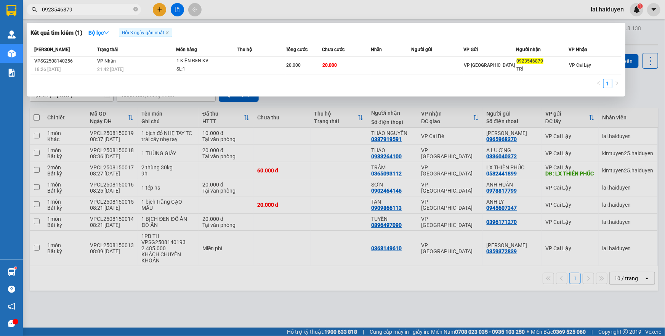
click at [306, 13] on div at bounding box center [332, 168] width 665 height 336
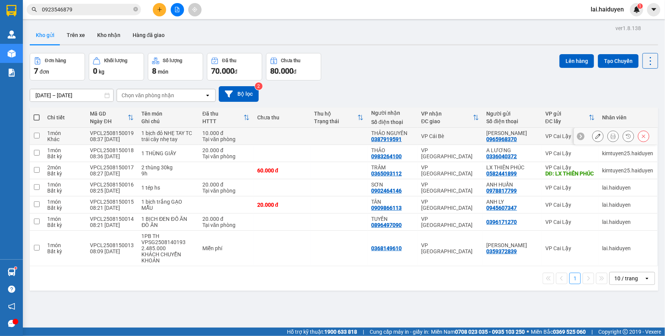
click at [250, 139] on td "10.000 đ Tại văn phòng" at bounding box center [225, 136] width 55 height 17
checkbox input "true"
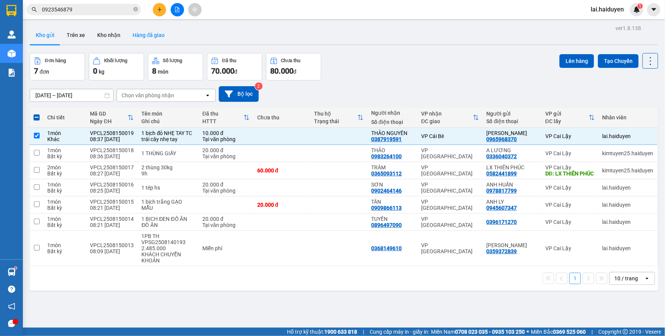
click at [154, 34] on button "Hàng đã giao" at bounding box center [148, 35] width 44 height 18
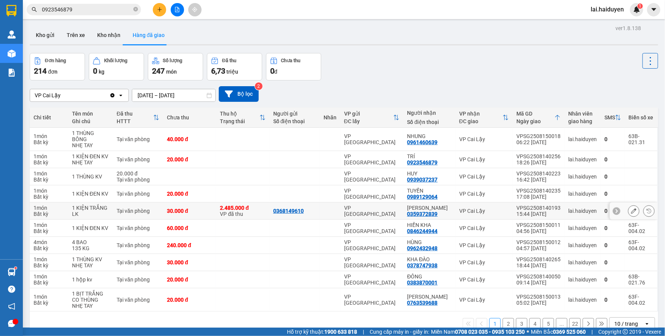
click at [326, 208] on td at bounding box center [330, 210] width 21 height 17
click at [26, 34] on main "ver 1.8.138 Kho gửi Trên xe Kho nhận Hàng đã giao Đơn hàng 214 đơn Khối lượng 0…" at bounding box center [332, 163] width 665 height 327
click at [46, 34] on button "Kho gửi" at bounding box center [45, 35] width 31 height 18
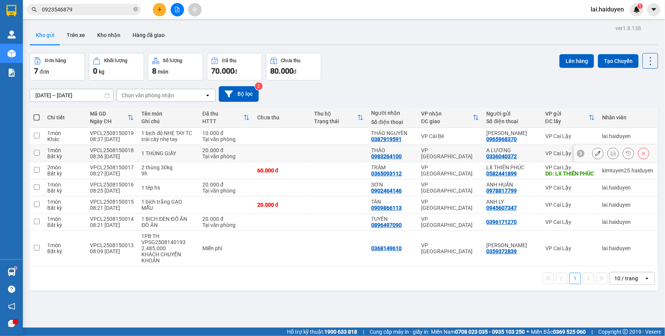
click at [318, 152] on td at bounding box center [338, 153] width 57 height 17
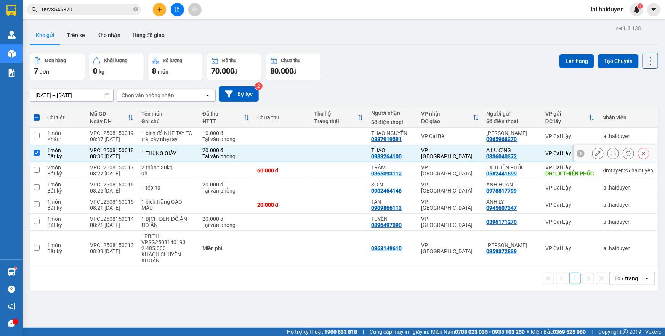
click at [341, 158] on td at bounding box center [338, 153] width 57 height 17
checkbox input "false"
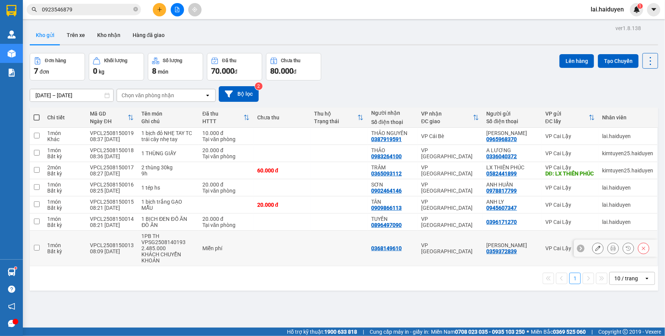
click at [333, 260] on td at bounding box center [338, 247] width 57 height 35
checkbox input "true"
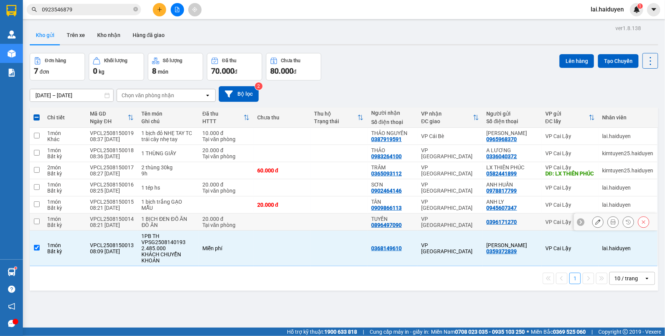
click at [344, 225] on td at bounding box center [338, 221] width 57 height 17
checkbox input "true"
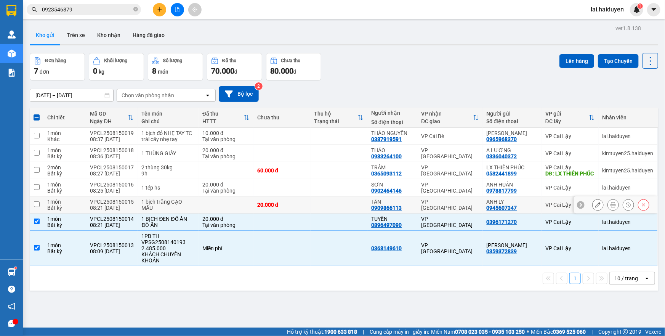
click at [319, 211] on td at bounding box center [338, 204] width 57 height 17
checkbox input "true"
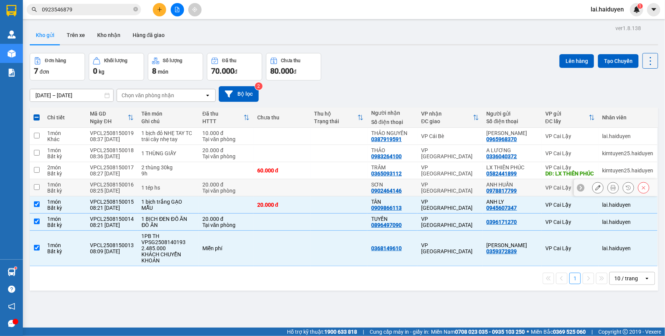
click at [331, 192] on td at bounding box center [338, 187] width 57 height 17
checkbox input "true"
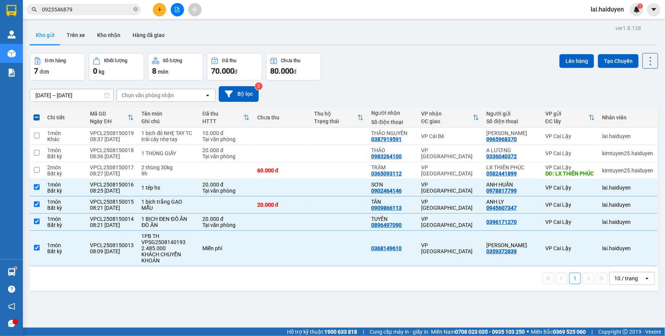
click at [83, 13] on input "0923546879" at bounding box center [87, 9] width 90 height 8
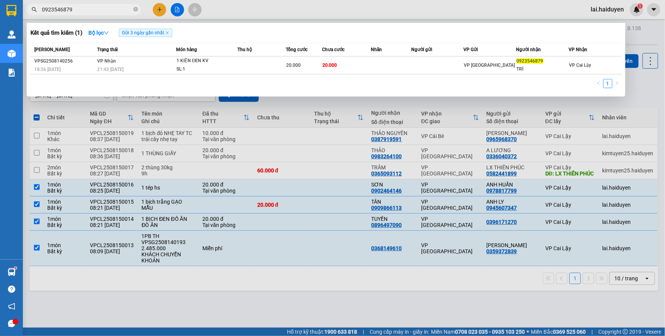
click at [83, 13] on input "0923546879" at bounding box center [87, 9] width 90 height 8
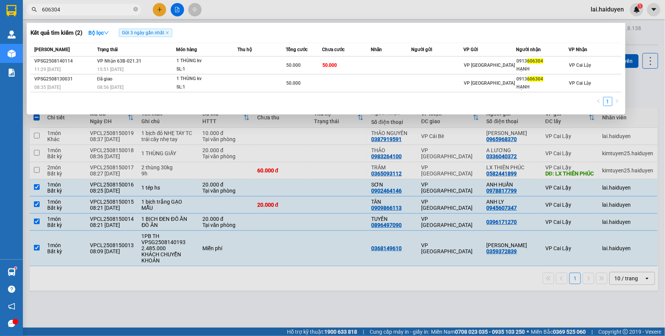
type input "606304"
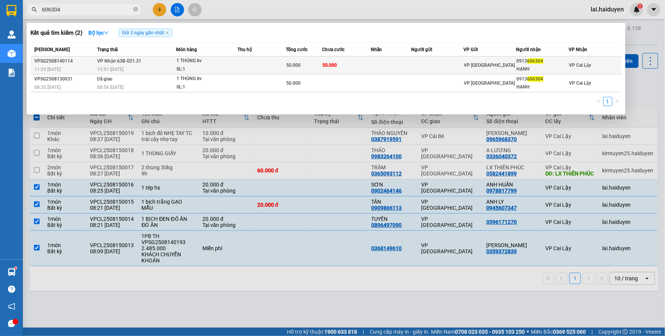
click at [302, 65] on div "50.000" at bounding box center [303, 65] width 35 height 8
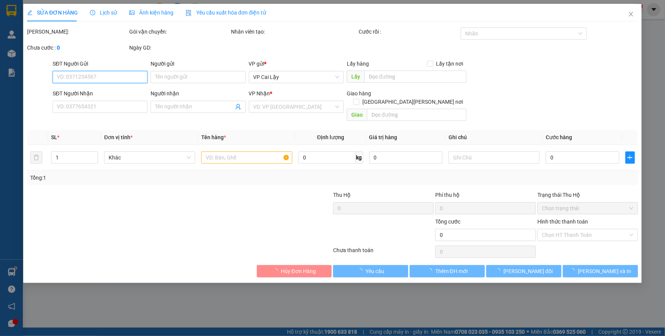
type input "0913606304"
type input "HẠNH"
type input "50.000"
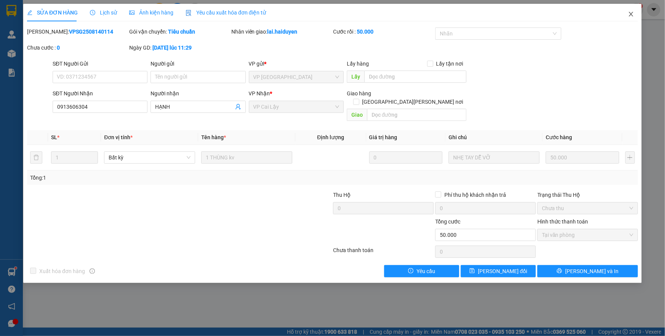
click at [630, 15] on icon "close" at bounding box center [630, 14] width 4 height 5
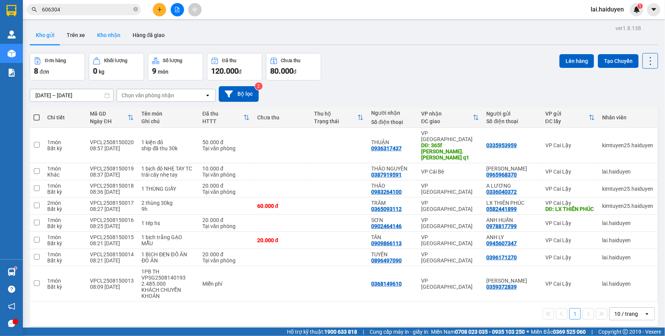
click at [109, 34] on button "Kho nhận" at bounding box center [108, 35] width 35 height 18
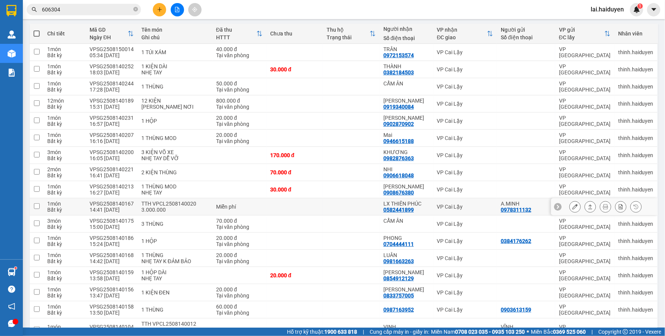
scroll to position [83, 0]
click at [349, 122] on td at bounding box center [351, 121] width 56 height 17
checkbox input "true"
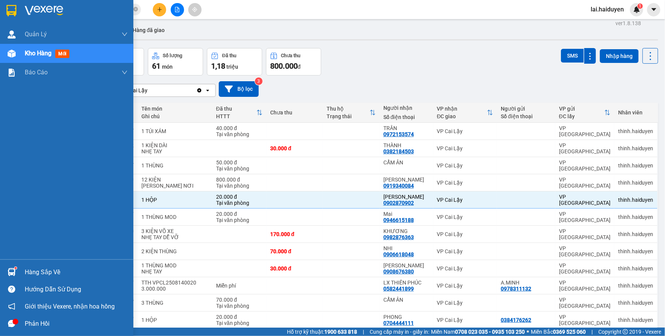
scroll to position [0, 0]
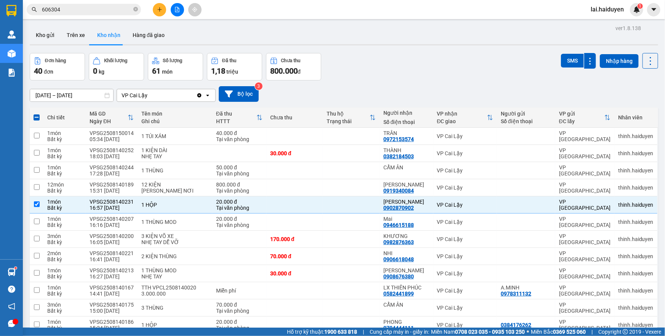
click at [415, 68] on div "Đơn hàng 40 đơn Khối lượng 0 kg Số lượng 61 món Đã thu 1,18 triệu Chưa thu 800.…" at bounding box center [344, 66] width 628 height 27
click at [80, 11] on input "606304" at bounding box center [87, 9] width 90 height 8
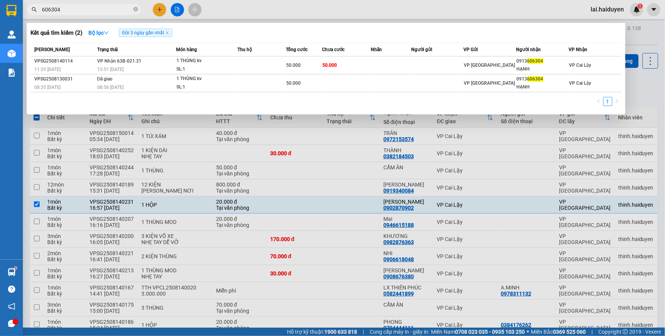
click at [80, 11] on input "606304" at bounding box center [87, 9] width 90 height 8
click at [217, 18] on div at bounding box center [332, 168] width 665 height 336
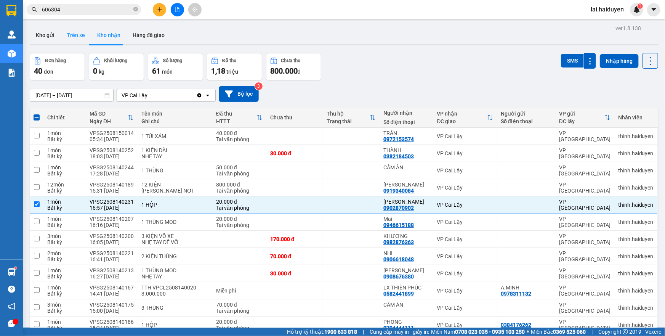
click at [80, 39] on button "Trên xe" at bounding box center [76, 35] width 30 height 18
type input "[DATE] – [DATE]"
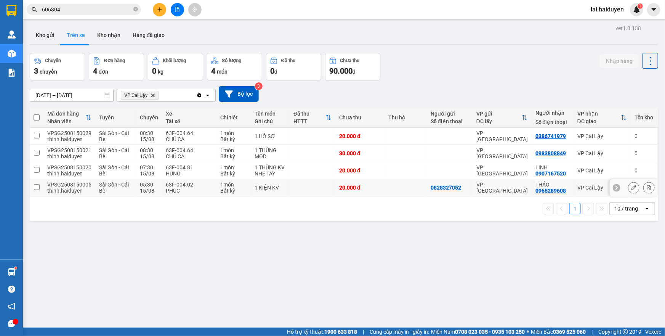
click at [384, 187] on td at bounding box center [405, 187] width 42 height 17
checkbox input "true"
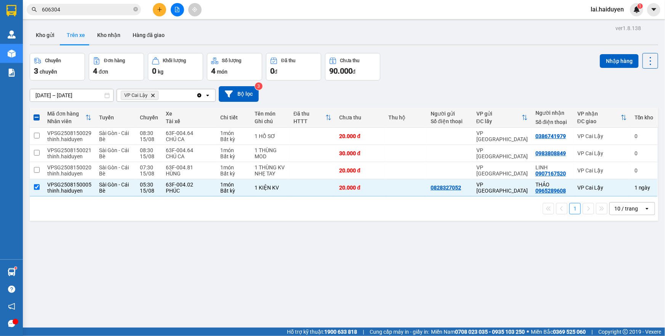
click at [118, 5] on span "606304" at bounding box center [84, 9] width 114 height 11
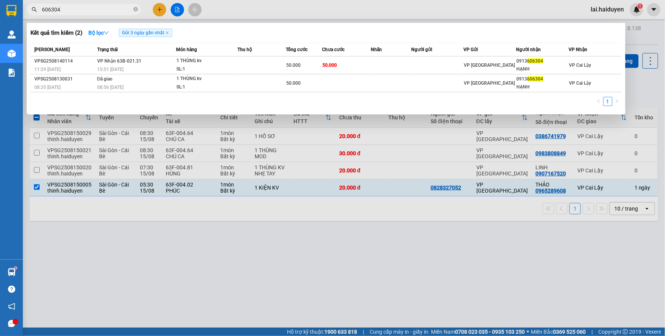
click at [118, 5] on span "606304" at bounding box center [84, 9] width 114 height 11
click at [118, 10] on input "606304" at bounding box center [87, 9] width 90 height 8
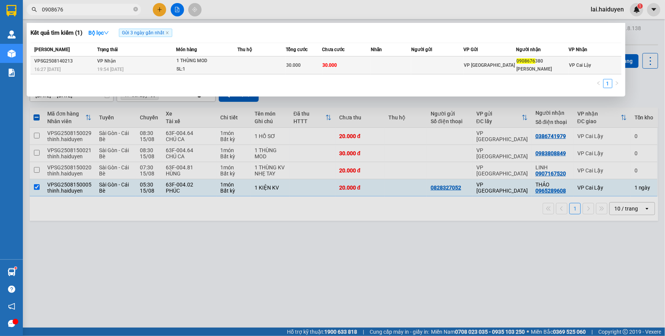
type input "0908676"
click at [552, 66] on div "[PERSON_NAME]" at bounding box center [542, 69] width 52 height 8
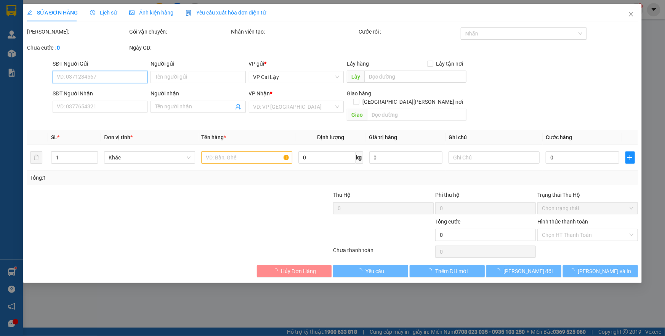
type input "0908676380"
type input "[PERSON_NAME]"
type input "30.000"
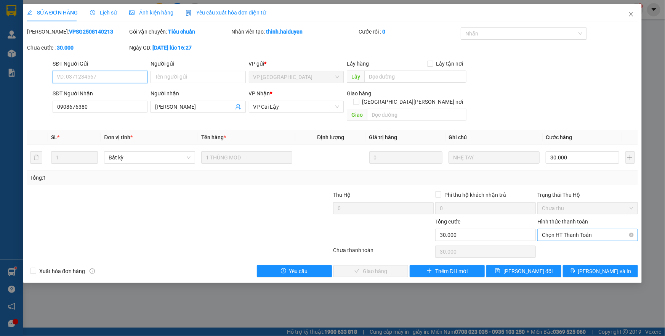
click at [595, 229] on span "Chọn HT Thanh Toán" at bounding box center [587, 234] width 91 height 11
click at [566, 245] on div "Tại văn phòng" at bounding box center [587, 241] width 91 height 8
type input "0"
click at [376, 267] on span "[PERSON_NAME] và Giao hàng" at bounding box center [399, 271] width 103 height 8
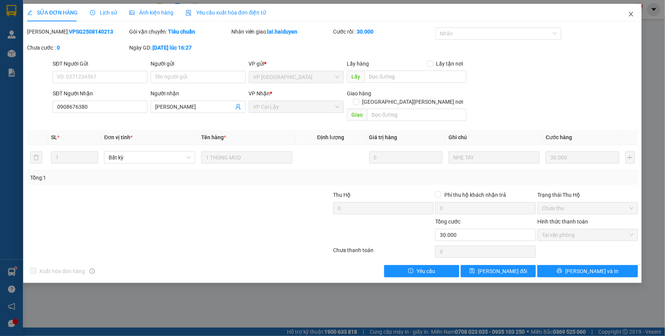
click at [632, 15] on icon "close" at bounding box center [631, 14] width 6 height 6
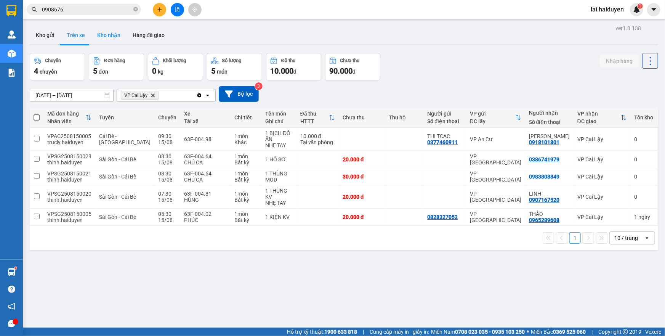
click at [110, 34] on button "Kho nhận" at bounding box center [108, 35] width 35 height 18
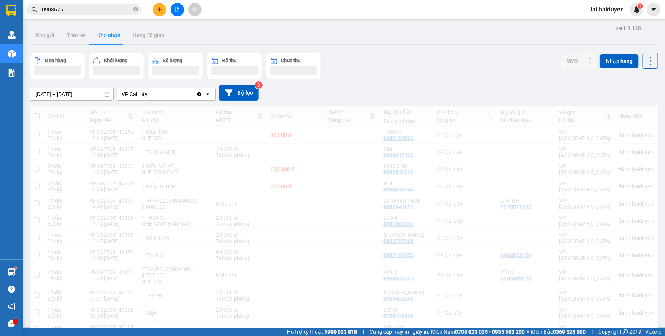
click at [80, 34] on button "Trên xe" at bounding box center [76, 35] width 30 height 18
type input "[DATE] – [DATE]"
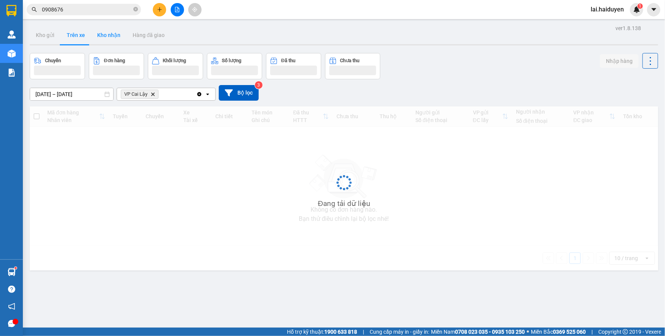
click at [80, 34] on button "Trên xe" at bounding box center [76, 35] width 30 height 18
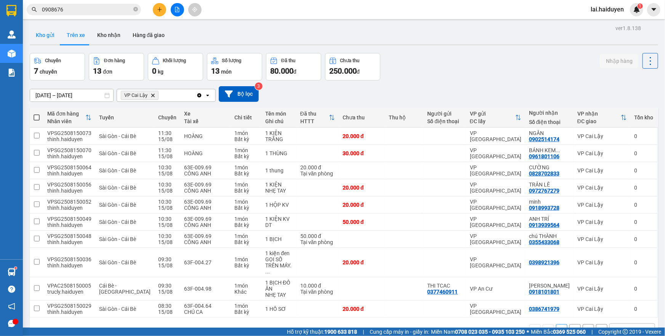
click at [51, 37] on button "Kho gửi" at bounding box center [45, 35] width 31 height 18
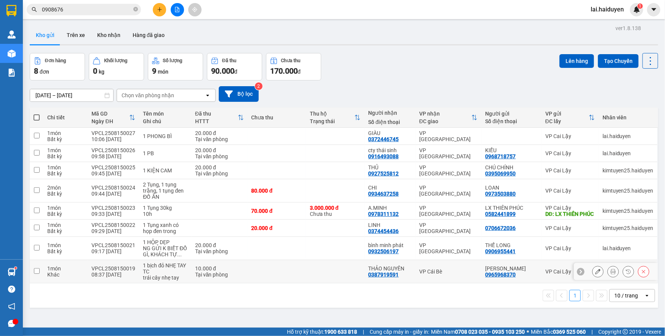
click at [455, 281] on td "VP Cái Bè" at bounding box center [448, 271] width 66 height 23
checkbox input "true"
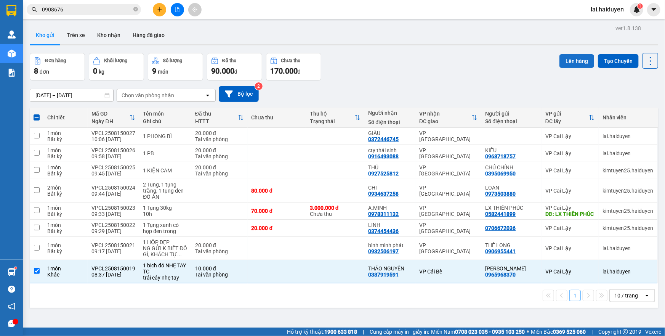
click at [570, 64] on button "Lên hàng" at bounding box center [576, 61] width 35 height 14
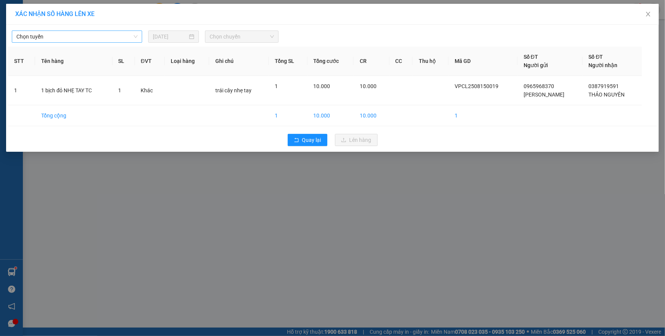
click at [104, 33] on span "Chọn tuyến" at bounding box center [76, 36] width 121 height 11
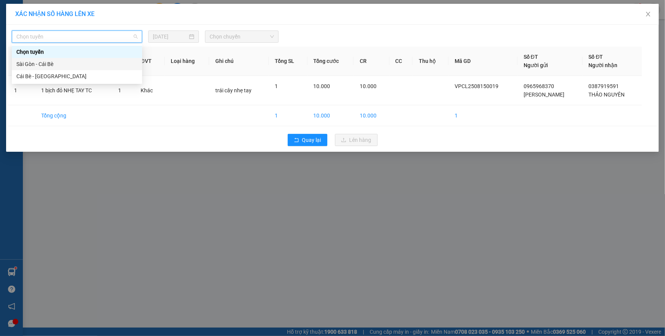
click at [101, 66] on div "Sài Gòn - Cái Bè" at bounding box center [76, 64] width 121 height 8
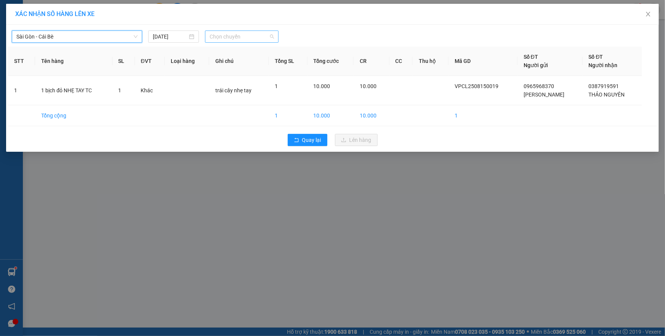
click at [226, 37] on span "Chọn chuyến" at bounding box center [241, 36] width 64 height 11
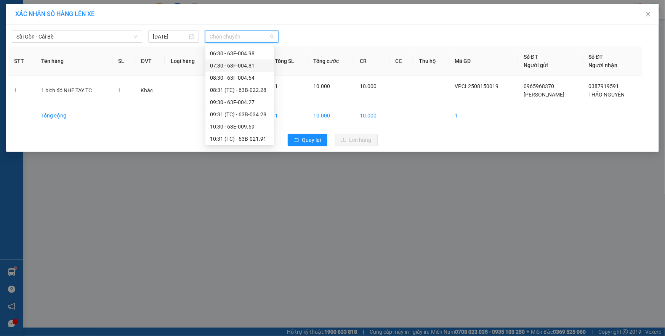
scroll to position [34, 0]
click at [242, 67] on div "08:30 - 63F-004.64" at bounding box center [239, 66] width 59 height 8
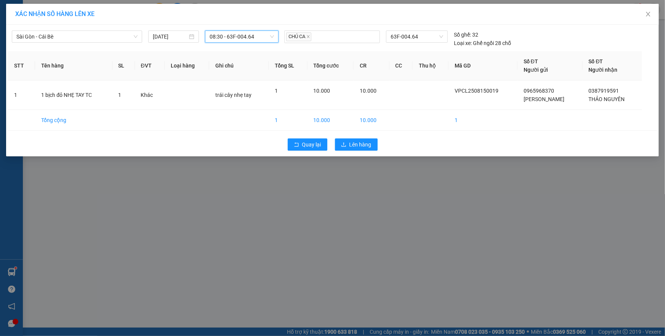
drag, startPoint x: 248, startPoint y: 39, endPoint x: 249, endPoint y: 44, distance: 4.6
click at [248, 40] on span "08:30 - 63F-004.64" at bounding box center [241, 36] width 64 height 11
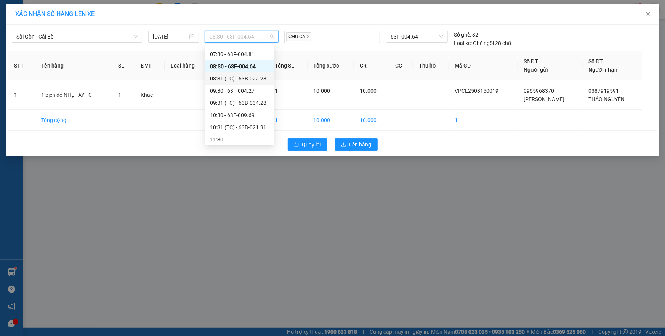
click at [238, 80] on div "08:31 (TC) - 63B-022.28" at bounding box center [239, 78] width 59 height 8
click at [242, 39] on span "08:31 (TC) - 63B-022.28" at bounding box center [241, 36] width 64 height 11
click at [244, 56] on div "07:30 - 63F-004.81" at bounding box center [239, 54] width 59 height 8
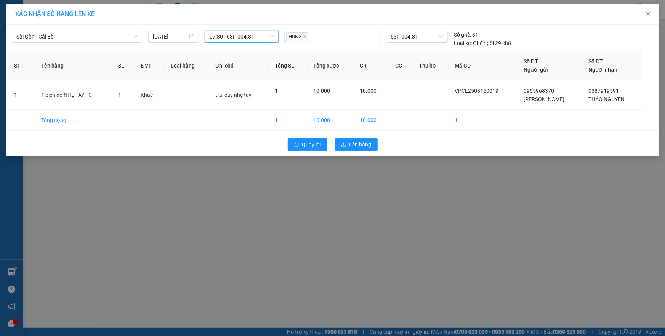
click at [249, 37] on span "07:30 - 63F-004.81" at bounding box center [241, 36] width 64 height 11
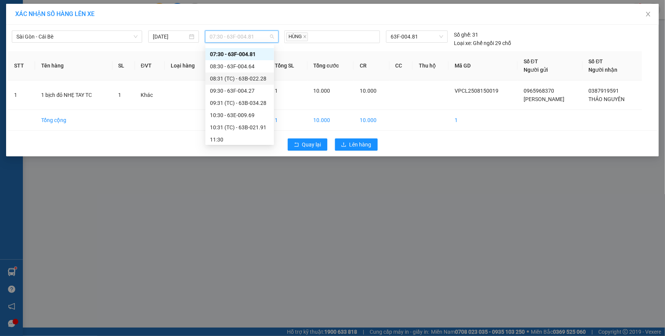
click at [241, 71] on div "Chọn chuyến 05:30 - 63F-004.02 06:30 - 63F-004.98 07:30 - 63F-004.81 08:30 - 63…" at bounding box center [239, 157] width 69 height 293
click at [243, 68] on div "08:30 - 63F-004.64" at bounding box center [239, 66] width 59 height 8
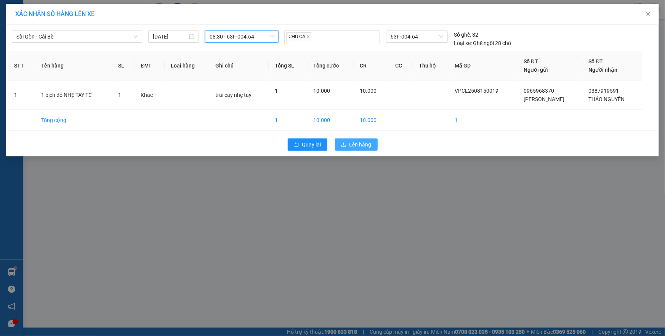
click at [357, 144] on span "Lên hàng" at bounding box center [360, 144] width 22 height 8
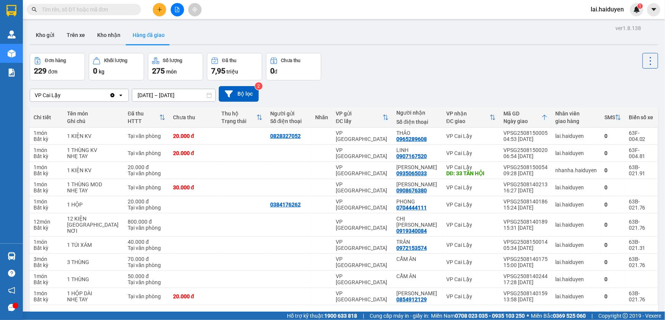
click at [404, 99] on div "VP [PERSON_NAME] Lậy Clear value open [DATE] – [DATE] Press the down arrow key …" at bounding box center [344, 94] width 628 height 16
click at [54, 37] on button "Kho gửi" at bounding box center [45, 35] width 31 height 18
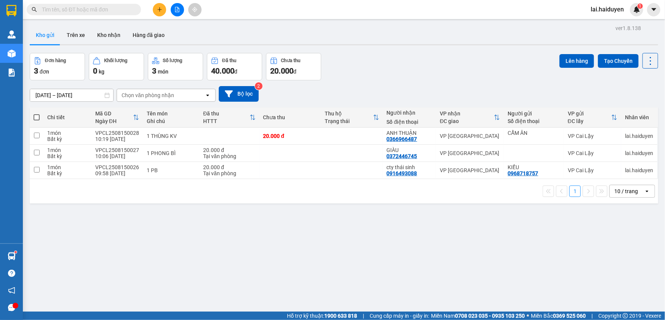
click at [114, 11] on input "text" at bounding box center [87, 9] width 90 height 8
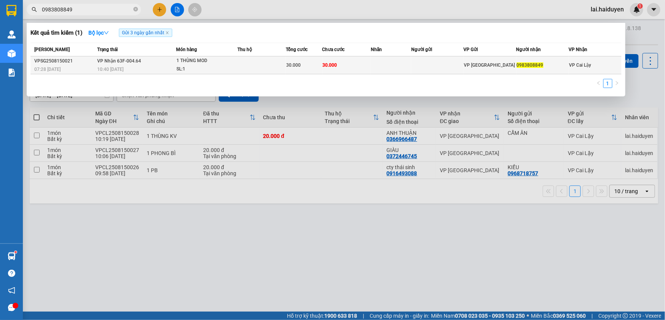
type input "0983808849"
click at [202, 67] on div "SL: 1" at bounding box center [204, 69] width 57 height 8
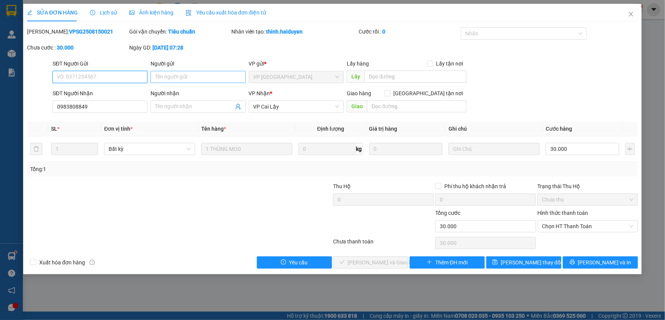
type input "0983808849"
type input "30.000"
click at [604, 227] on span "Chọn HT Thanh Toán" at bounding box center [587, 226] width 91 height 11
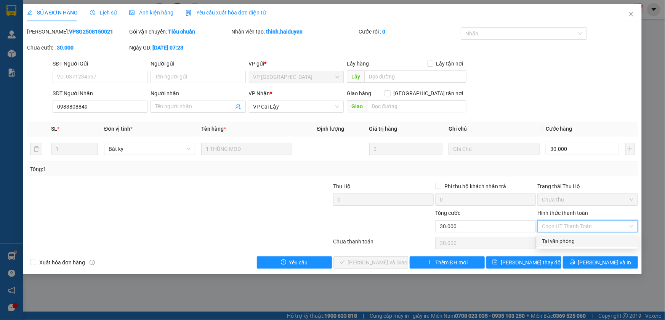
click at [582, 247] on div "Total Paid Fee 0 Total UnPaid Fee 30.000 Cash Collection Total Fee Mã ĐH: VPSG2…" at bounding box center [332, 147] width 611 height 241
click at [588, 227] on span "Chọn HT Thanh Toán" at bounding box center [587, 226] width 91 height 11
click at [579, 242] on div "Tại văn phòng" at bounding box center [587, 241] width 91 height 8
type input "0"
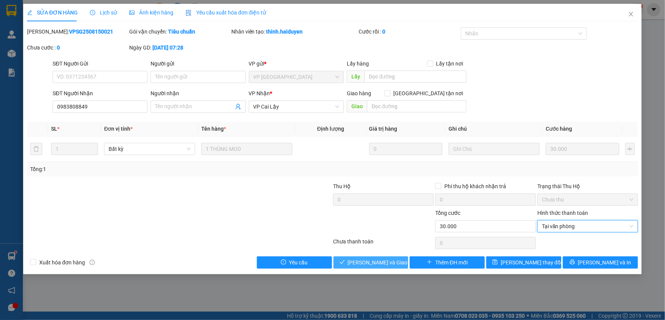
click at [398, 264] on button "[PERSON_NAME] và Giao hàng" at bounding box center [370, 262] width 75 height 12
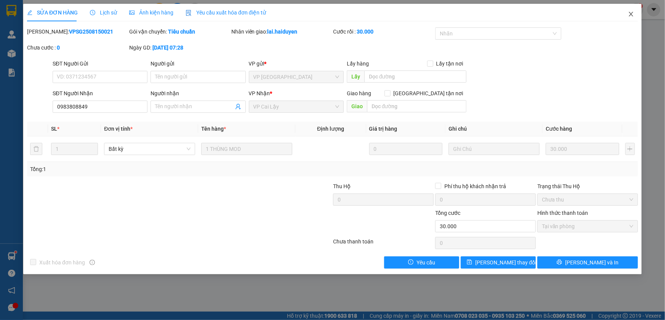
click at [629, 13] on icon "close" at bounding box center [631, 14] width 6 height 6
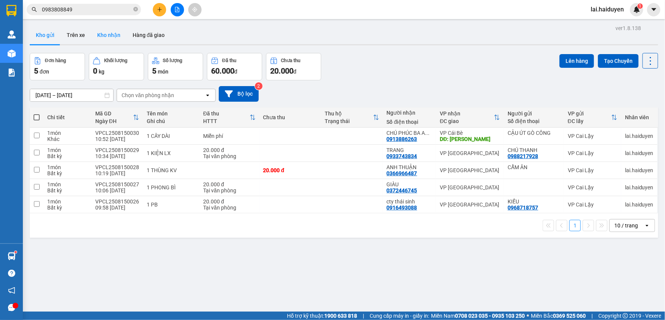
click at [105, 37] on button "Kho nhận" at bounding box center [108, 35] width 35 height 18
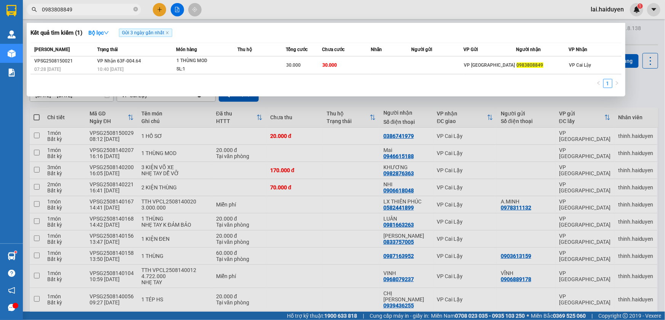
click at [120, 8] on input "0983808849" at bounding box center [87, 9] width 90 height 8
type input "6363"
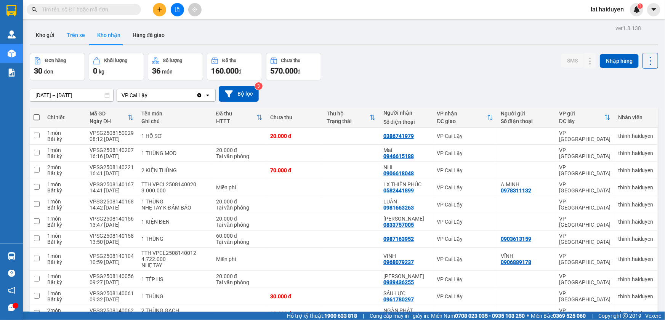
click at [69, 32] on button "Trên xe" at bounding box center [76, 35] width 30 height 18
type input "[DATE] – [DATE]"
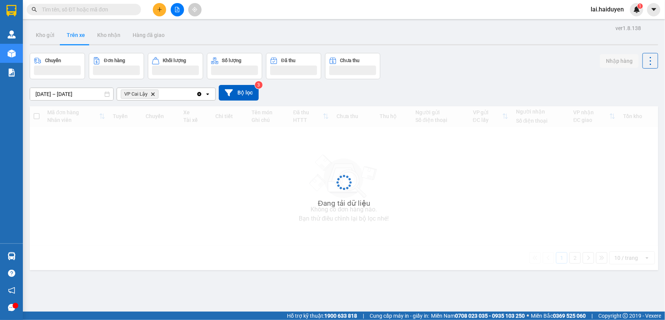
scroll to position [35, 0]
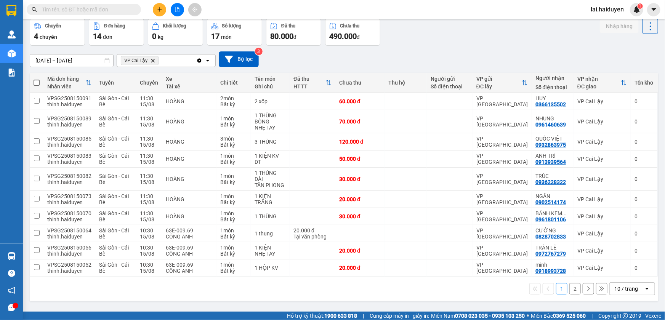
click at [609, 291] on div "10 / trang" at bounding box center [626, 289] width 34 height 12
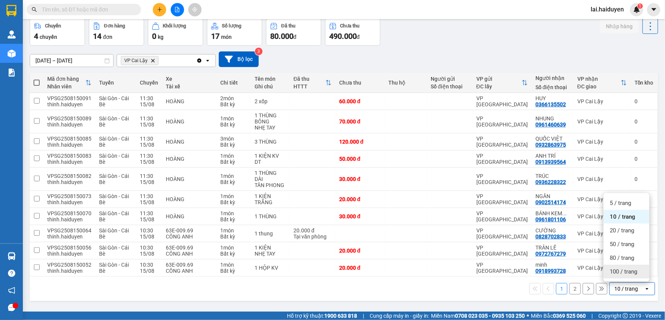
click at [615, 269] on span "100 / trang" at bounding box center [622, 272] width 27 height 8
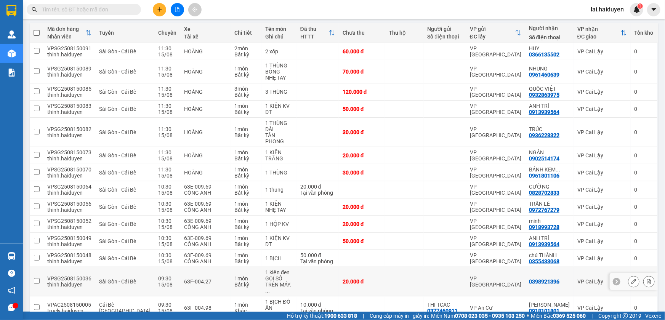
scroll to position [110, 0]
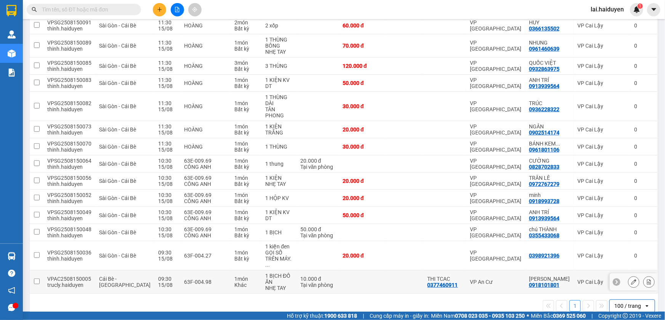
drag, startPoint x: 391, startPoint y: 262, endPoint x: 395, endPoint y: 259, distance: 5.4
click at [390, 270] on td at bounding box center [404, 281] width 38 height 23
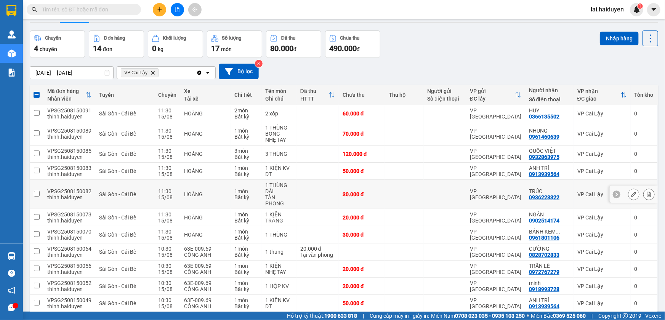
scroll to position [0, 0]
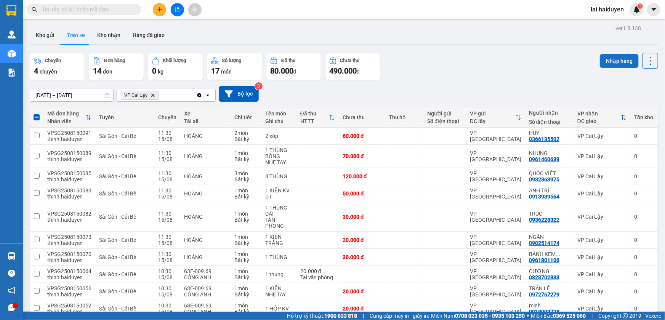
click at [613, 62] on button "Nhập hàng" at bounding box center [619, 61] width 39 height 14
checkbox input "false"
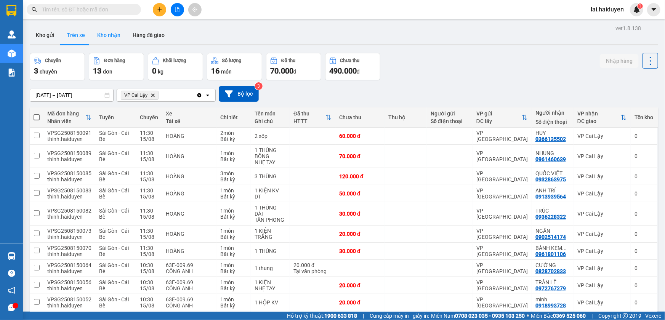
click at [115, 35] on button "Kho nhận" at bounding box center [108, 35] width 35 height 18
type input "[DATE] – [DATE]"
